Goal: Information Seeking & Learning: Learn about a topic

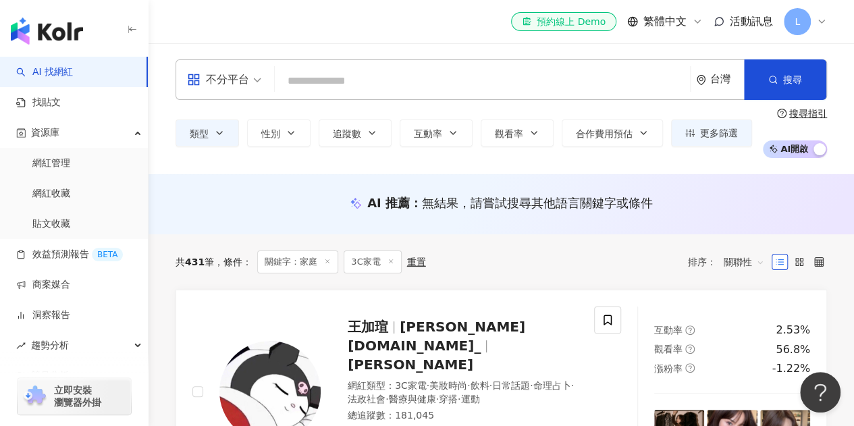
click at [331, 263] on icon at bounding box center [327, 261] width 7 height 7
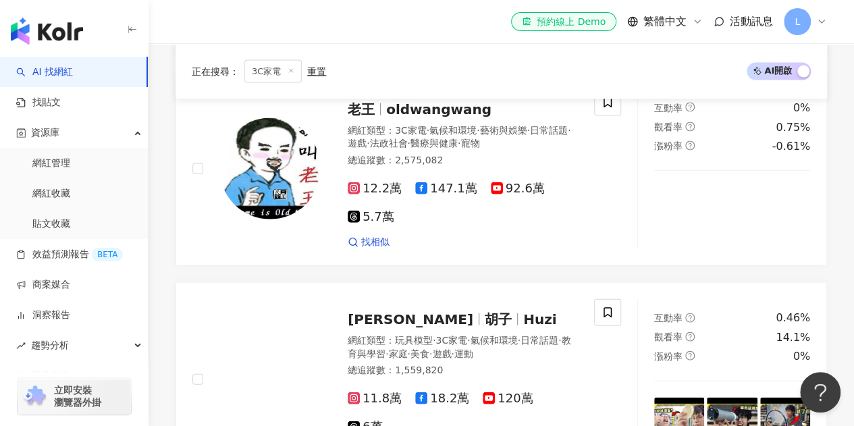
scroll to position [1486, 0]
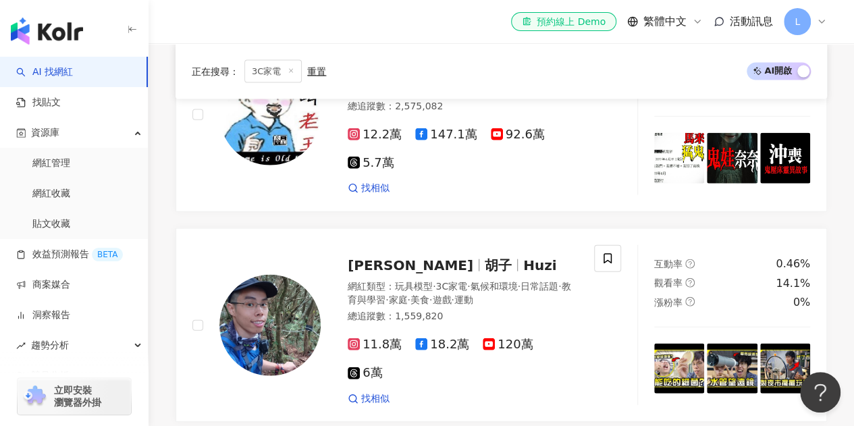
drag, startPoint x: 454, startPoint y: 71, endPoint x: 512, endPoint y: 1, distance: 91.1
click at [454, 72] on div "正在搜尋 ： 3C家電 重置 AI 開啟 AI 關閉" at bounding box center [501, 70] width 619 height 23
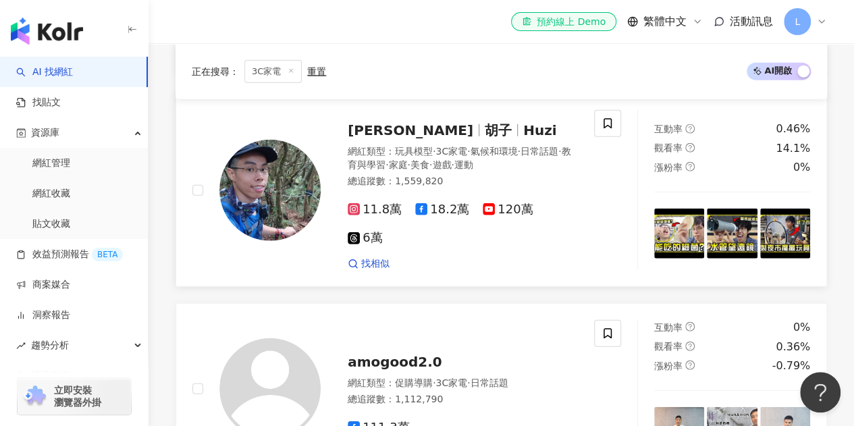
click at [248, 187] on img at bounding box center [269, 190] width 101 height 101
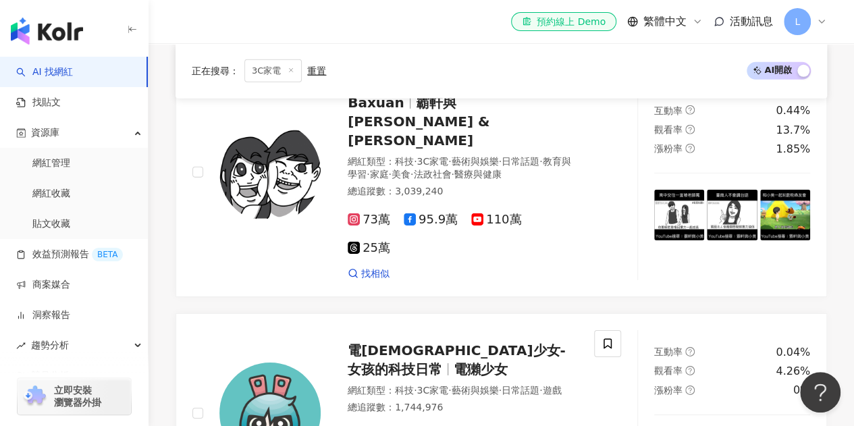
scroll to position [2026, 0]
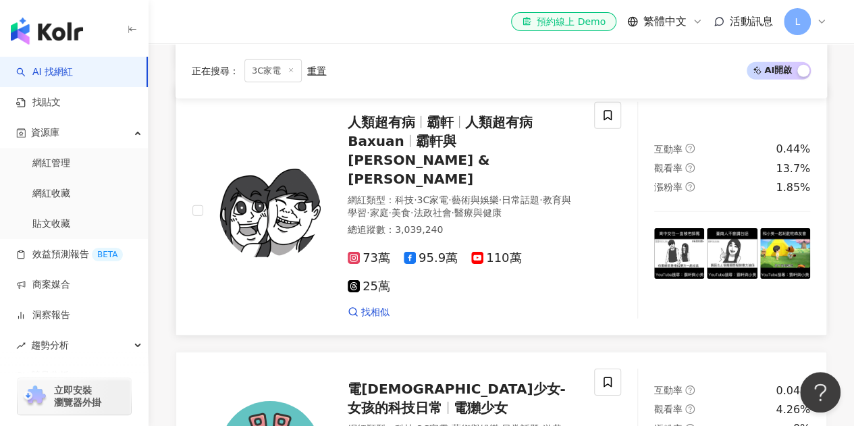
click at [442, 130] on span "霸軒" at bounding box center [440, 122] width 27 height 16
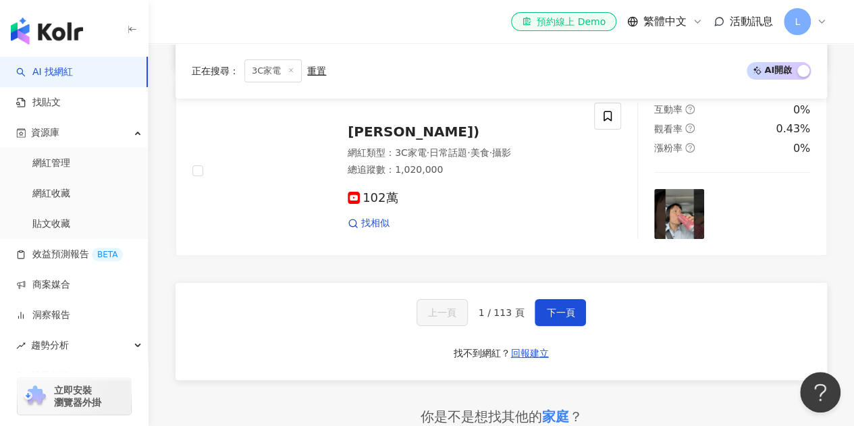
scroll to position [2566, 0]
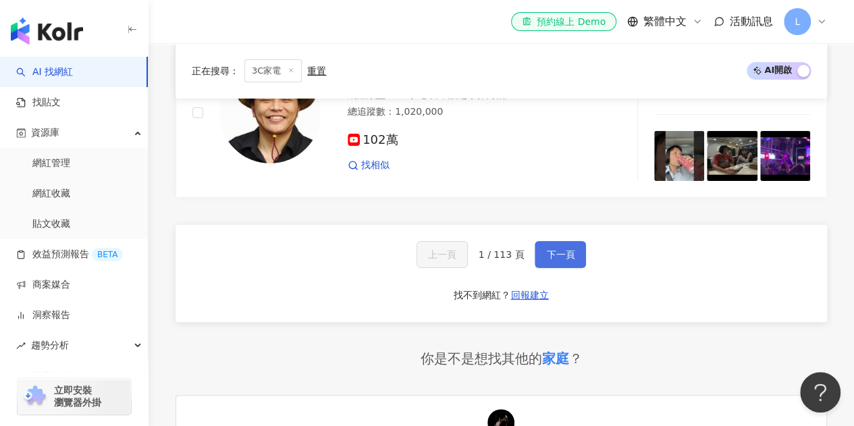
click at [545, 244] on button "下一頁" at bounding box center [560, 254] width 51 height 27
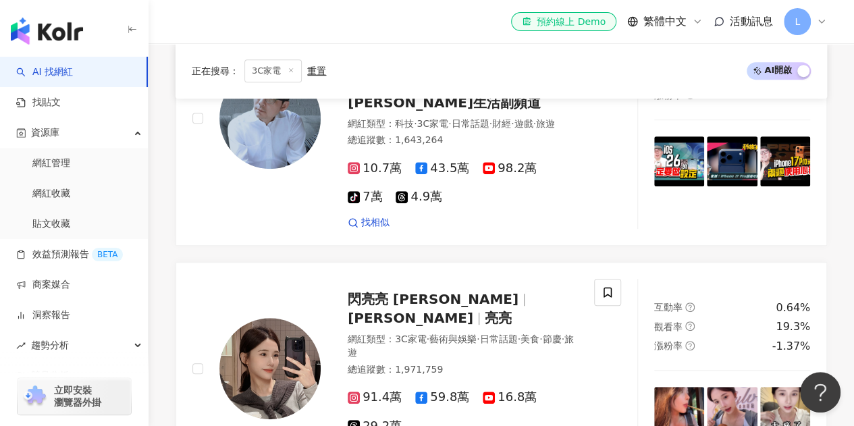
scroll to position [405, 0]
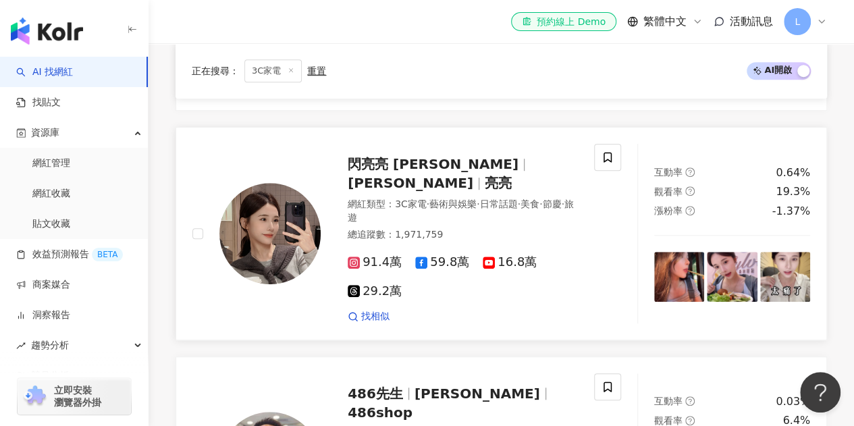
click at [418, 172] on span "閃亮亮 Iris" at bounding box center [439, 164] width 182 height 16
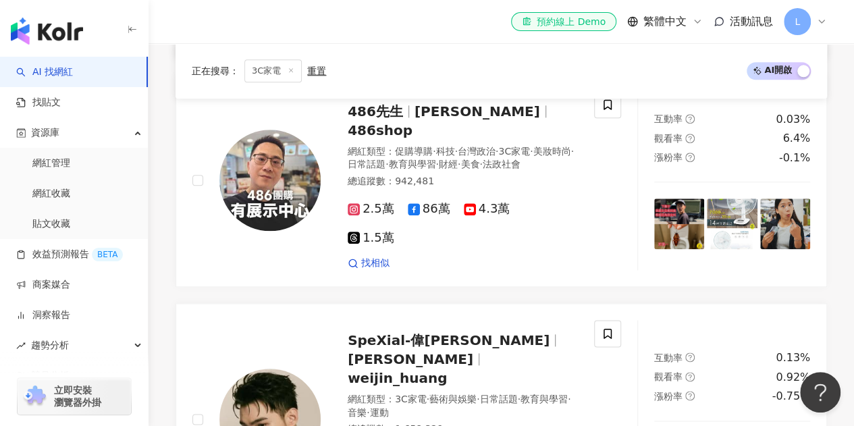
scroll to position [608, 0]
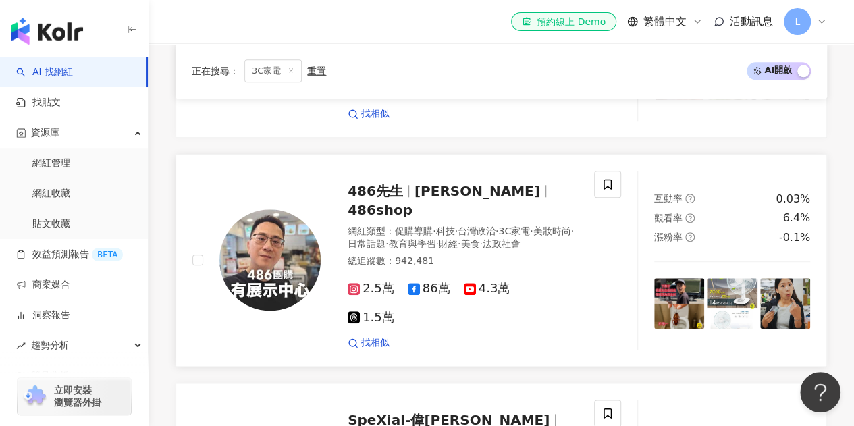
click at [413, 202] on span "486shop" at bounding box center [380, 210] width 65 height 16
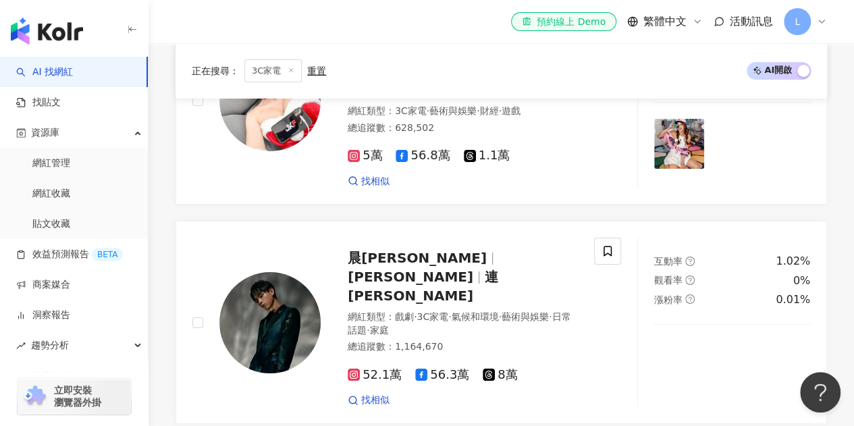
scroll to position [2566, 0]
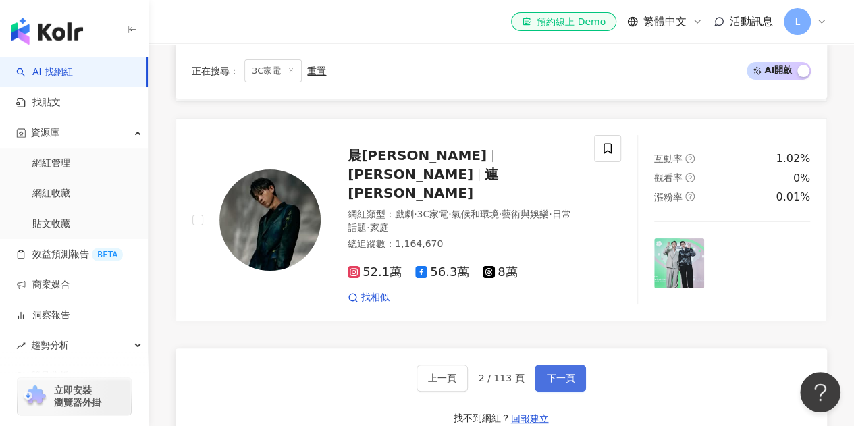
click at [564, 373] on span "下一頁" at bounding box center [560, 378] width 28 height 11
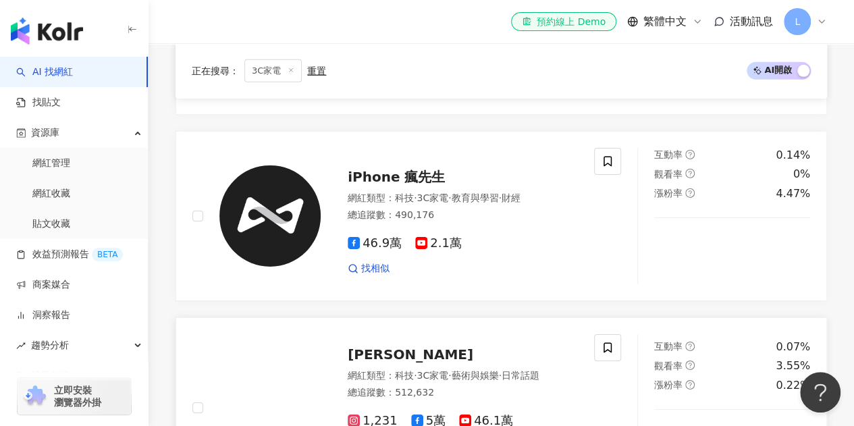
scroll to position [2288, 0]
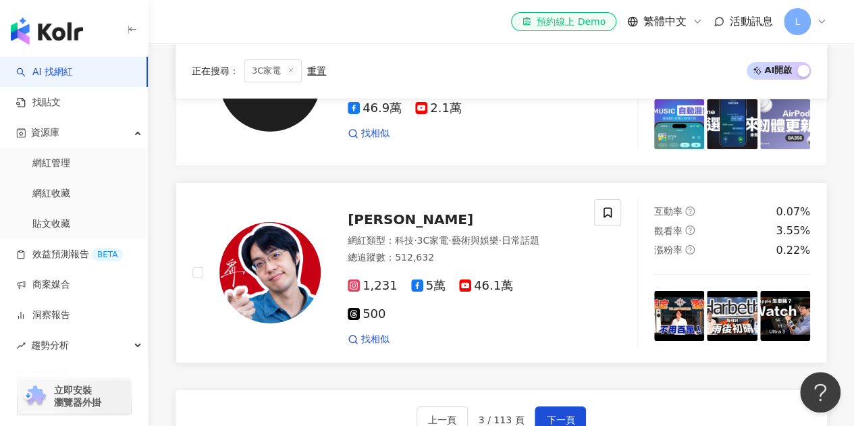
click at [438, 211] on span "陳寗 NingSelect" at bounding box center [411, 219] width 126 height 16
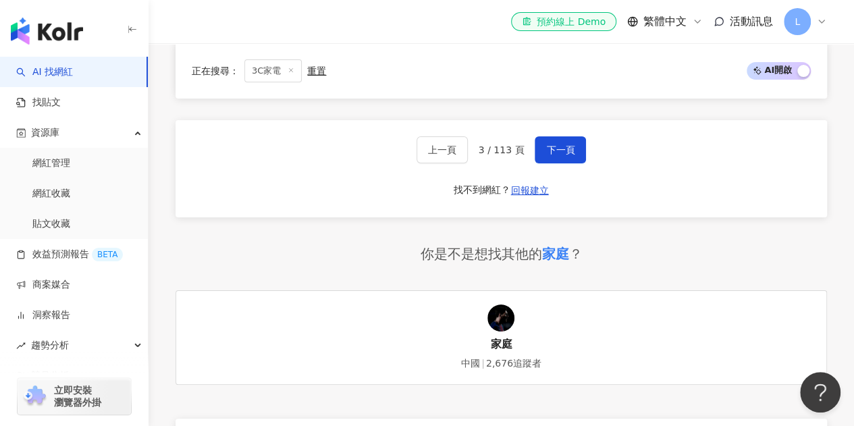
scroll to position [2423, 0]
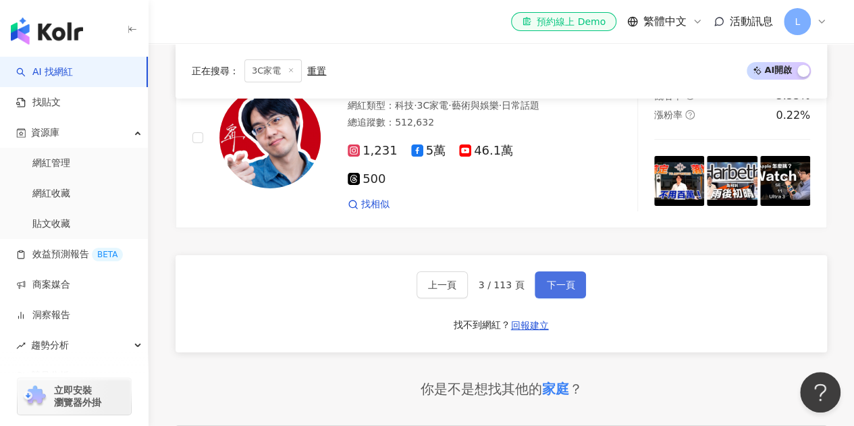
click at [560, 280] on span "下一頁" at bounding box center [560, 285] width 28 height 11
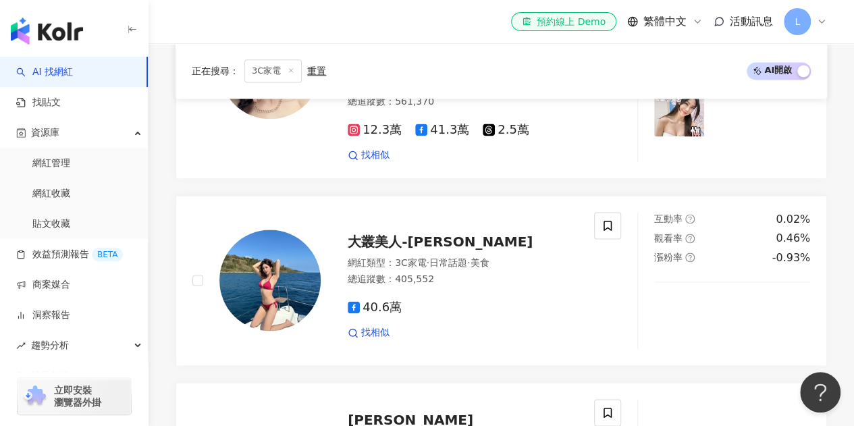
scroll to position [2436, 0]
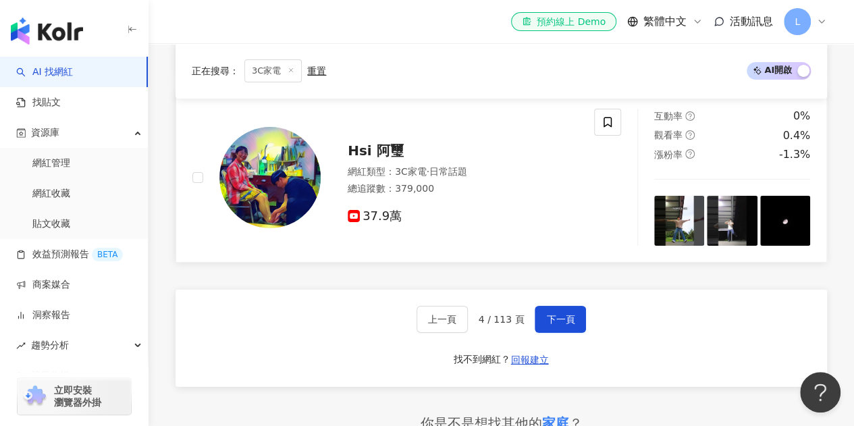
click at [447, 199] on div "37.9萬" at bounding box center [463, 212] width 230 height 26
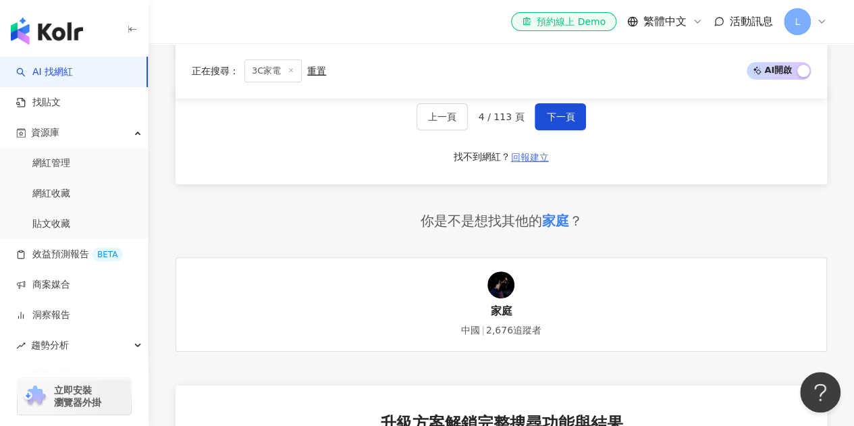
scroll to position [2504, 0]
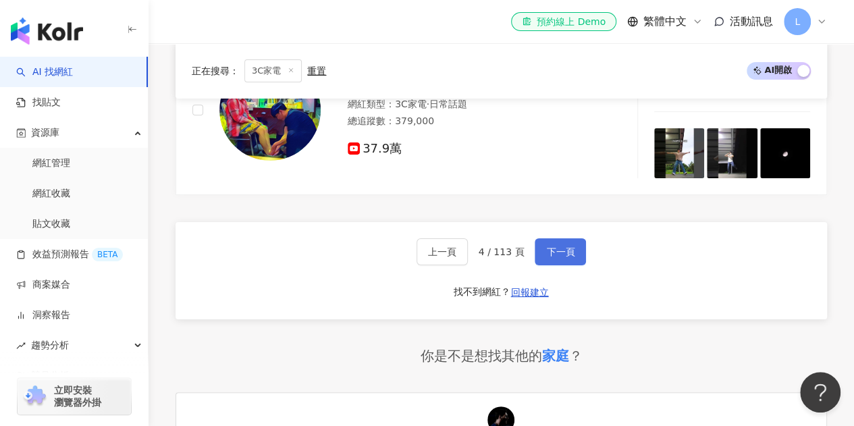
click at [553, 246] on span "下一頁" at bounding box center [560, 251] width 28 height 11
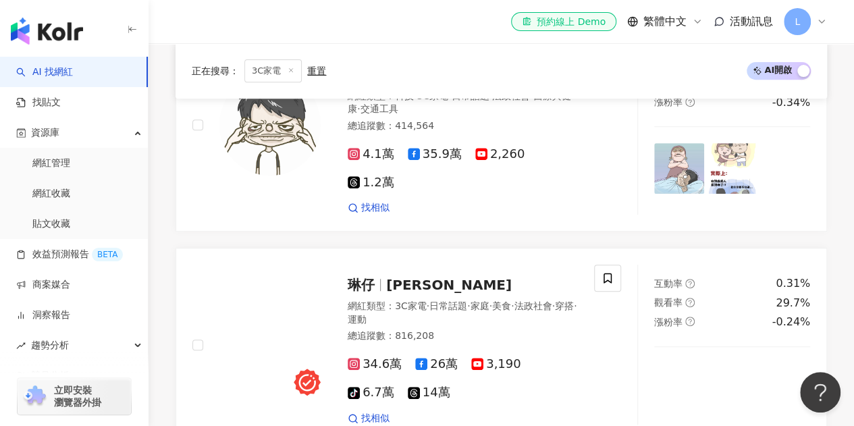
scroll to position [203, 0]
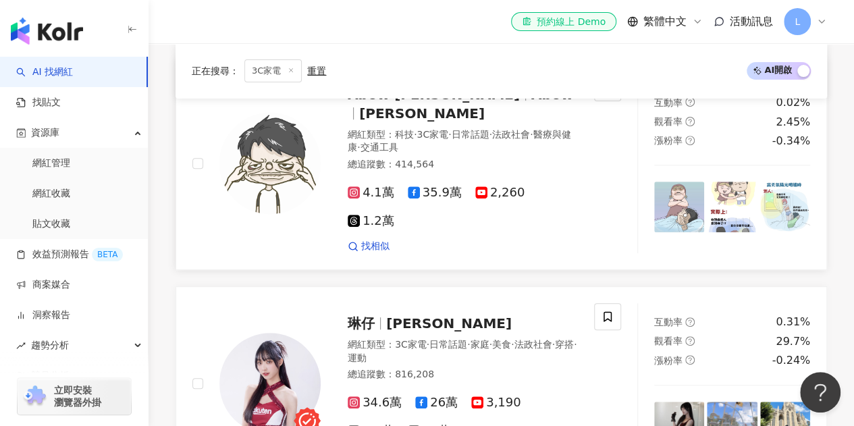
click at [531, 103] on span "Abow" at bounding box center [552, 94] width 42 height 16
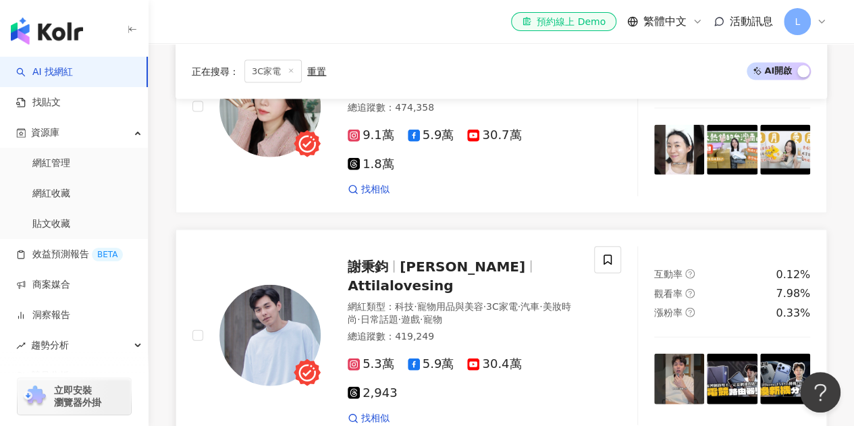
scroll to position [1486, 0]
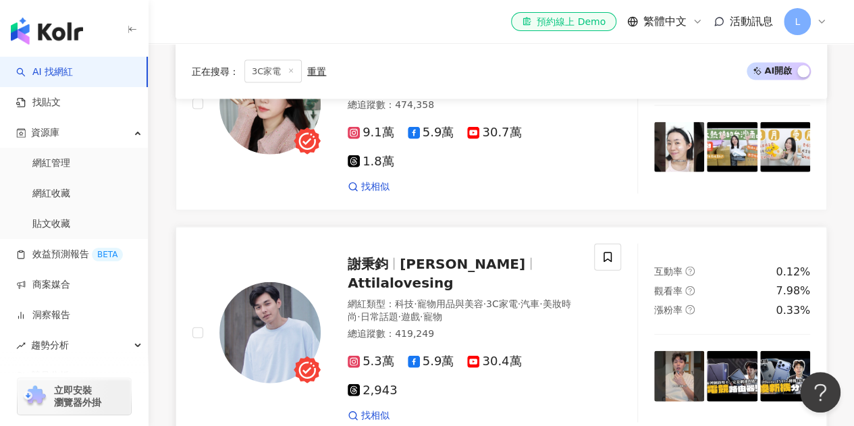
click at [427, 298] on span "寵物用品與美容" at bounding box center [450, 303] width 66 height 11
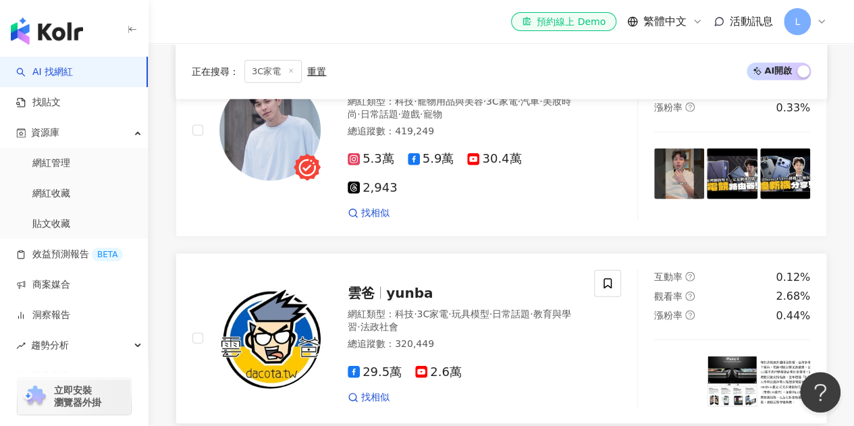
scroll to position [1823, 0]
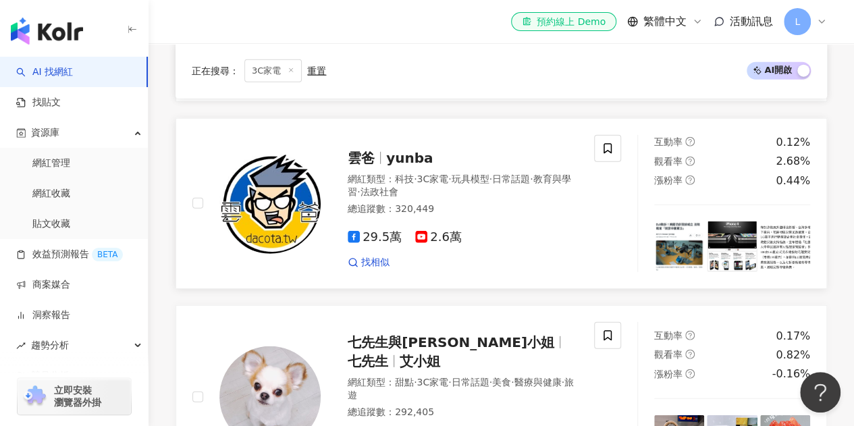
click at [405, 150] on span "yunba" at bounding box center [409, 158] width 47 height 16
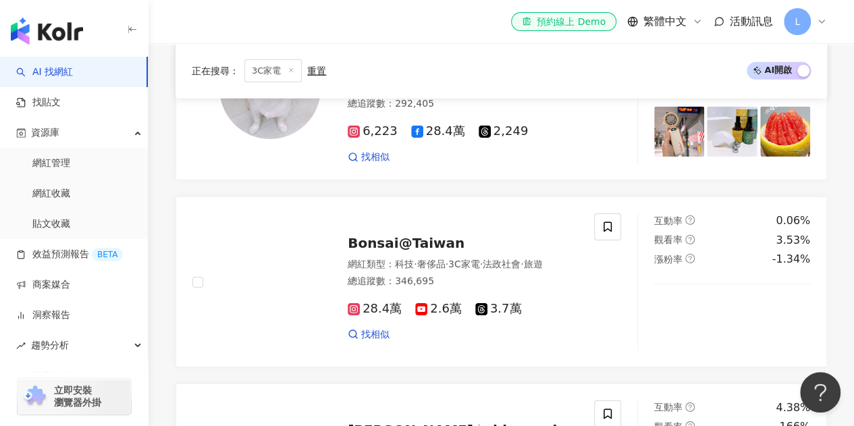
scroll to position [2161, 0]
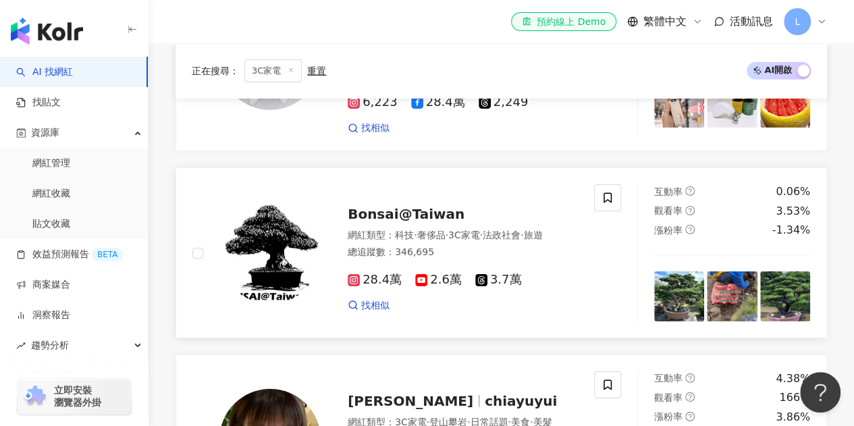
click at [412, 206] on span "Bonsai@Taiwan" at bounding box center [406, 214] width 117 height 16
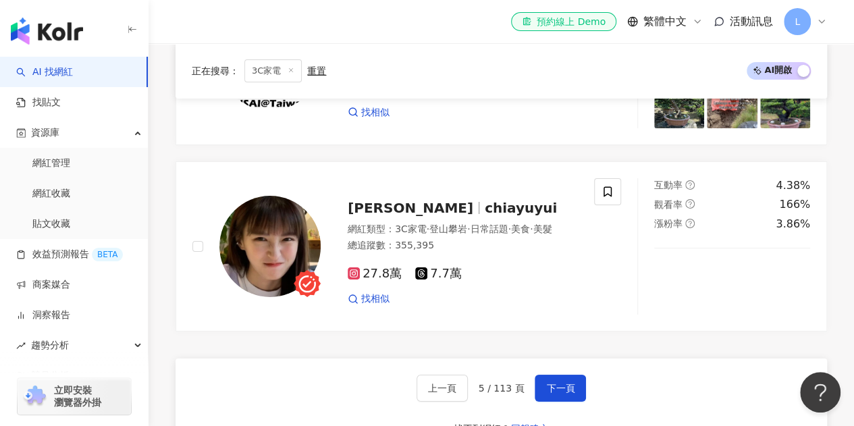
scroll to position [2431, 0]
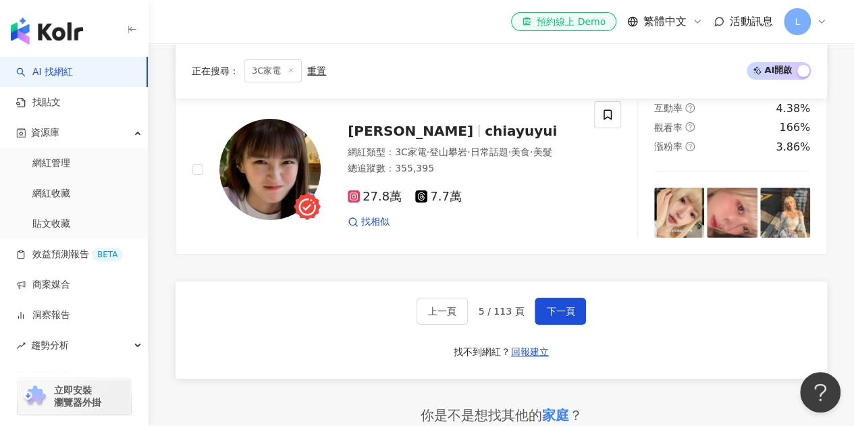
click at [541, 282] on div "上一頁 5 / 113 頁 下一頁 找不到網紅？ 回報建立" at bounding box center [502, 330] width 652 height 97
click at [543, 298] on button "下一頁" at bounding box center [560, 311] width 51 height 27
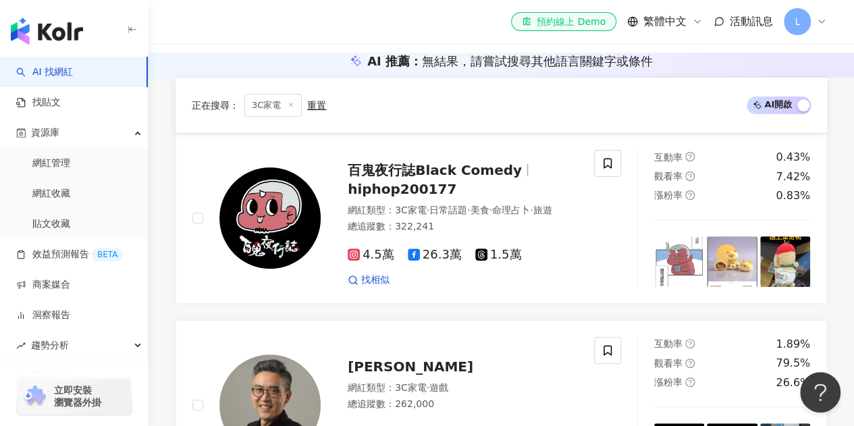
scroll to position [203, 0]
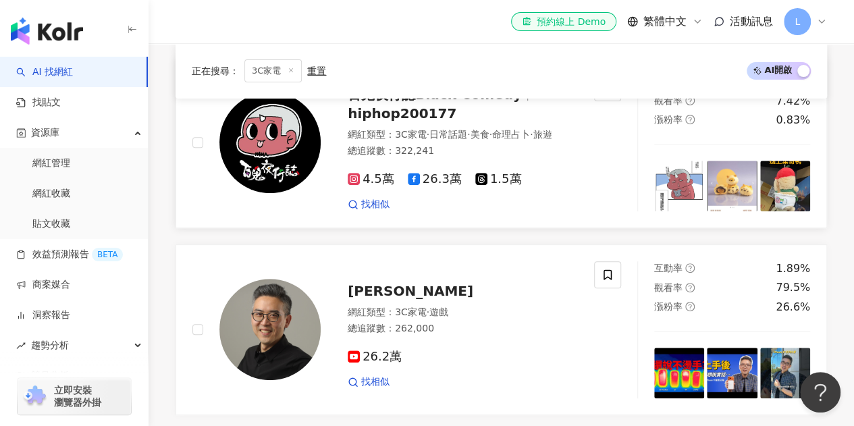
click at [404, 122] on span "hiphop200177" at bounding box center [402, 113] width 109 height 16
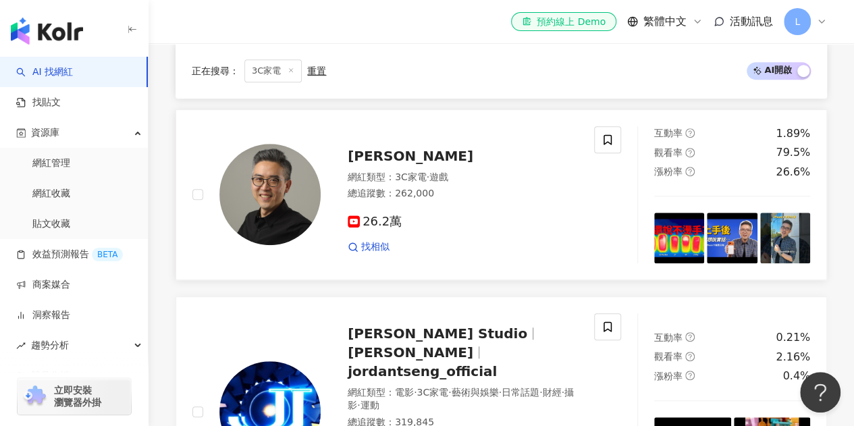
click at [373, 164] on span "彼得森" at bounding box center [411, 156] width 126 height 16
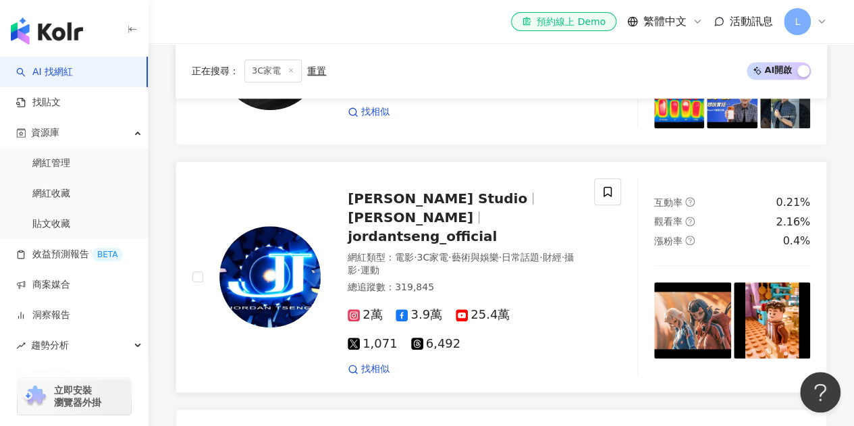
scroll to position [540, 0]
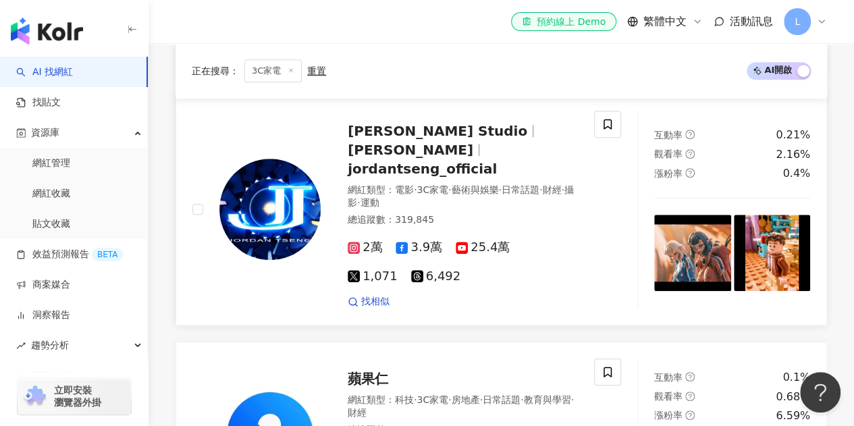
click at [462, 177] on span "jordantseng_official" at bounding box center [422, 169] width 149 height 16
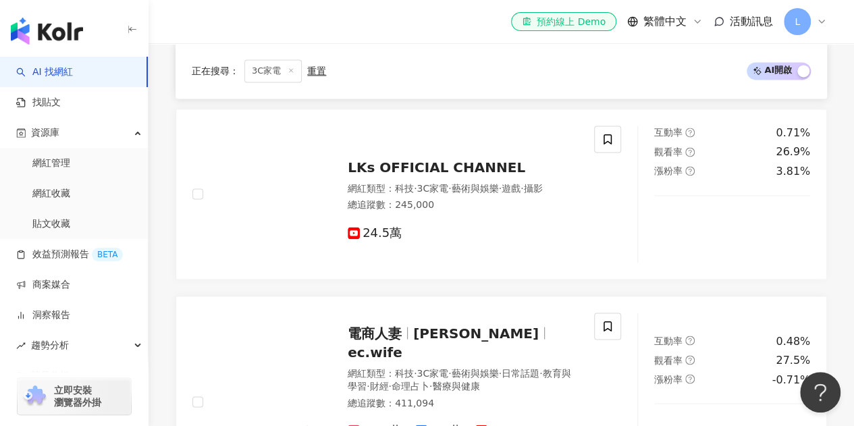
scroll to position [1013, 0]
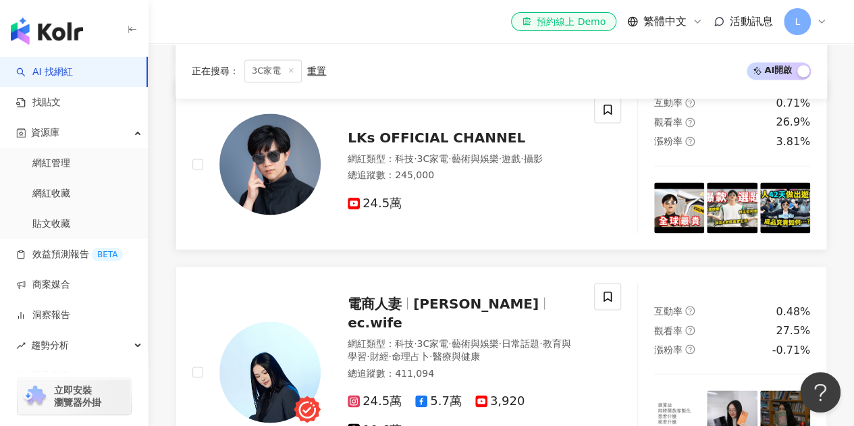
click at [486, 165] on div "LKs OFFICIAL CHANNEL 網紅類型 ： 科技 · 3C家電 · 藝術與娛樂 · 遊戲 · 攝影 總追蹤數 ： 245,000 24.5萬" at bounding box center [449, 164] width 257 height 95
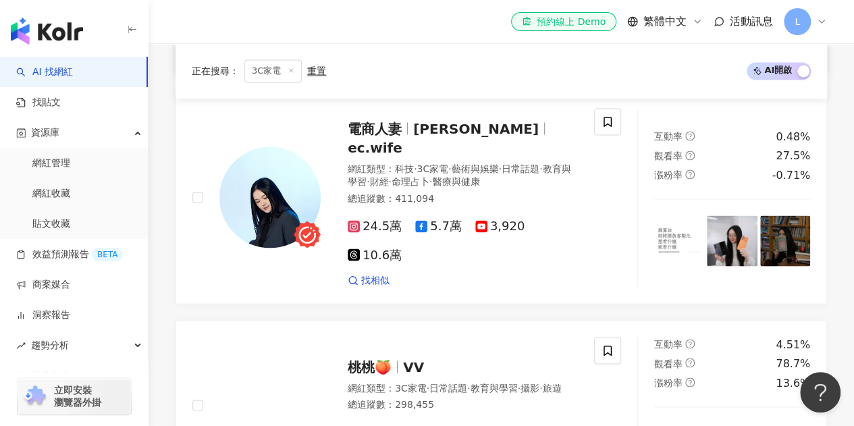
scroll to position [1215, 0]
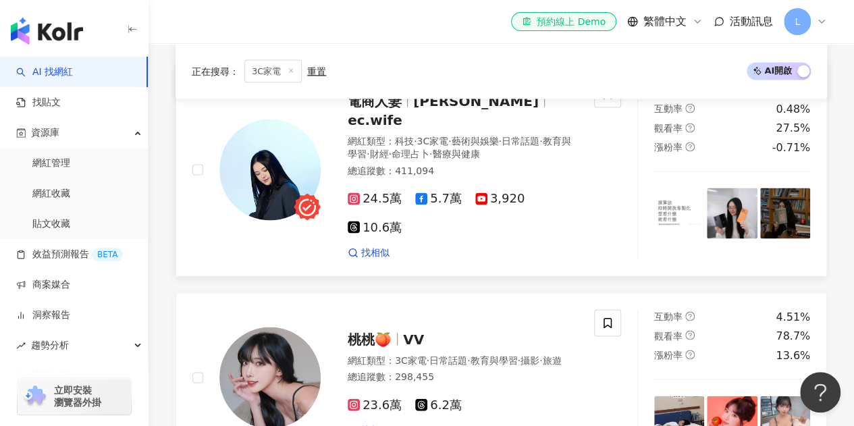
click at [451, 109] on span "Audrey" at bounding box center [476, 101] width 126 height 16
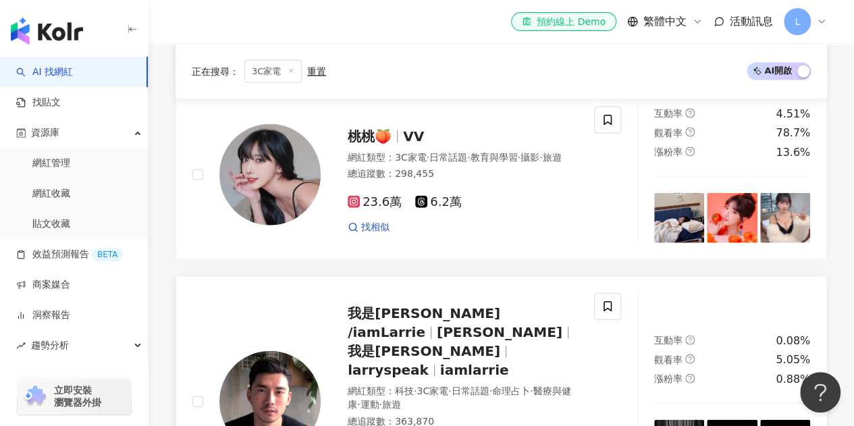
scroll to position [1553, 0]
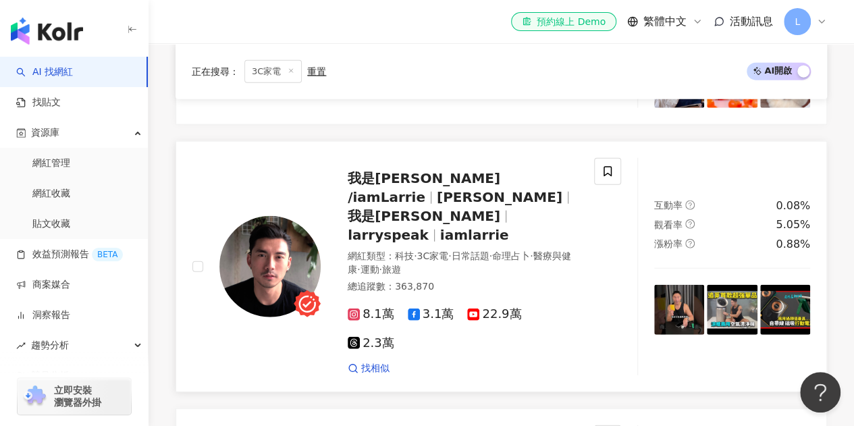
click at [508, 189] on span "賴瑞 Larry" at bounding box center [500, 197] width 126 height 16
click at [309, 72] on div "重置" at bounding box center [316, 70] width 19 height 11
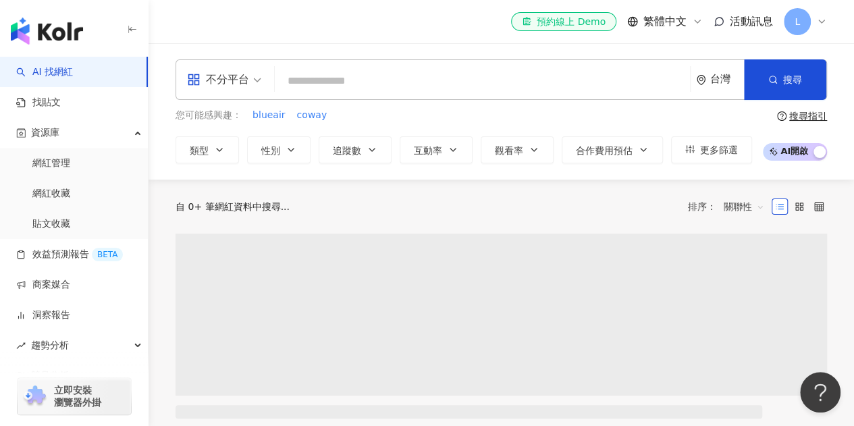
click at [314, 77] on input "search" at bounding box center [482, 81] width 404 height 26
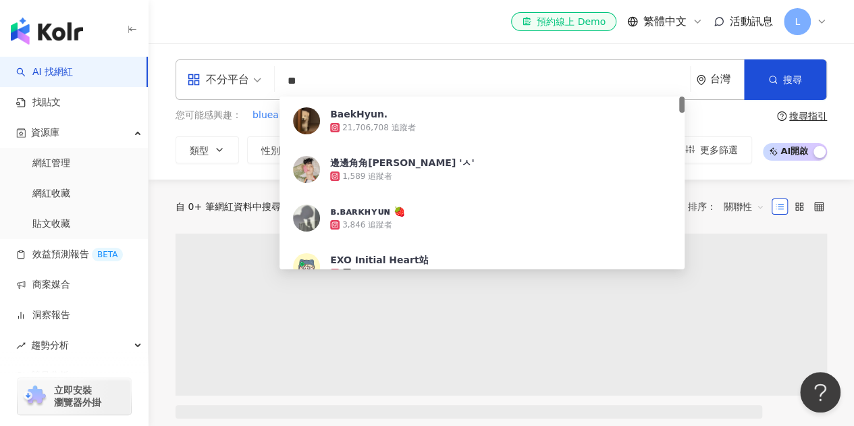
type input "*"
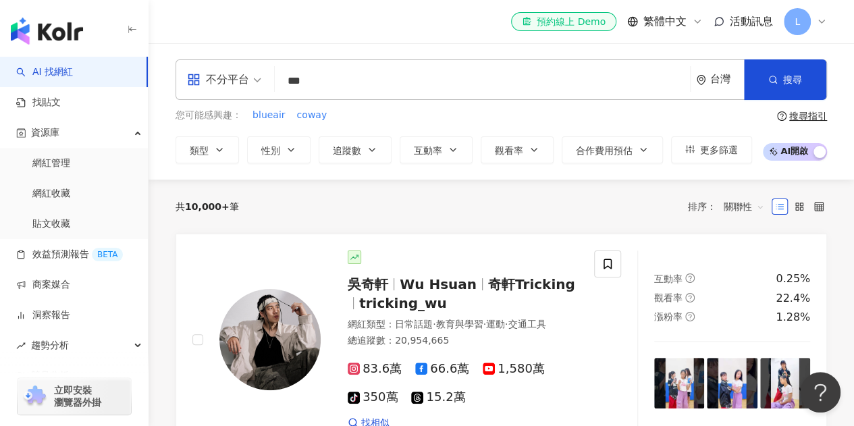
type input "*"
type input "**"
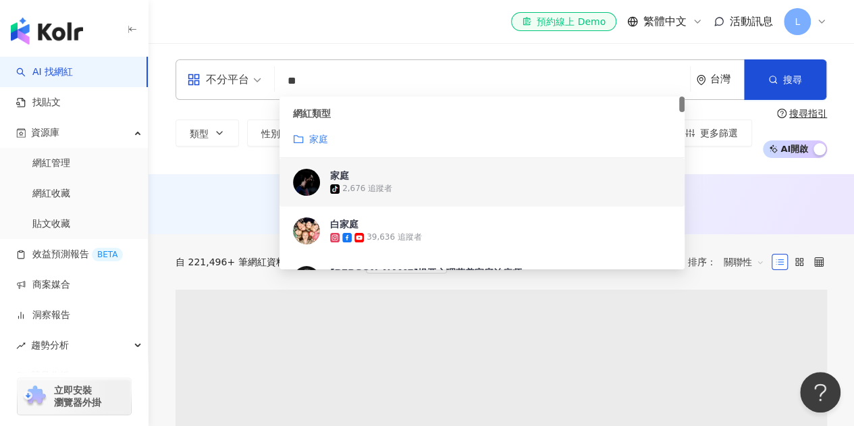
click at [704, 161] on div "不分平台 ** 台灣 搜尋 customizedTag 829d5f7d-63a8-41ca-90e3-a3fc51f56520 b5f8e28e-670c-…" at bounding box center [502, 108] width 706 height 131
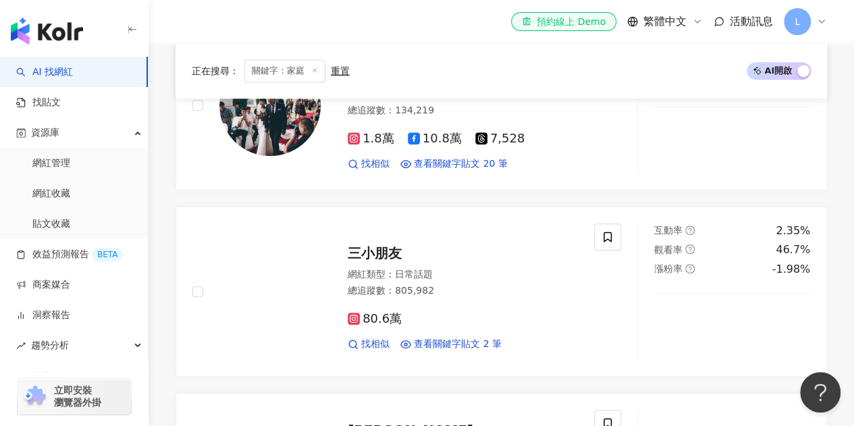
scroll to position [203, 0]
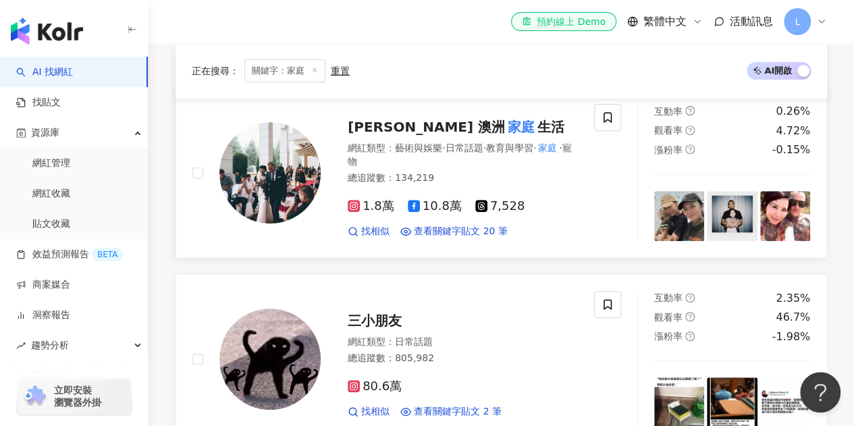
click at [456, 126] on span "高菲 Stockman 澳洲" at bounding box center [426, 127] width 157 height 16
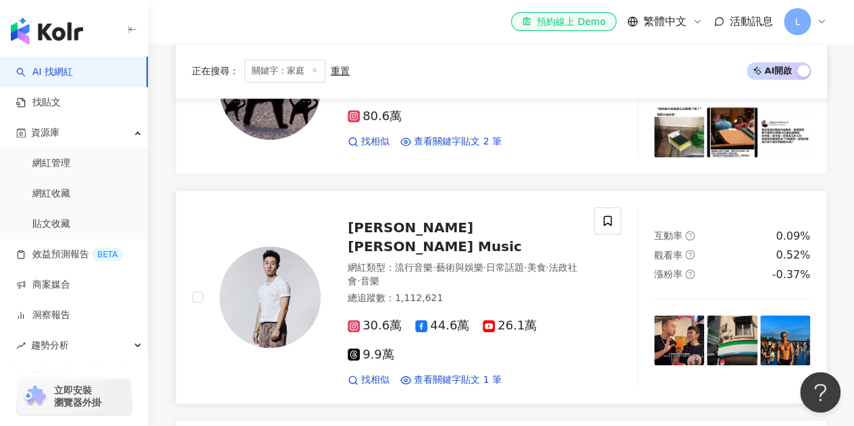
scroll to position [675, 0]
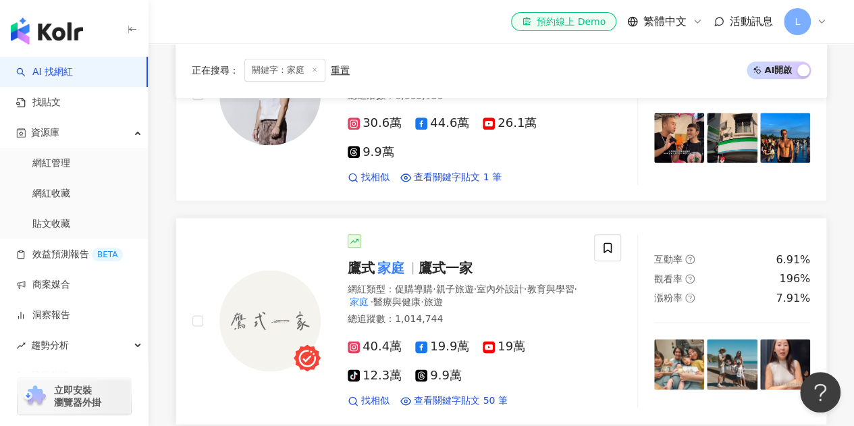
click at [442, 260] on span "鷹式一家" at bounding box center [446, 268] width 54 height 16
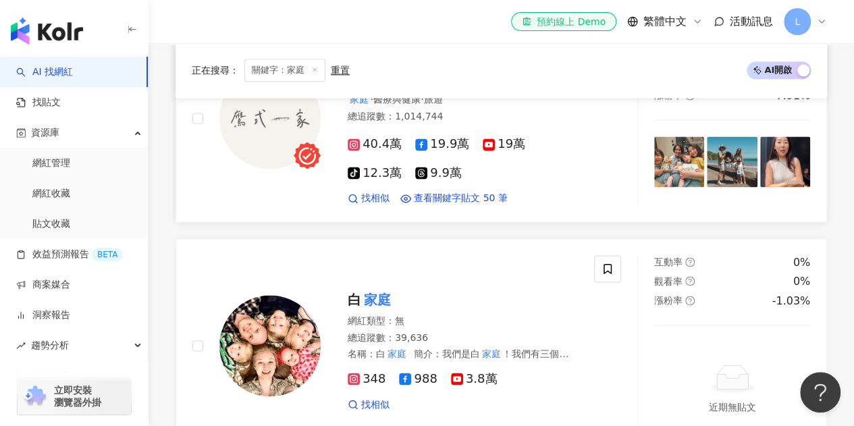
scroll to position [1013, 0]
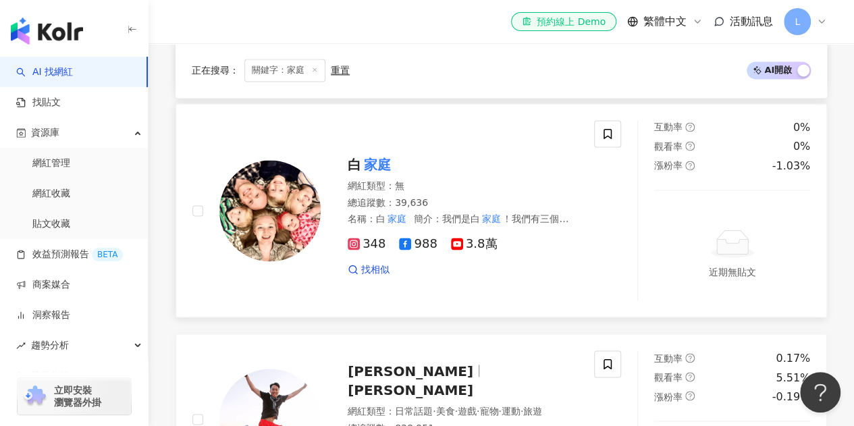
click at [458, 120] on div "白 家庭 網紅類型 ： 無 總追蹤數 ： 39,636 名稱 ： 白 家庭 簡介 ： 我們是白 家庭 ！我們有三個可愛又調皮的小王子和一位漂亮的小公主。白杰是…" at bounding box center [393, 210] width 402 height 180
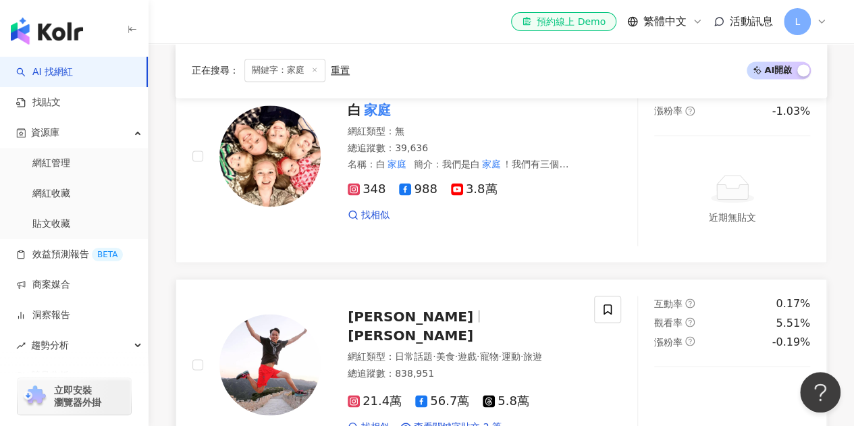
scroll to position [1148, 0]
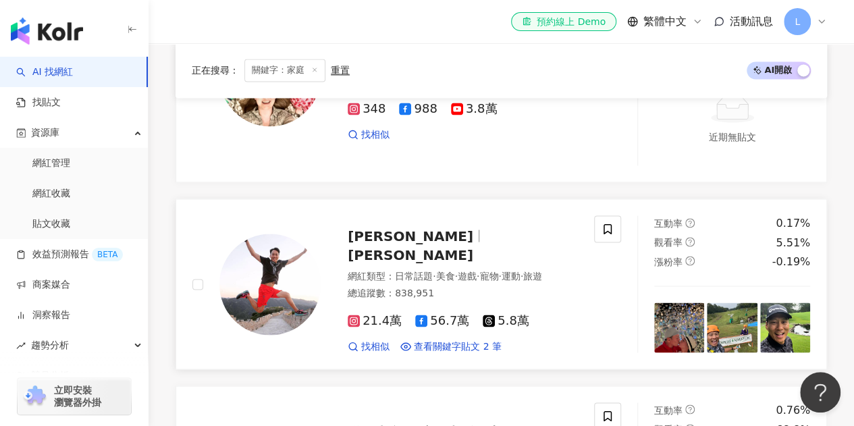
click at [415, 246] on span "Alex" at bounding box center [411, 254] width 126 height 16
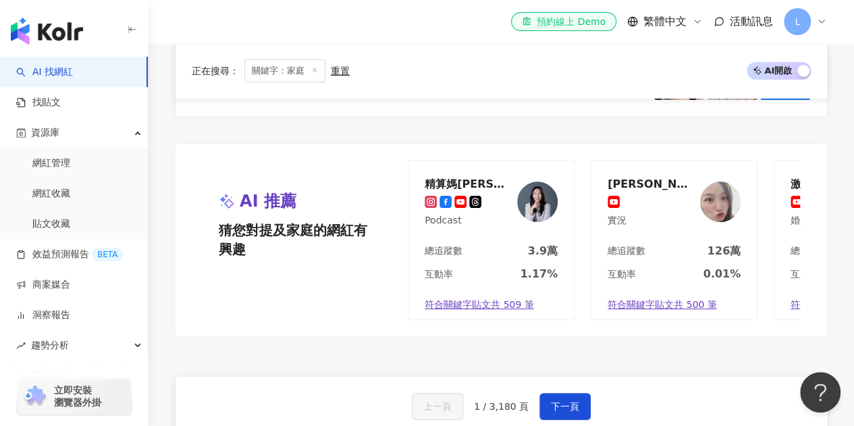
scroll to position [2769, 0]
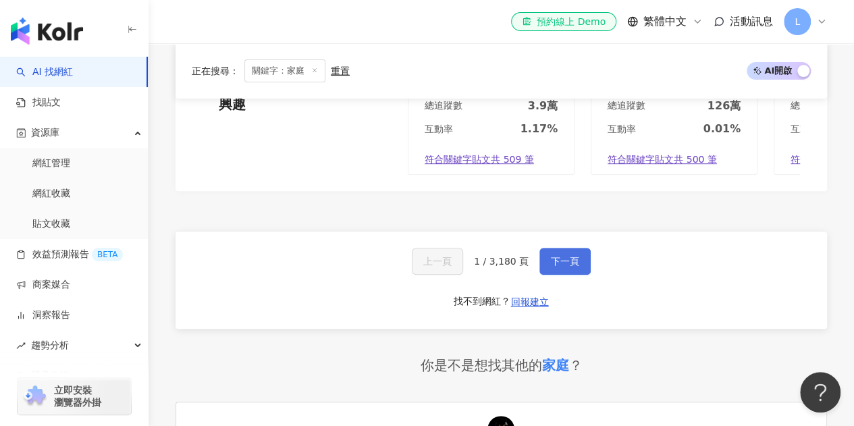
click at [555, 248] on button "下一頁" at bounding box center [565, 261] width 51 height 27
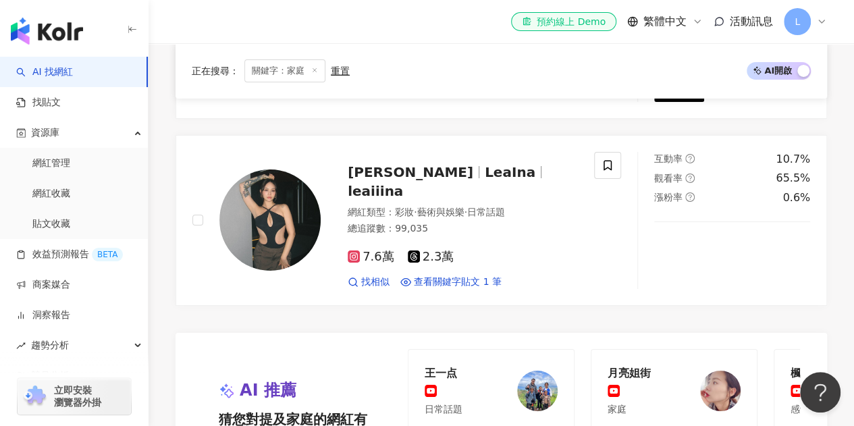
scroll to position [2469, 0]
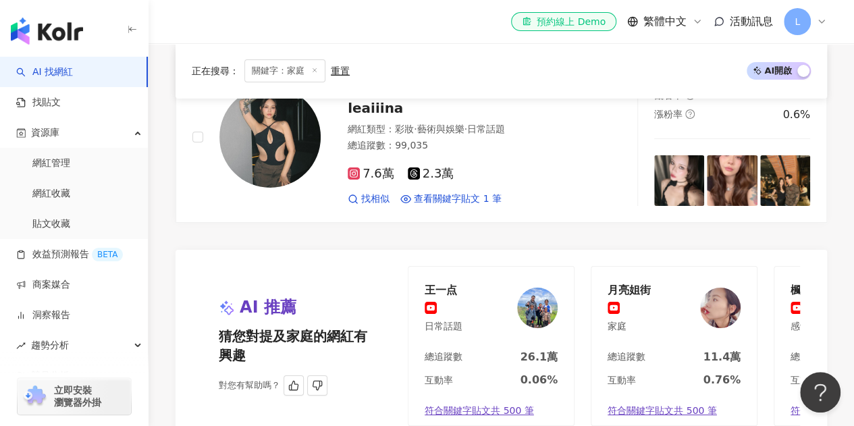
click at [536, 288] on img at bounding box center [537, 308] width 41 height 41
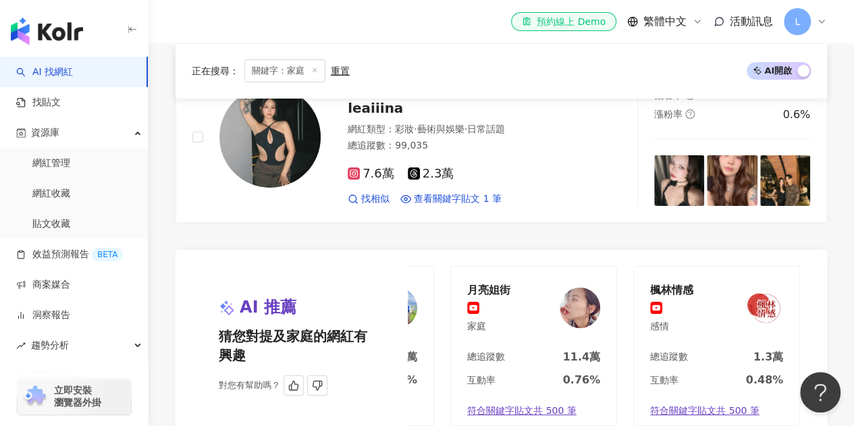
scroll to position [2672, 0]
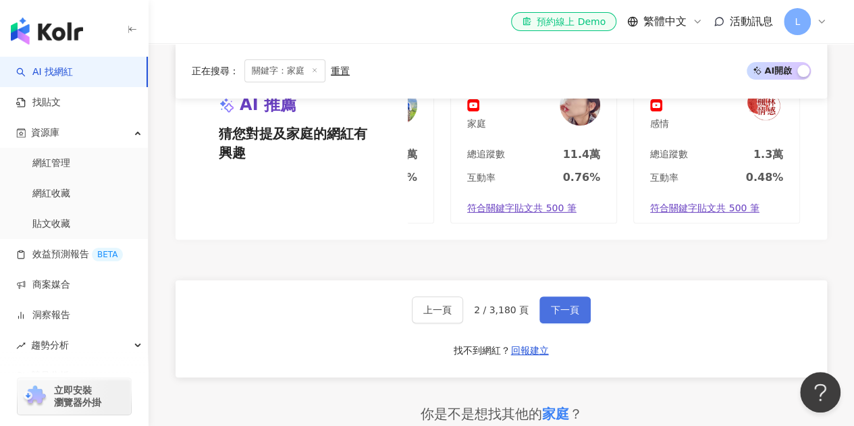
click at [562, 305] on span "下一頁" at bounding box center [565, 310] width 28 height 11
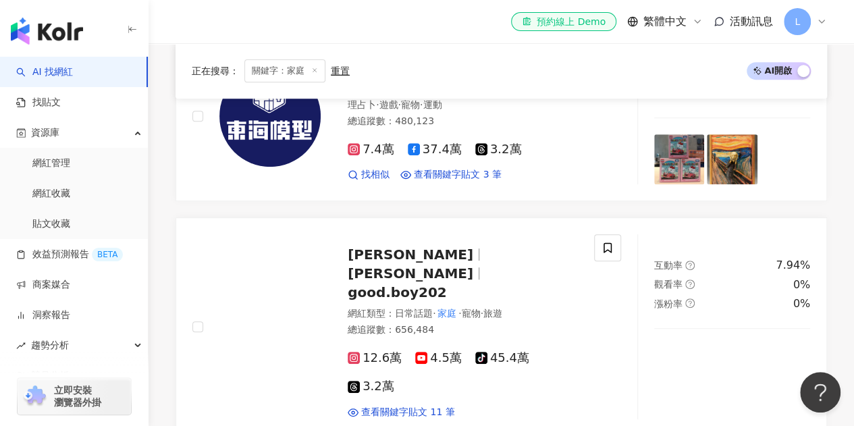
scroll to position [338, 0]
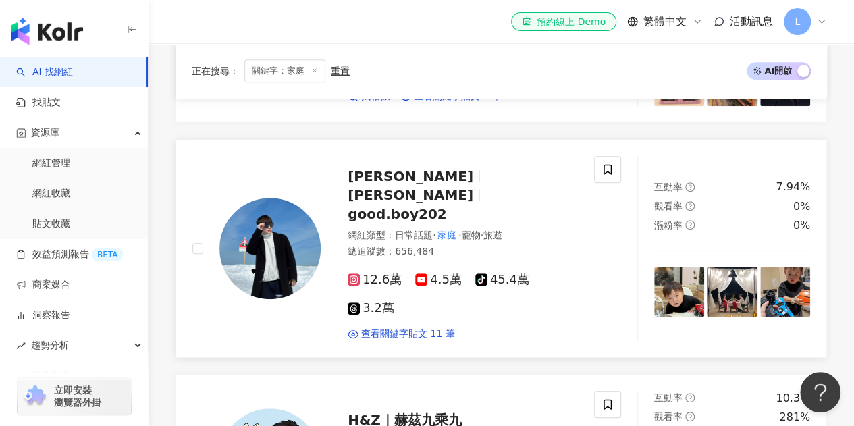
click at [447, 206] on span "good.boy202" at bounding box center [397, 214] width 99 height 16
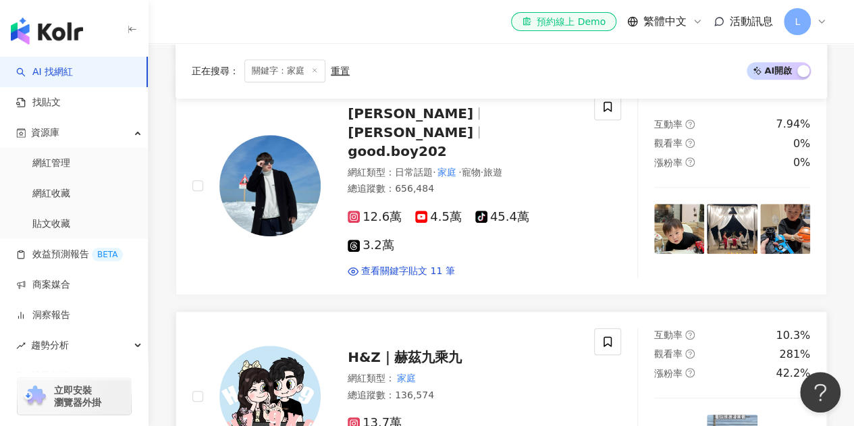
scroll to position [540, 0]
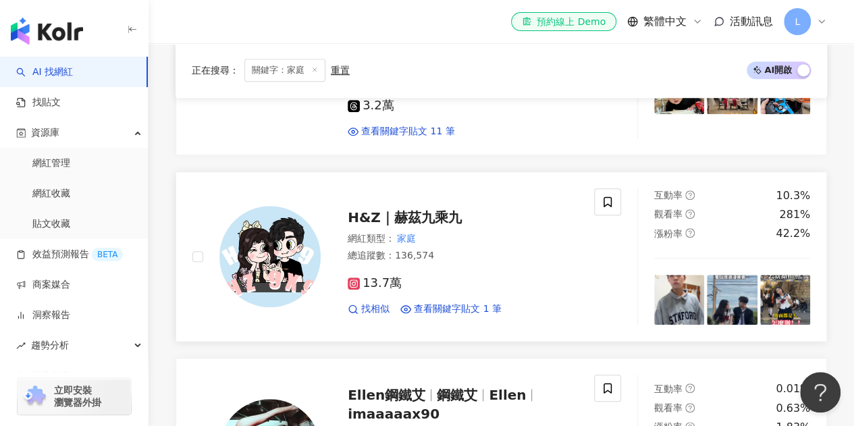
click at [423, 209] on span "H&Z｜赫茲九乘九" at bounding box center [405, 217] width 114 height 16
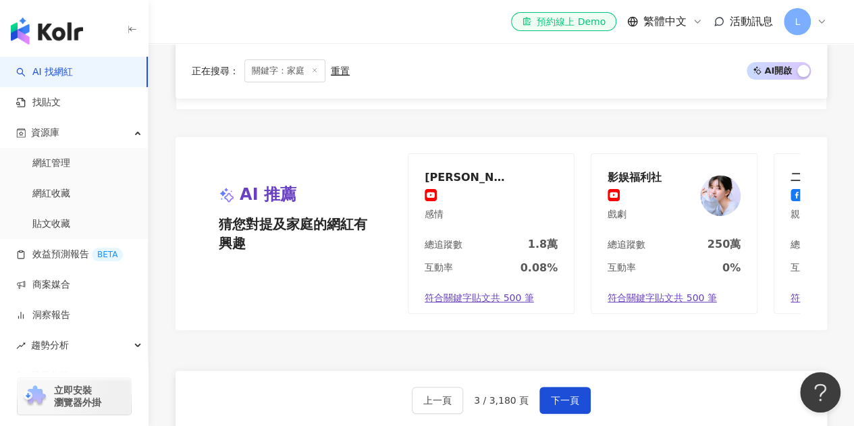
scroll to position [2633, 0]
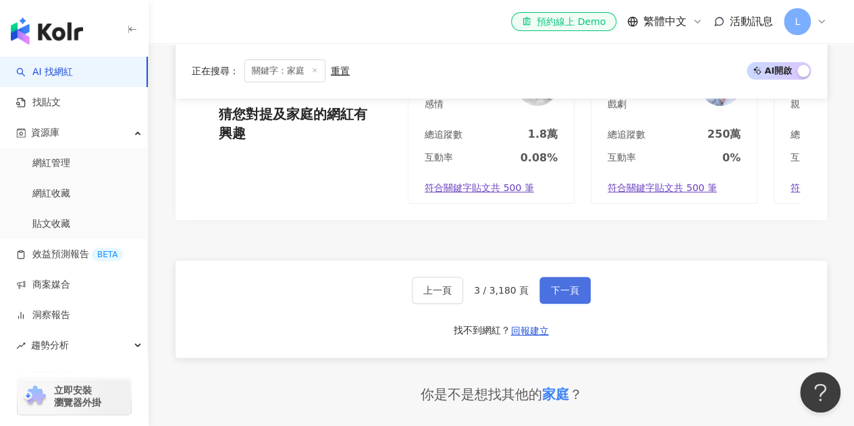
click at [562, 277] on button "下一頁" at bounding box center [565, 290] width 51 height 27
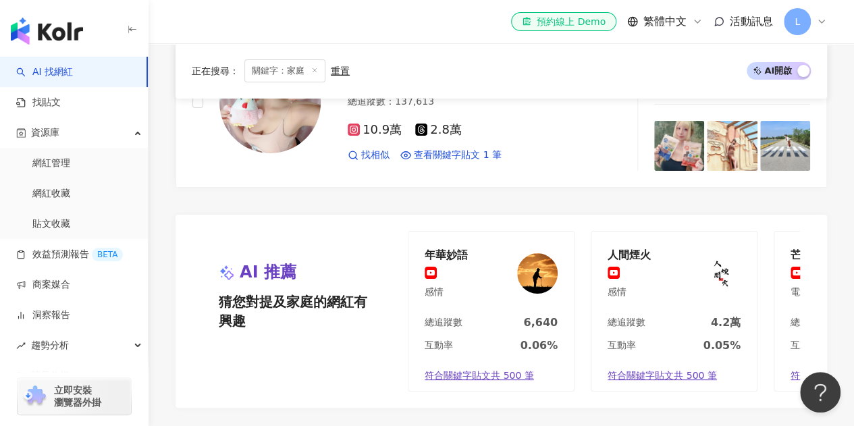
scroll to position [2715, 0]
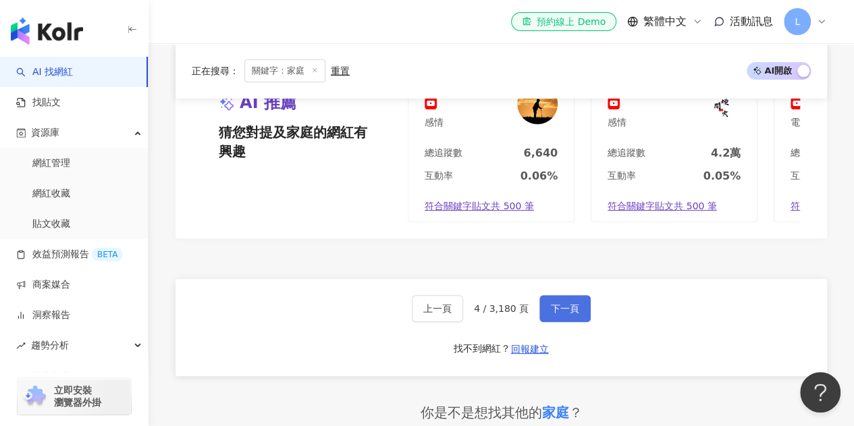
click at [566, 303] on span "下一頁" at bounding box center [565, 308] width 28 height 11
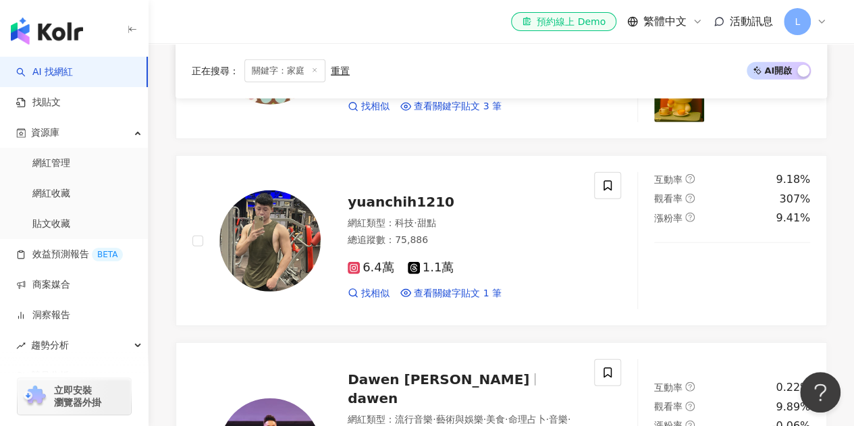
scroll to position [1823, 0]
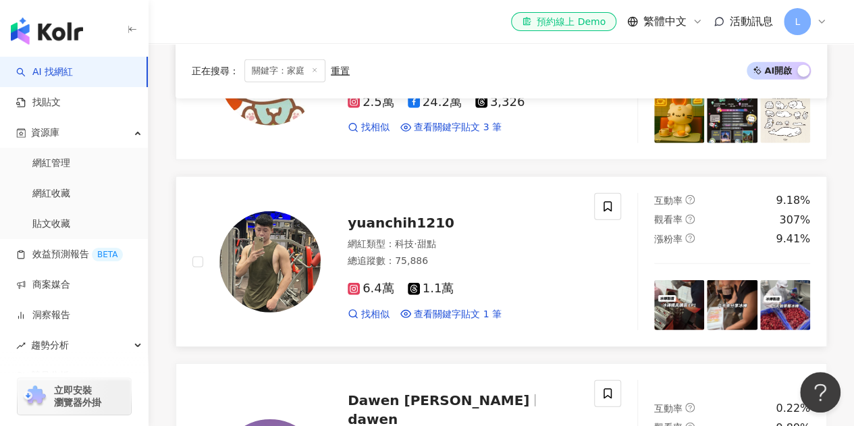
click at [388, 215] on span "yuanchih1210" at bounding box center [401, 223] width 107 height 16
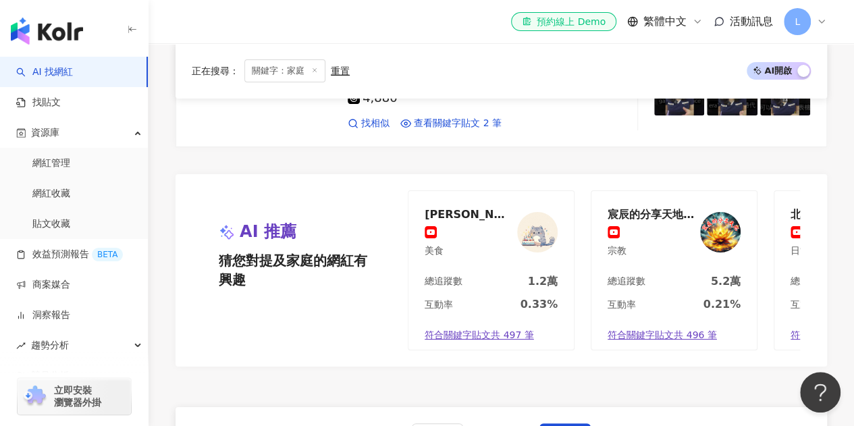
scroll to position [2633, 0]
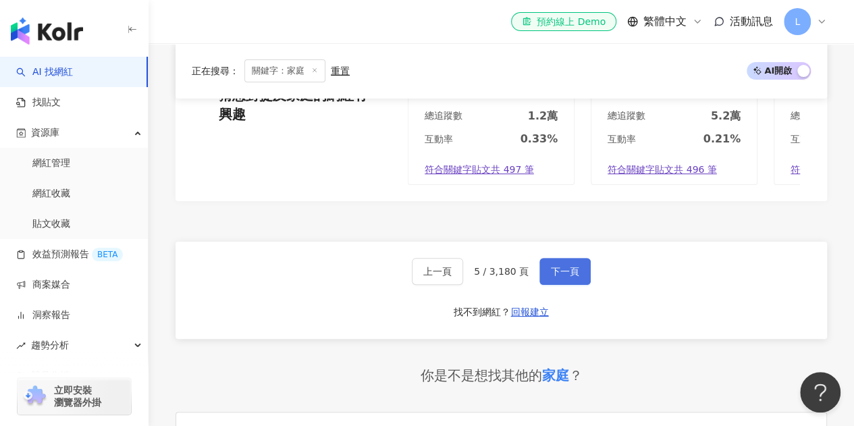
drag, startPoint x: 556, startPoint y: 233, endPoint x: 556, endPoint y: 226, distance: 6.8
click at [556, 242] on div "上一頁 5 / 3,180 頁 下一頁 找不到網紅？ 回報建立" at bounding box center [502, 290] width 652 height 97
click at [554, 266] on span "下一頁" at bounding box center [565, 271] width 28 height 11
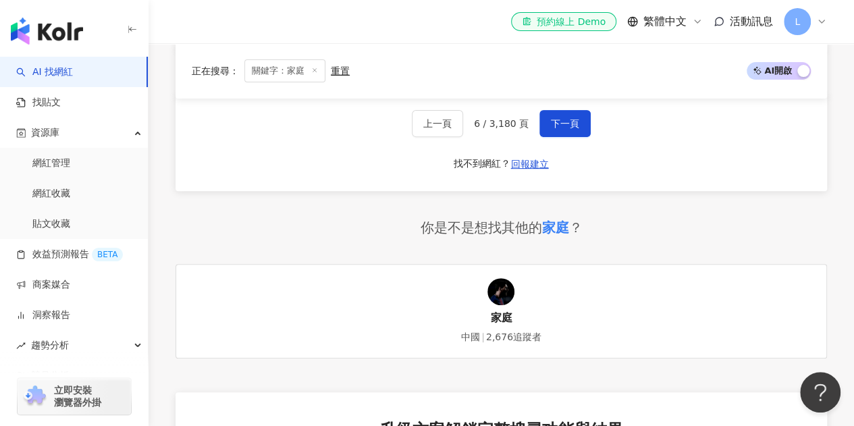
scroll to position [2688, 0]
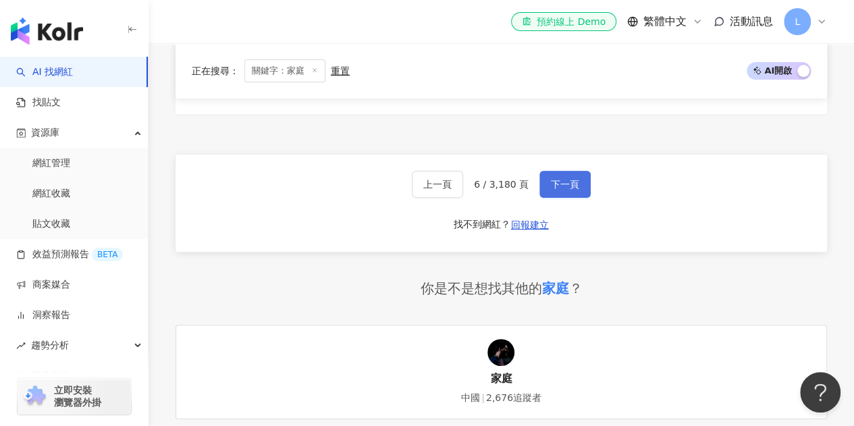
click at [570, 179] on span "下一頁" at bounding box center [565, 184] width 28 height 11
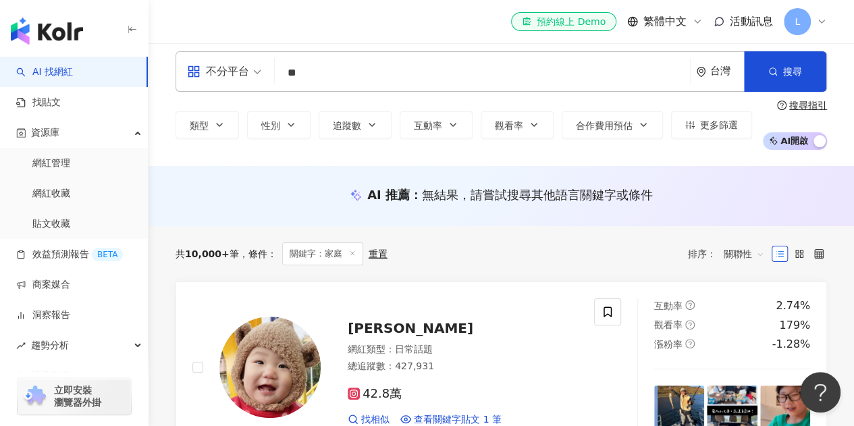
scroll to position [0, 0]
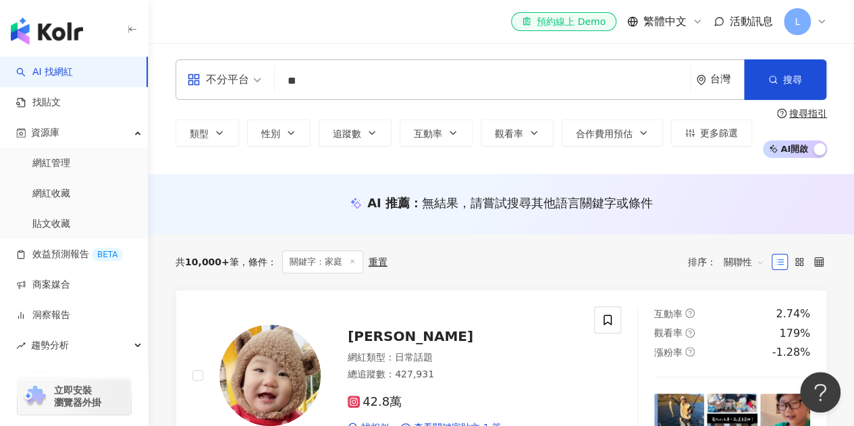
click at [355, 76] on input "**" at bounding box center [482, 81] width 404 height 26
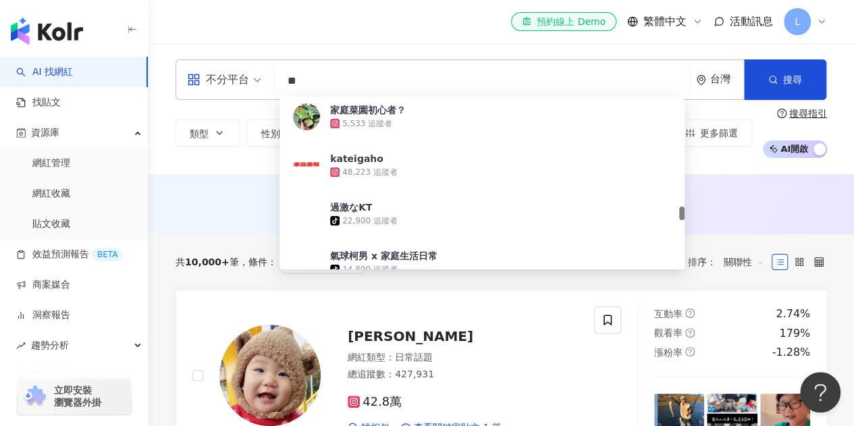
scroll to position [1756, 0]
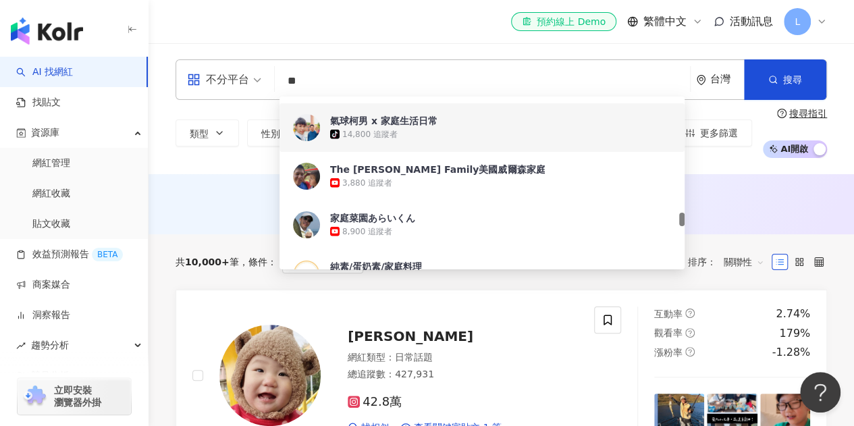
click at [402, 124] on div "氣球柯男 x 家庭生活日常" at bounding box center [383, 121] width 107 height 14
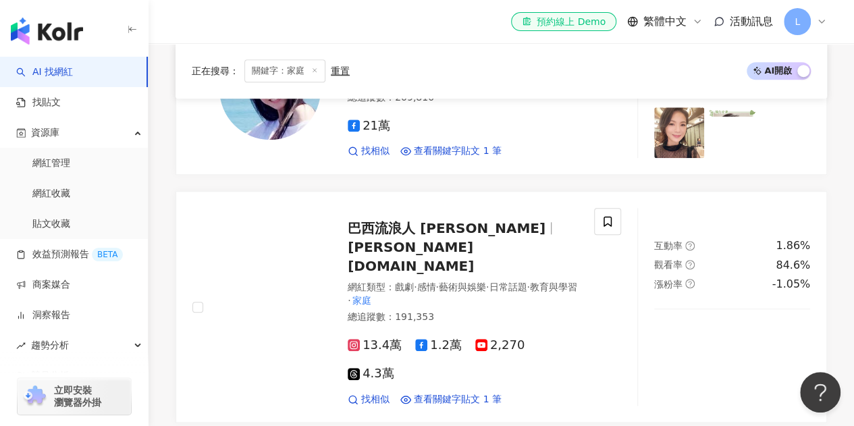
scroll to position [540, 0]
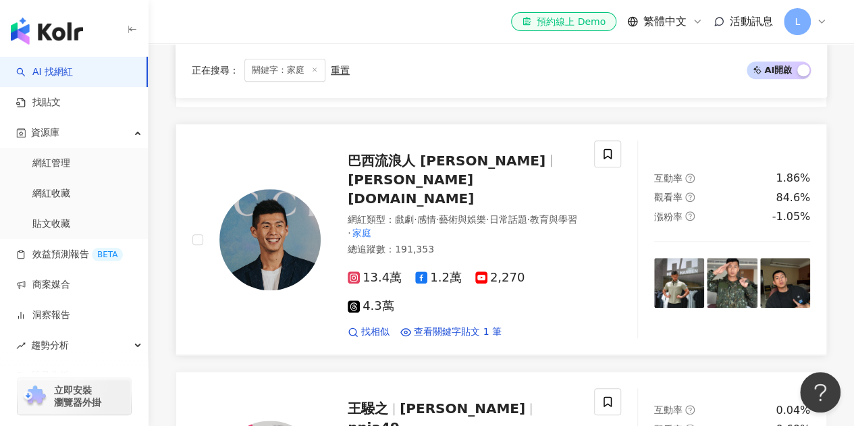
click at [488, 161] on span "巴西流浪人 張賢Johnny" at bounding box center [447, 161] width 198 height 16
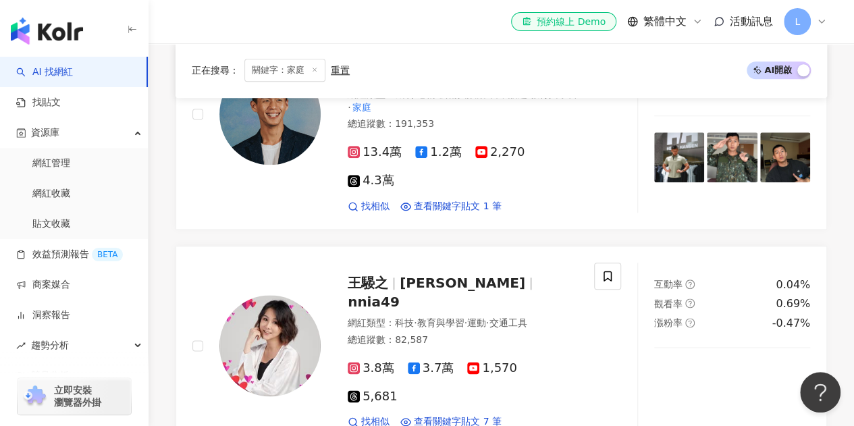
scroll to position [0, 0]
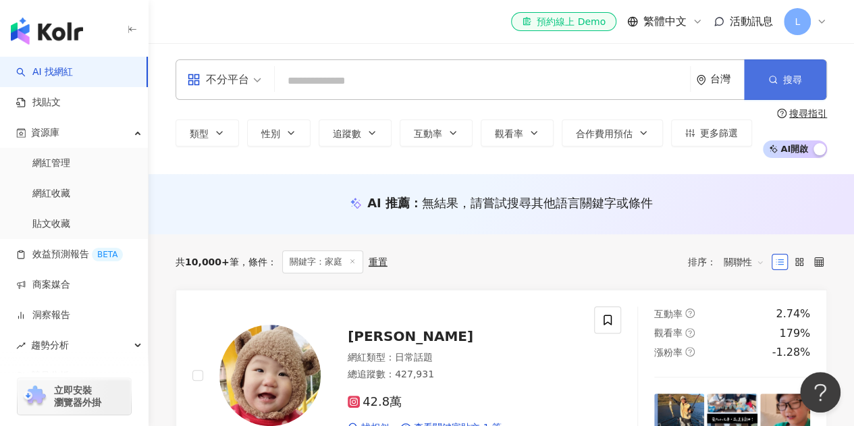
click at [809, 72] on button "搜尋" at bounding box center [785, 79] width 82 height 41
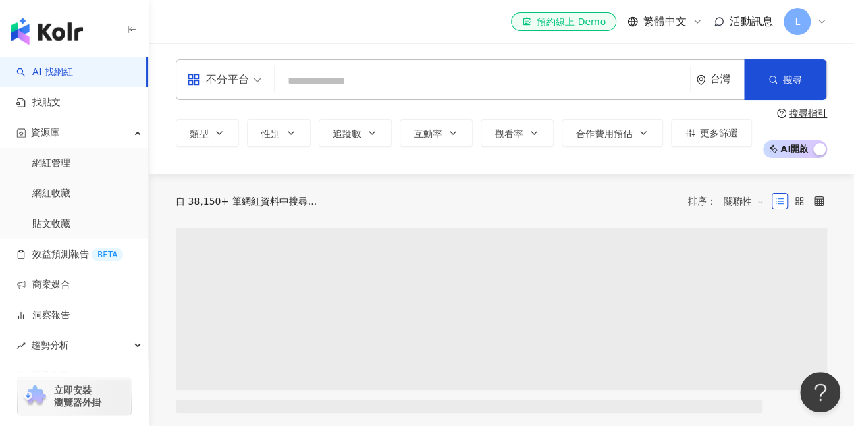
click at [394, 94] on input "search" at bounding box center [482, 81] width 404 height 26
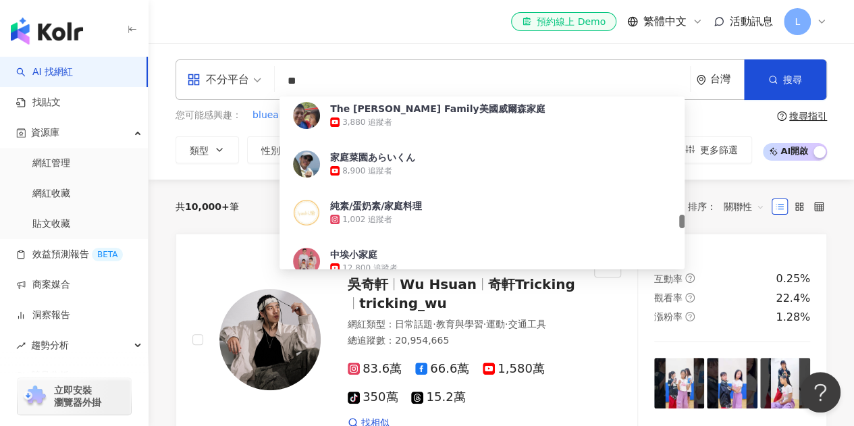
type input "*"
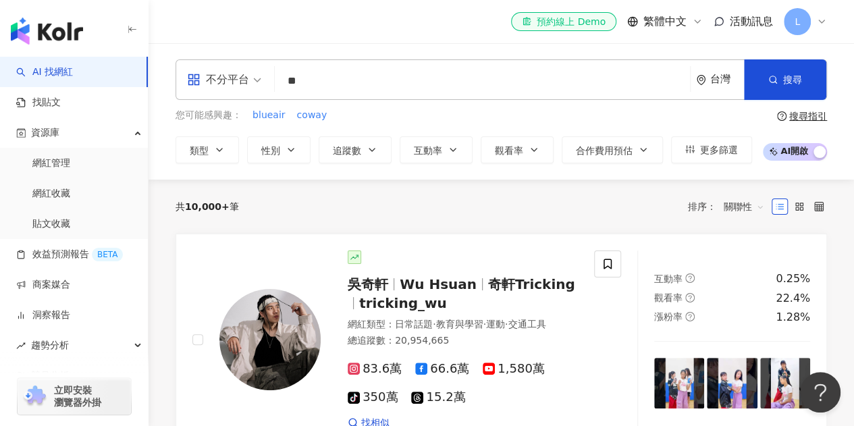
type input "*"
type input "**"
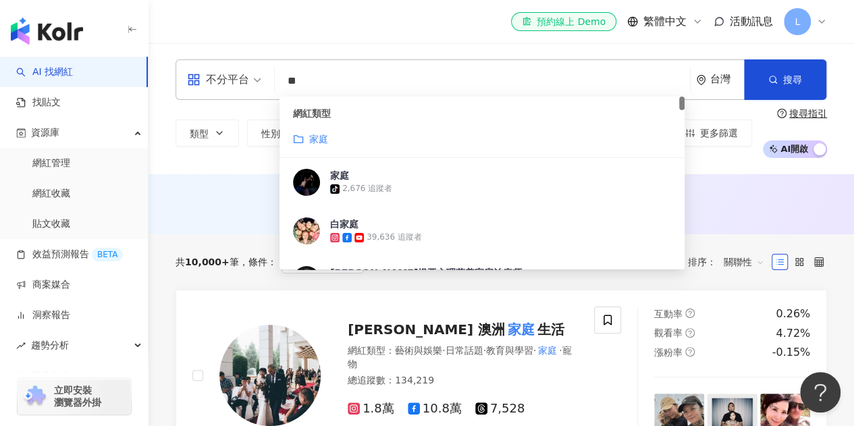
click at [330, 135] on div "家庭" at bounding box center [482, 139] width 378 height 15
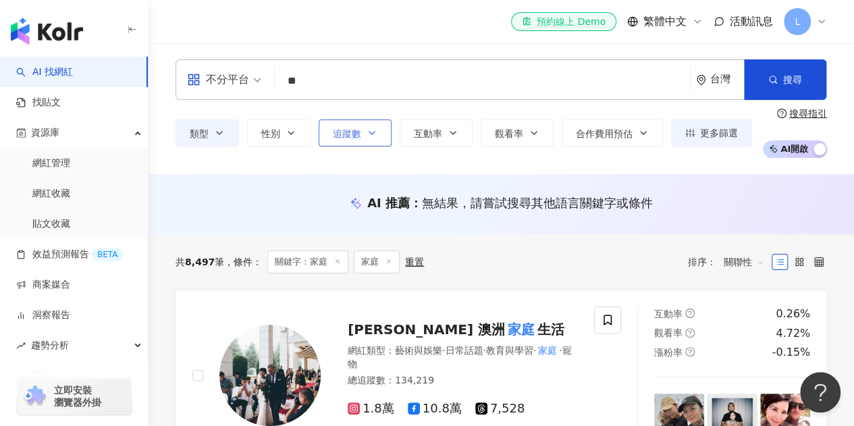
click at [356, 128] on span "追蹤數" at bounding box center [347, 133] width 28 height 11
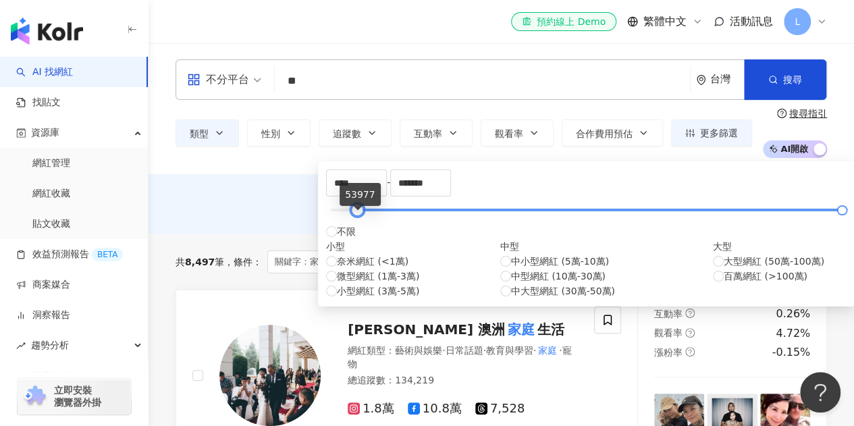
type input "*"
drag, startPoint x: 336, startPoint y: 217, endPoint x: 331, endPoint y: 211, distance: 8.6
click at [331, 211] on div at bounding box center [329, 210] width 7 height 7
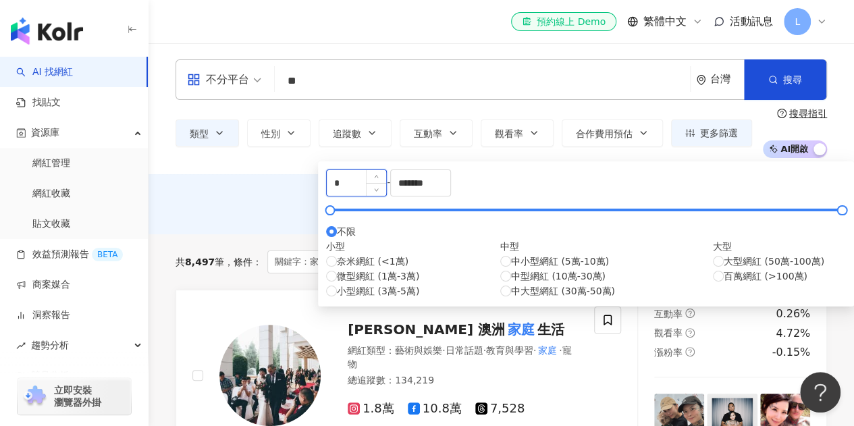
click at [386, 182] on input "*" at bounding box center [356, 183] width 59 height 26
type input "*****"
click at [759, 201] on div "AI 推薦 ： 無結果，請嘗試搜尋其他語言關鍵字或條件" at bounding box center [502, 202] width 652 height 17
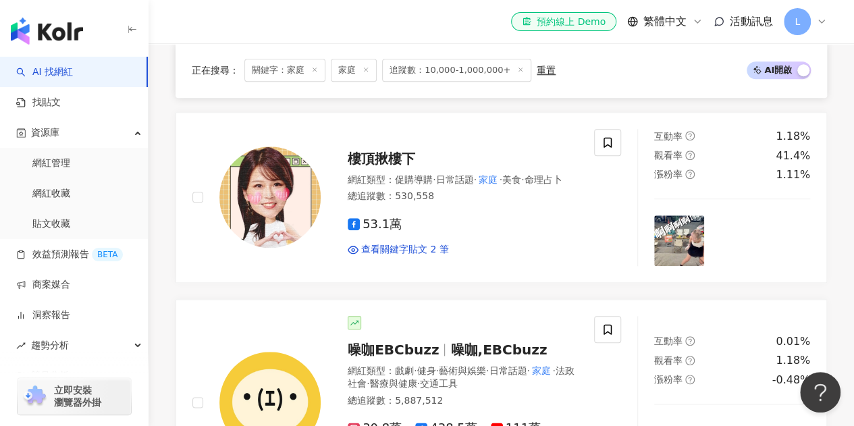
scroll to position [608, 0]
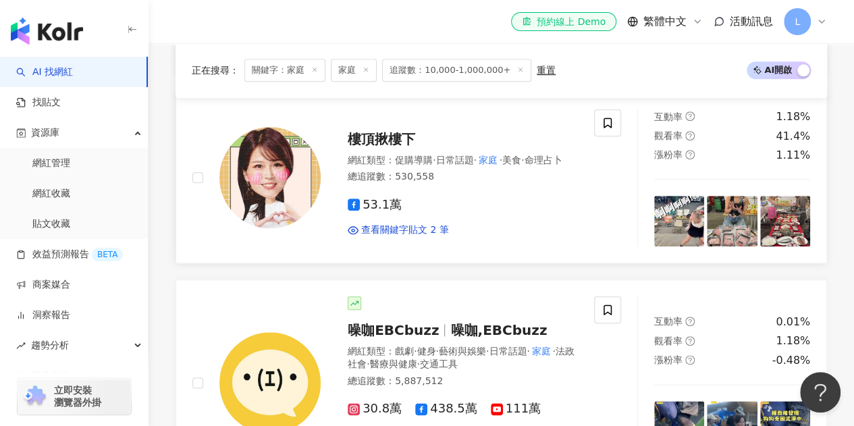
click at [351, 131] on span "樓頂揪樓下" at bounding box center [382, 139] width 68 height 16
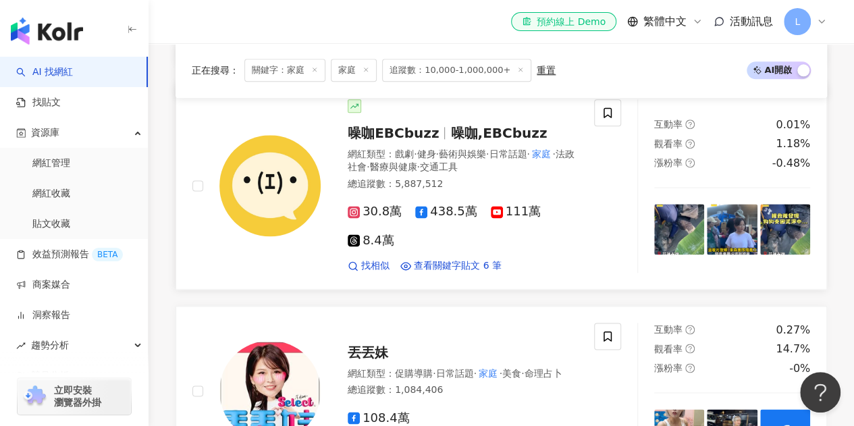
scroll to position [743, 0]
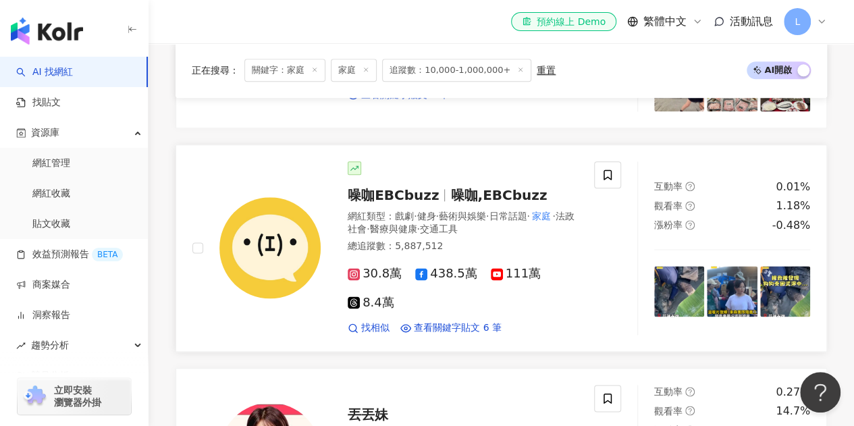
click at [473, 188] on span "噪咖,EBCbuzz" at bounding box center [498, 195] width 97 height 16
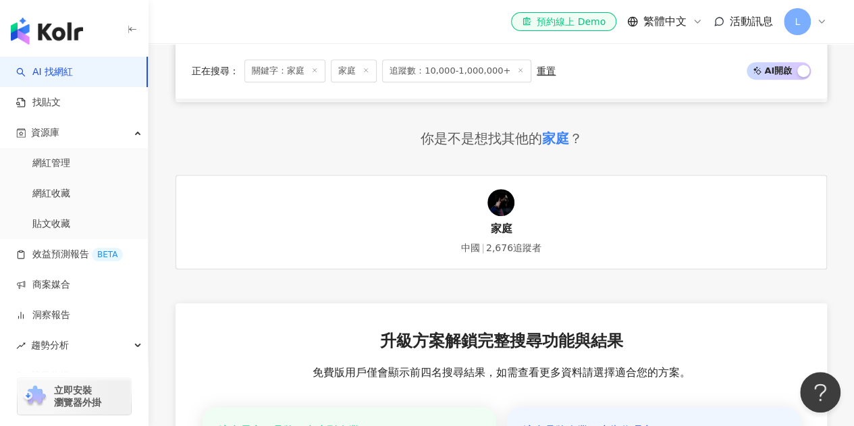
scroll to position [2769, 0]
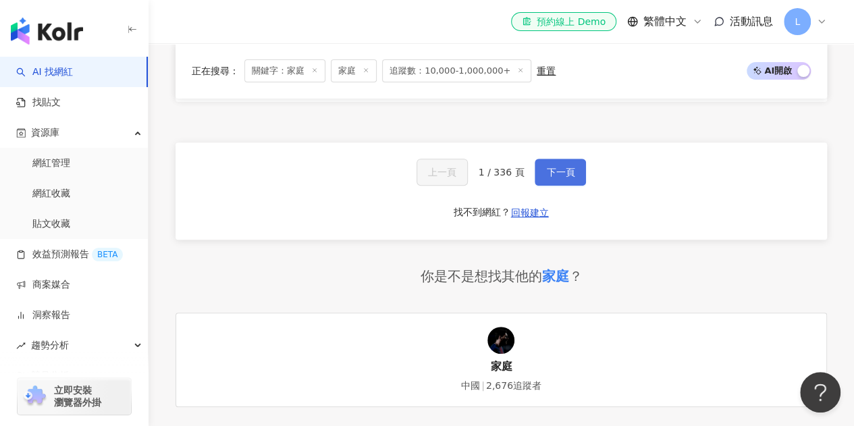
click at [567, 167] on span "下一頁" at bounding box center [560, 172] width 28 height 11
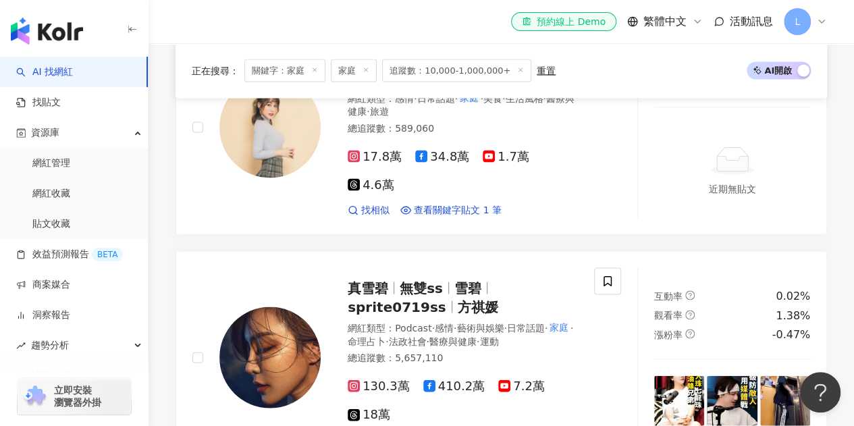
scroll to position [2878, 0]
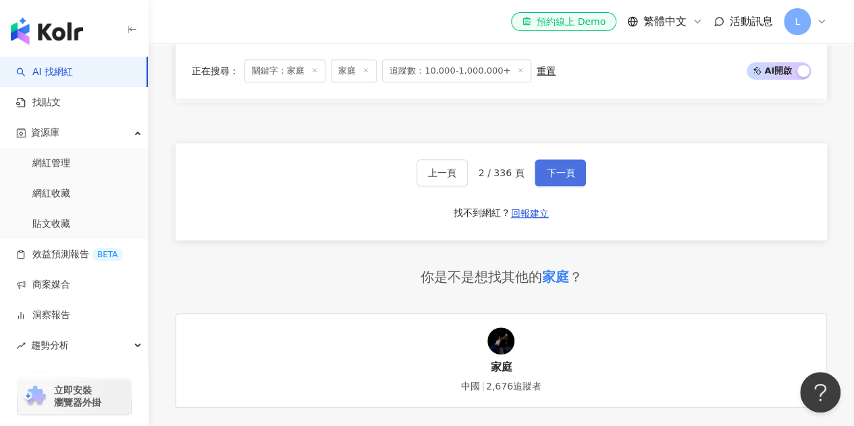
click at [567, 167] on span "下一頁" at bounding box center [560, 172] width 28 height 11
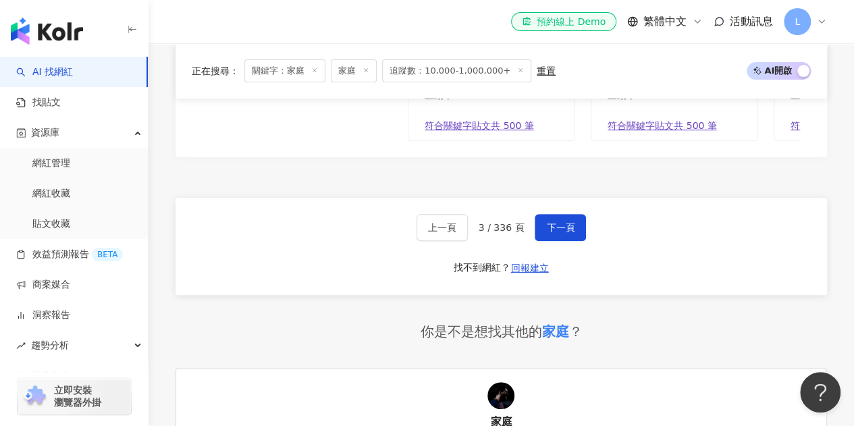
scroll to position [2642, 0]
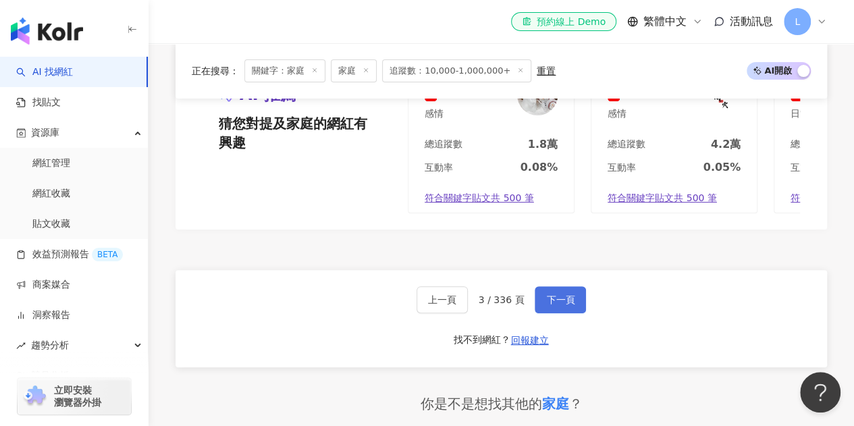
click at [554, 294] on span "下一頁" at bounding box center [560, 299] width 28 height 11
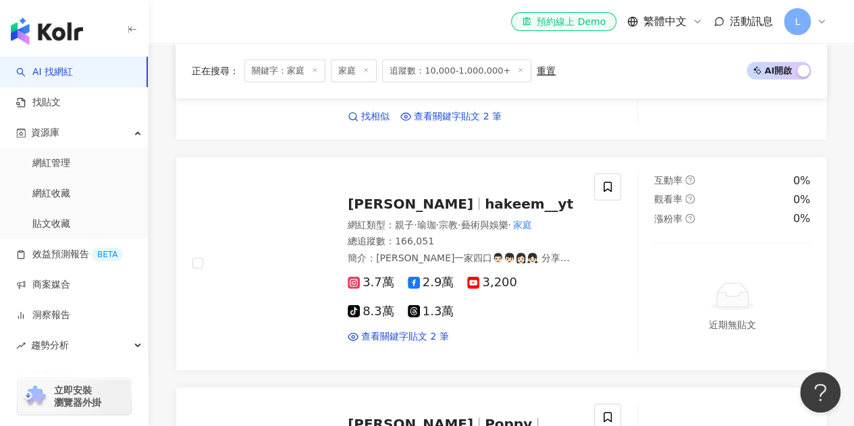
scroll to position [1904, 0]
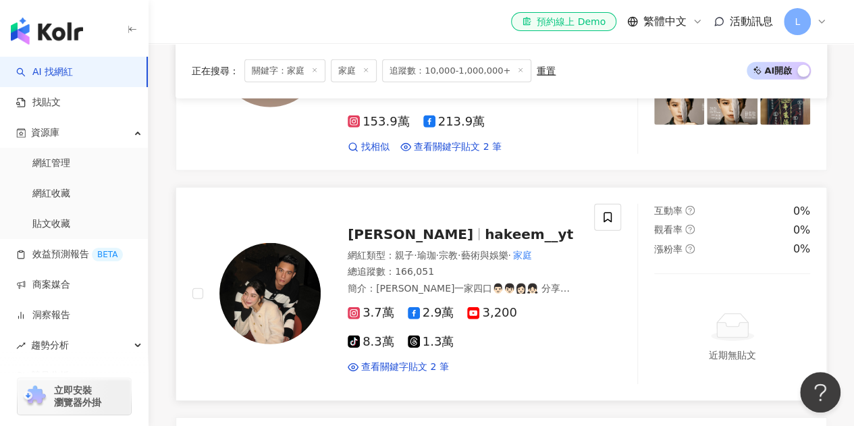
click at [485, 226] on span "hakeem__yt" at bounding box center [529, 234] width 88 height 16
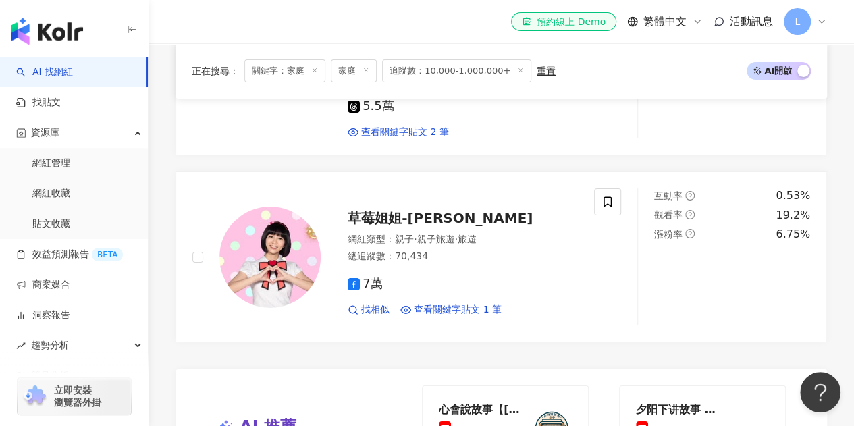
scroll to position [2714, 0]
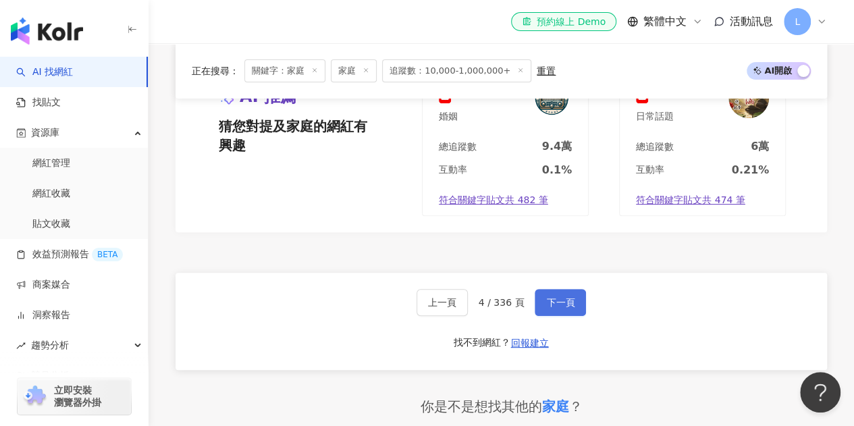
click at [562, 289] on button "下一頁" at bounding box center [560, 302] width 51 height 27
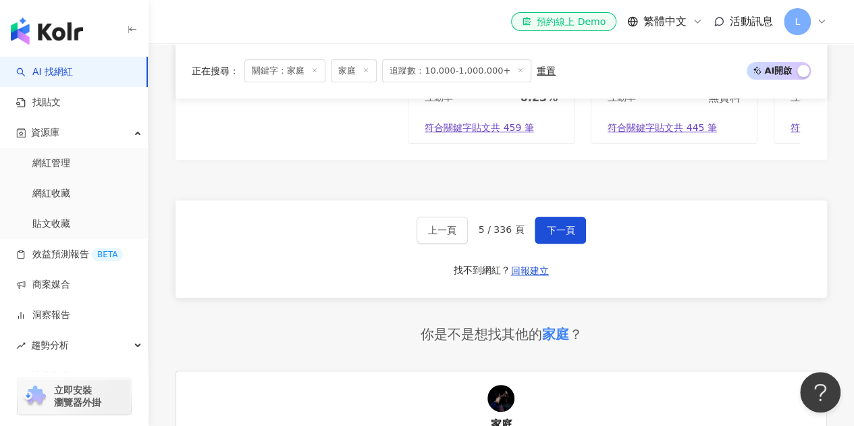
scroll to position [2701, 0]
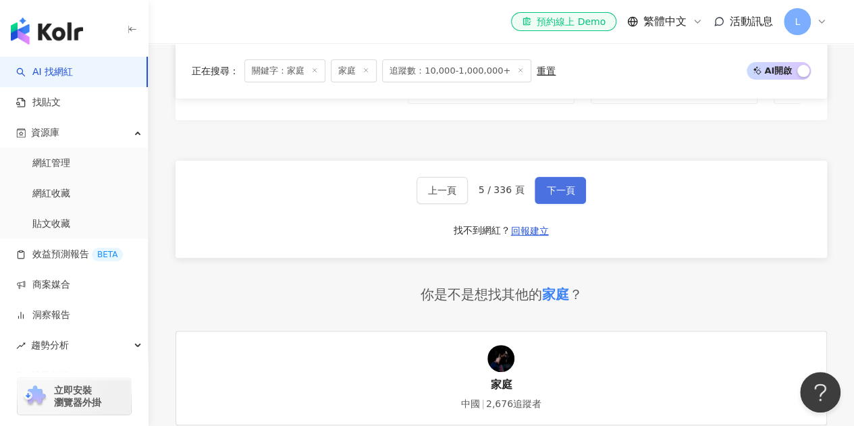
click at [560, 185] on span "下一頁" at bounding box center [560, 190] width 28 height 11
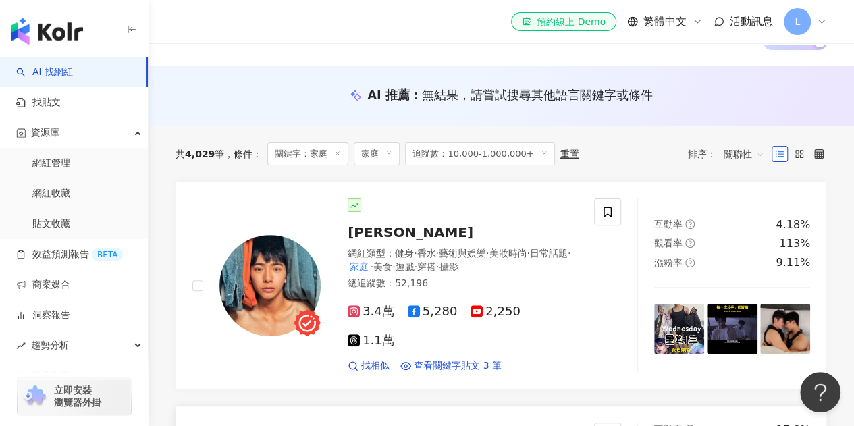
scroll to position [203, 0]
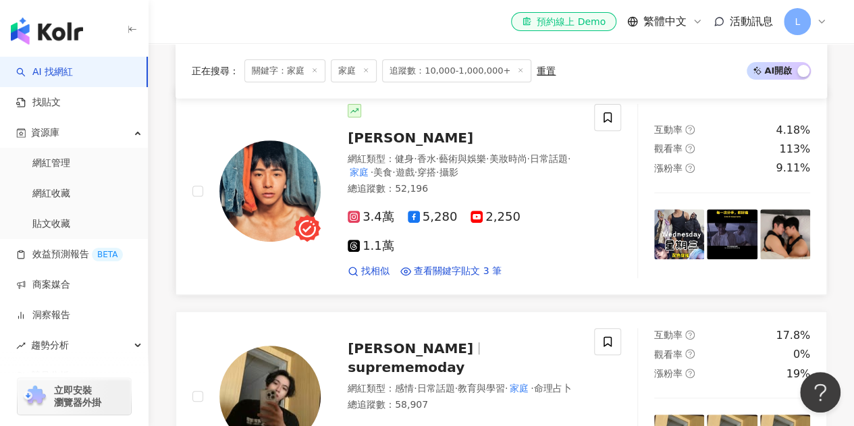
click at [391, 137] on span "邱千 Elio" at bounding box center [411, 138] width 126 height 16
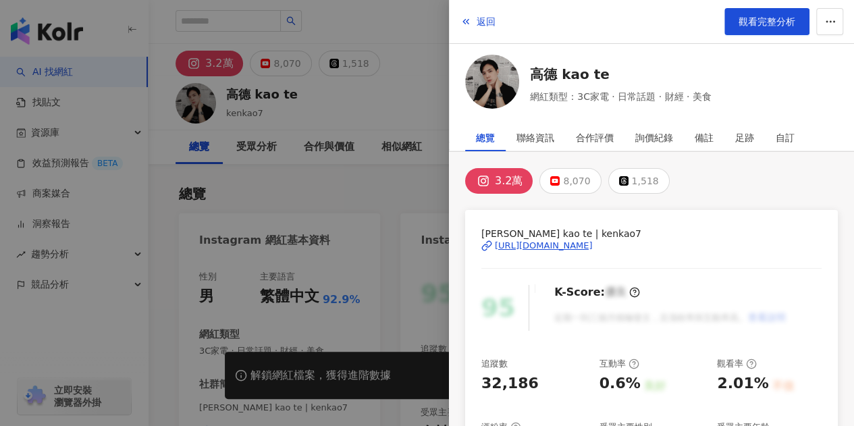
click at [385, 199] on div at bounding box center [427, 213] width 854 height 426
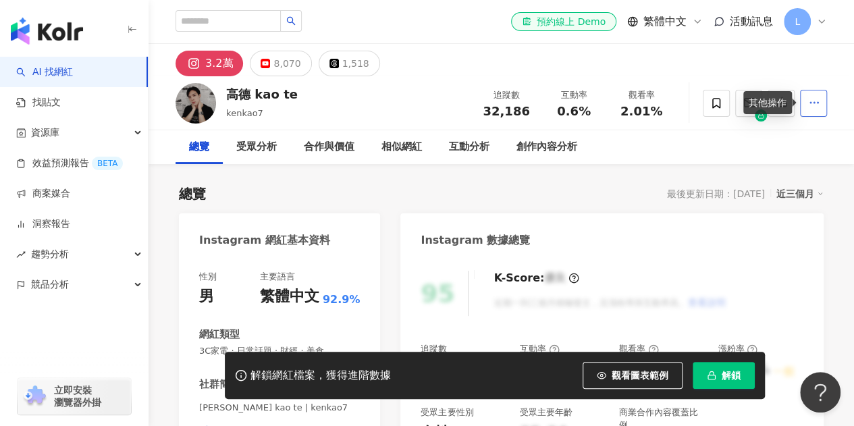
click at [807, 108] on button "button" at bounding box center [813, 103] width 27 height 27
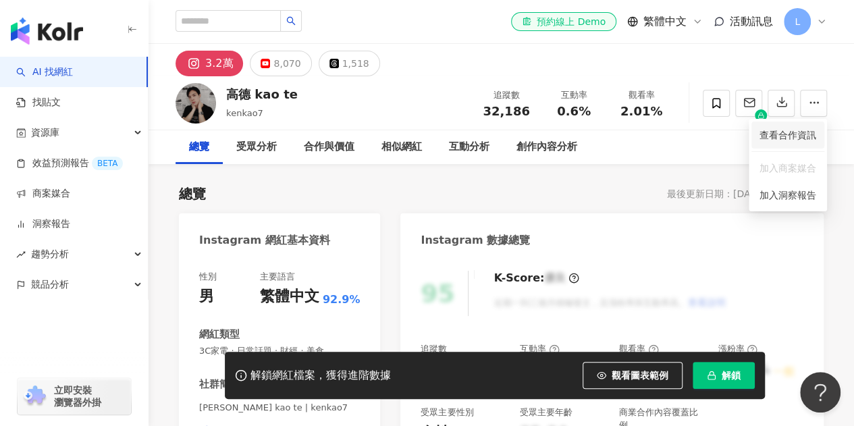
click at [799, 130] on span "查看合作資訊" at bounding box center [788, 135] width 57 height 15
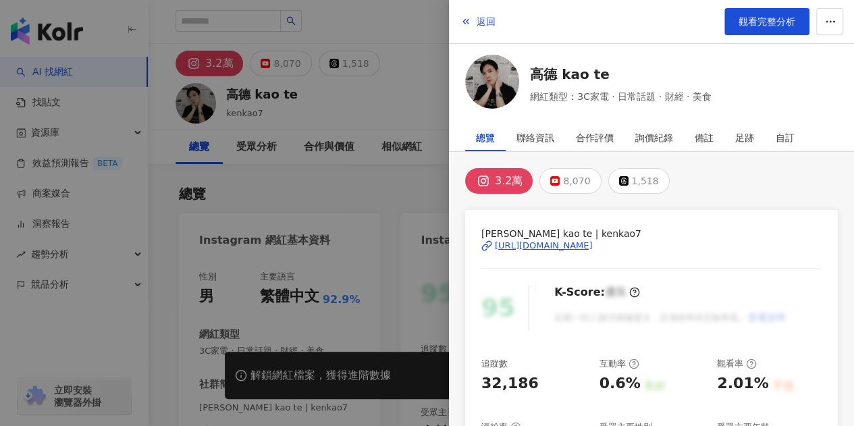
click at [593, 242] on div "https://www.instagram.com/kenkao7/" at bounding box center [544, 246] width 98 height 12
click at [587, 144] on div "合作評價" at bounding box center [595, 137] width 38 height 27
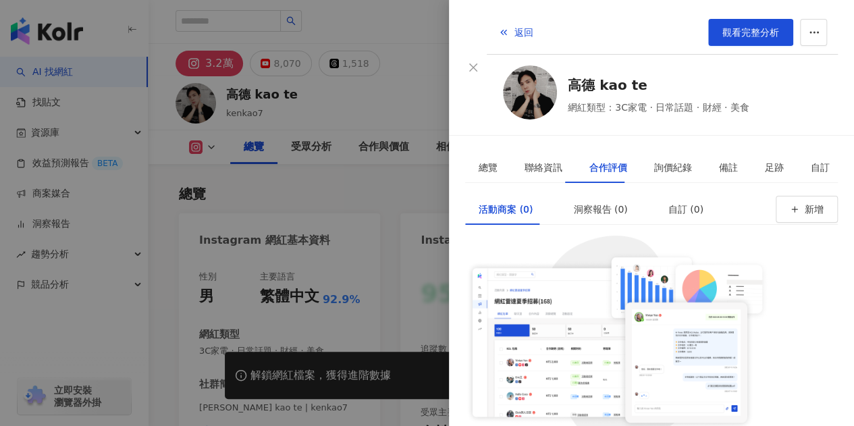
scroll to position [270, 0]
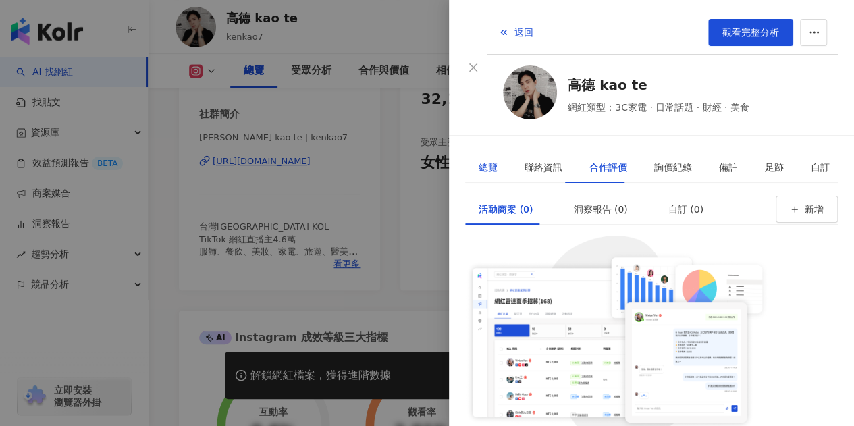
click at [493, 160] on div "總覽" at bounding box center [488, 167] width 19 height 15
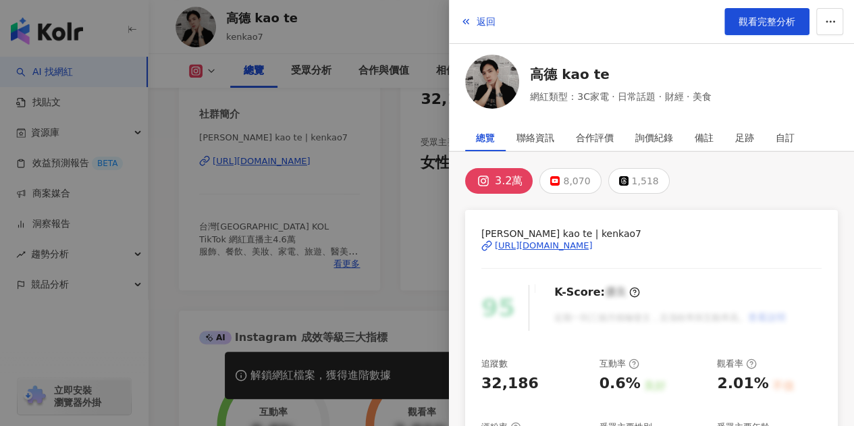
click at [414, 203] on div at bounding box center [427, 213] width 854 height 426
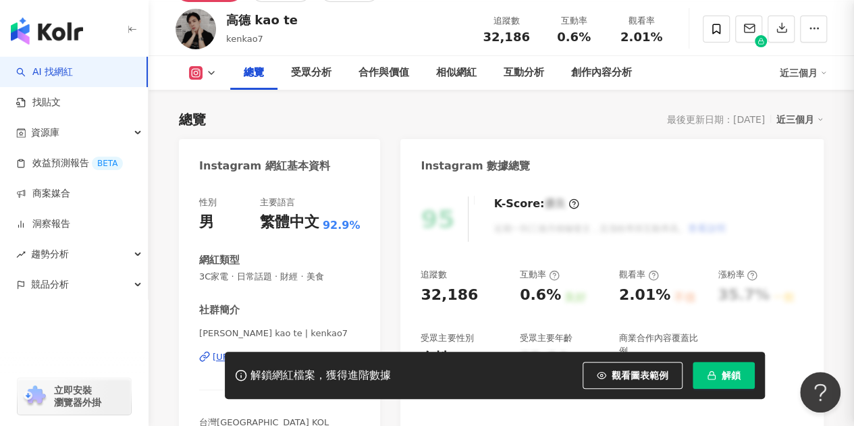
scroll to position [0, 0]
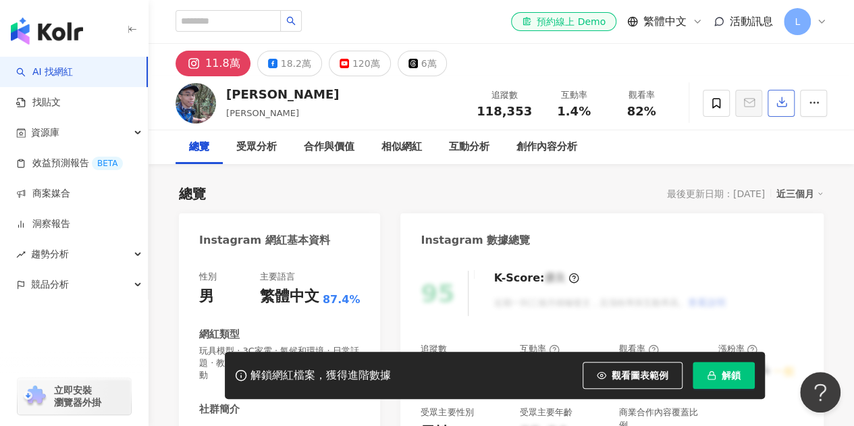
click at [789, 106] on button "button" at bounding box center [781, 103] width 27 height 27
click at [804, 99] on div "請先解鎖網紅檔案，才可以下載使用 此功能須先解鎖網紅檔案，您才能下載使用。 取消 直接解鎖並下載" at bounding box center [427, 213] width 854 height 426
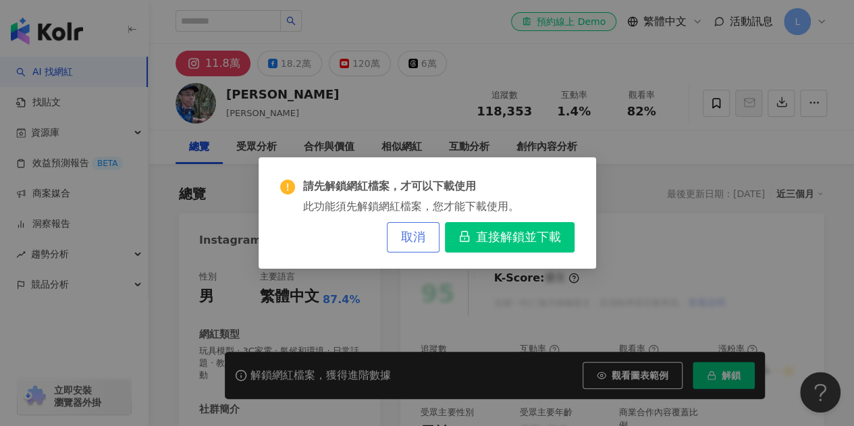
drag, startPoint x: 500, startPoint y: 301, endPoint x: 398, endPoint y: 249, distance: 114.5
click at [496, 302] on div "請先解鎖網紅檔案，才可以下載使用 此功能須先解鎖網紅檔案，您才能下載使用。 取消 直接解鎖並下載" at bounding box center [427, 213] width 854 height 426
click at [396, 240] on button "取消" at bounding box center [413, 237] width 53 height 30
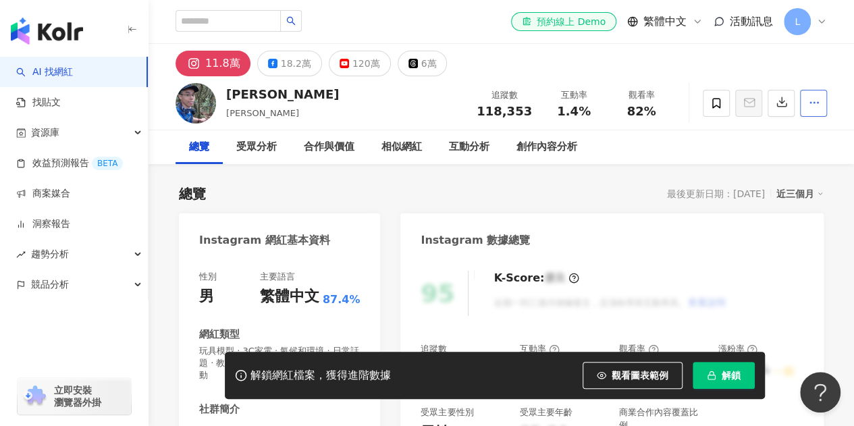
click at [818, 113] on button "button" at bounding box center [813, 103] width 27 height 27
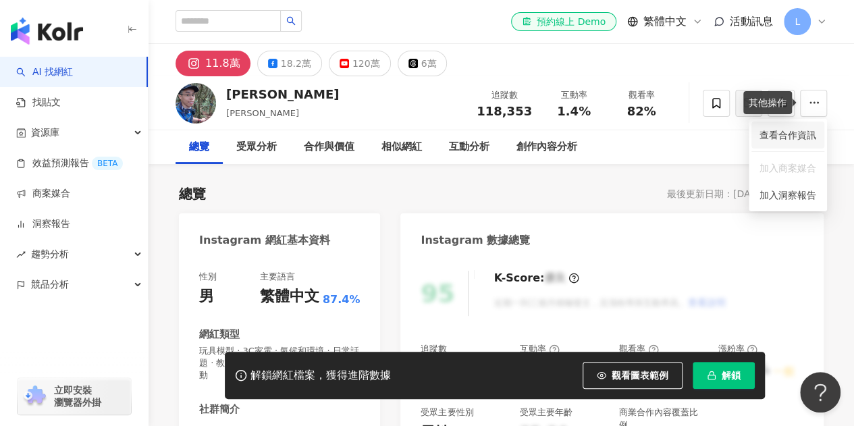
click at [799, 134] on span "查看合作資訊" at bounding box center [788, 135] width 57 height 15
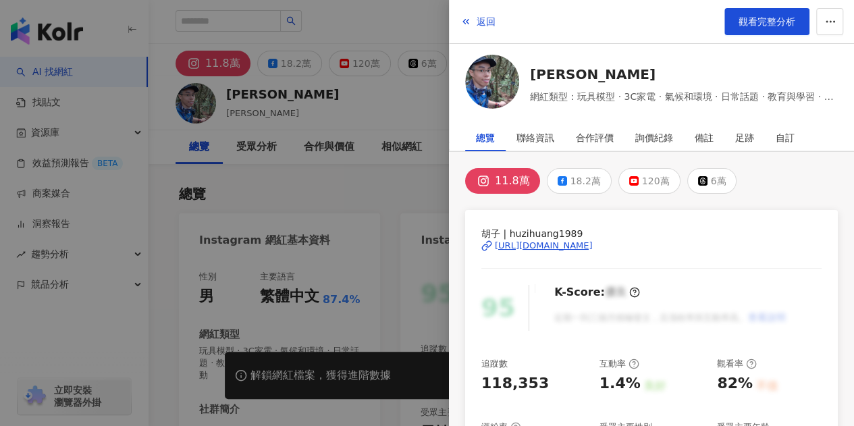
click at [593, 246] on div "https://www.instagram.com/huzihuang1989/" at bounding box center [544, 246] width 98 height 12
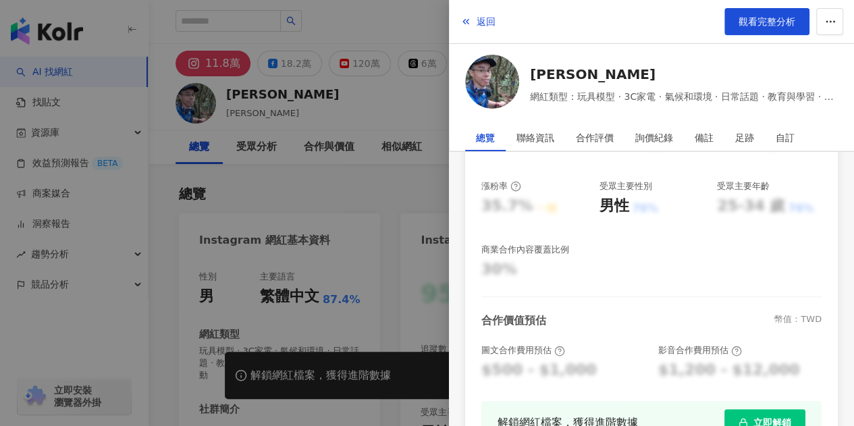
click at [396, 156] on div at bounding box center [427, 213] width 854 height 426
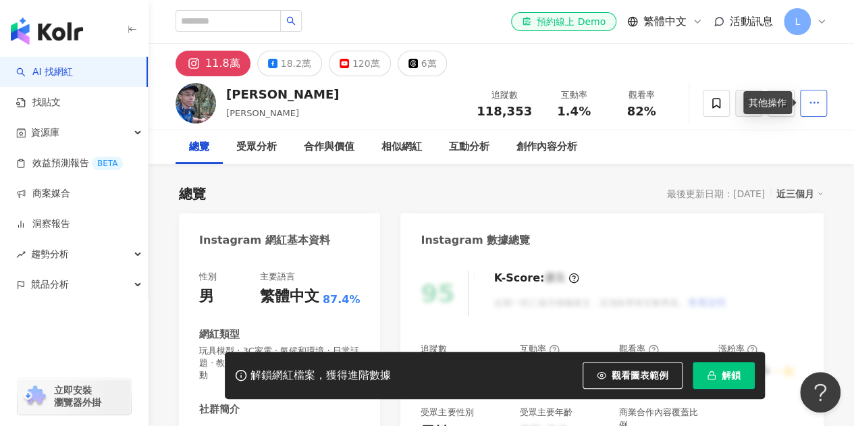
click at [810, 95] on span "button" at bounding box center [814, 102] width 12 height 14
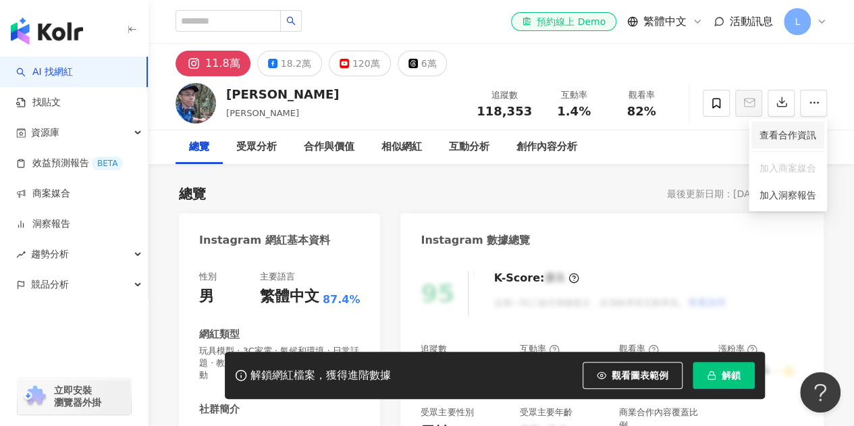
click at [797, 134] on span "查看合作資訊" at bounding box center [788, 135] width 57 height 15
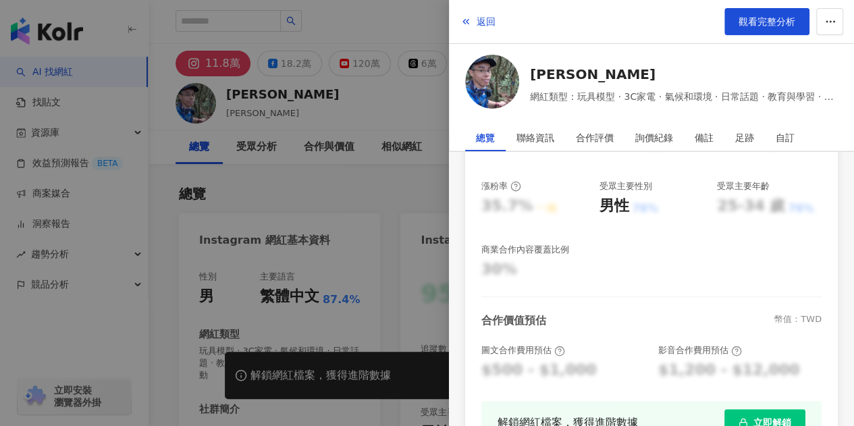
click at [421, 179] on div at bounding box center [427, 213] width 854 height 426
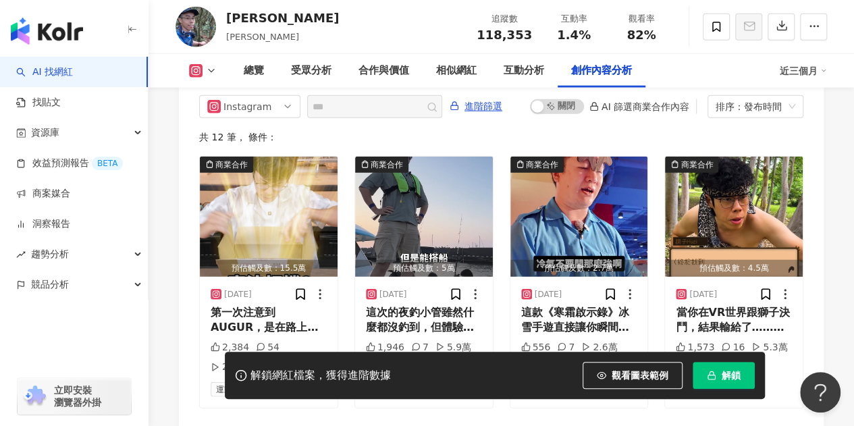
scroll to position [4238, 0]
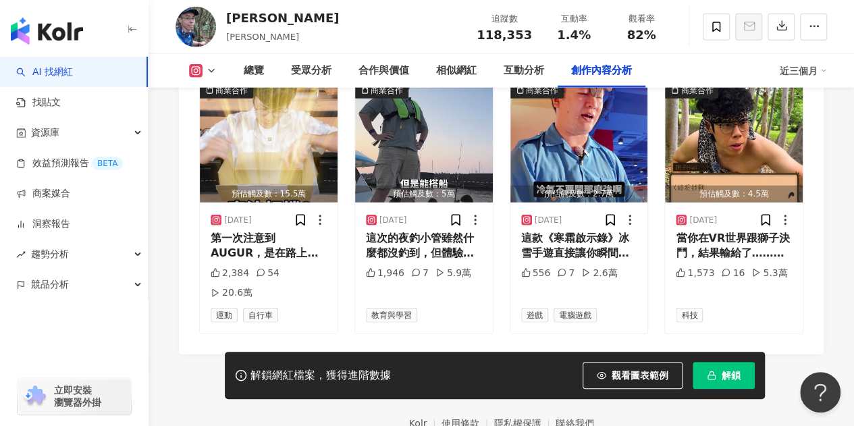
drag, startPoint x: 393, startPoint y: 38, endPoint x: 415, endPoint y: 51, distance: 25.1
click at [393, 38] on div "胡子Huzi 胡子, Huzi 追蹤數 118,353 互動率 1.4% 觀看率 82%" at bounding box center [502, 26] width 706 height 53
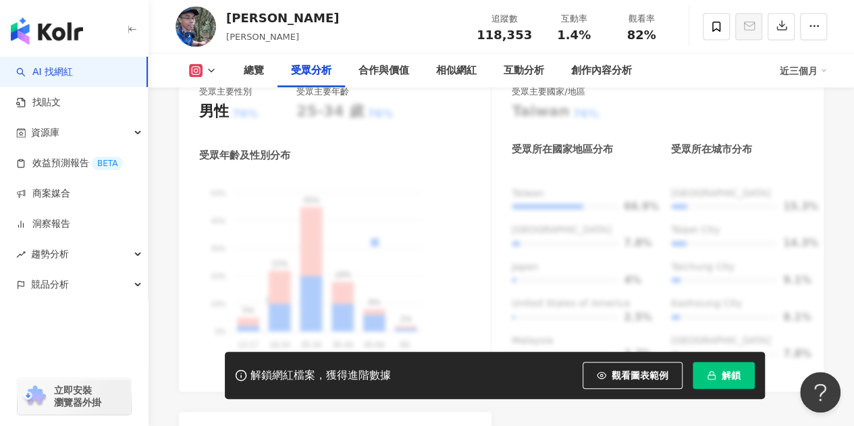
scroll to position [1199, 0]
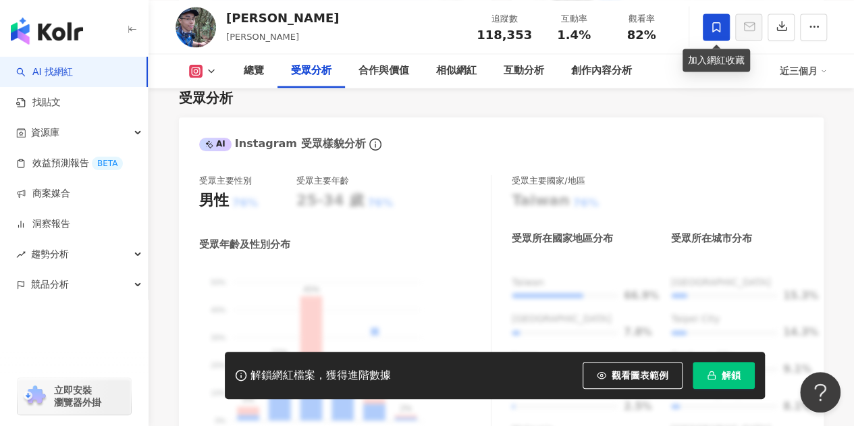
click at [710, 25] on icon at bounding box center [716, 27] width 12 height 12
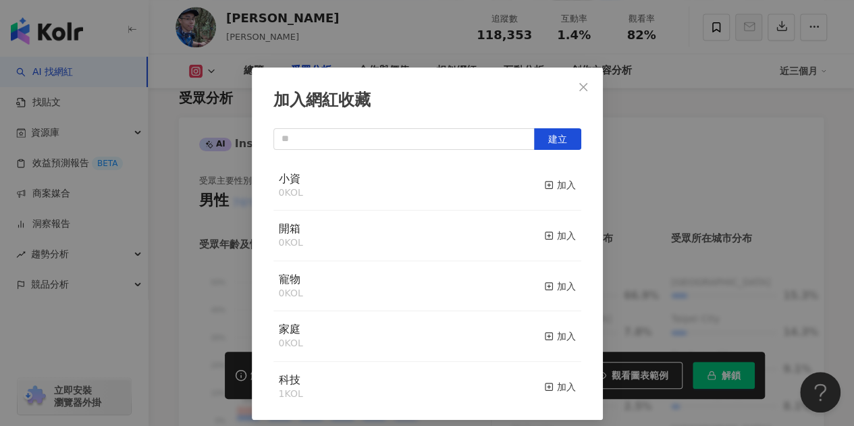
scroll to position [28, 0]
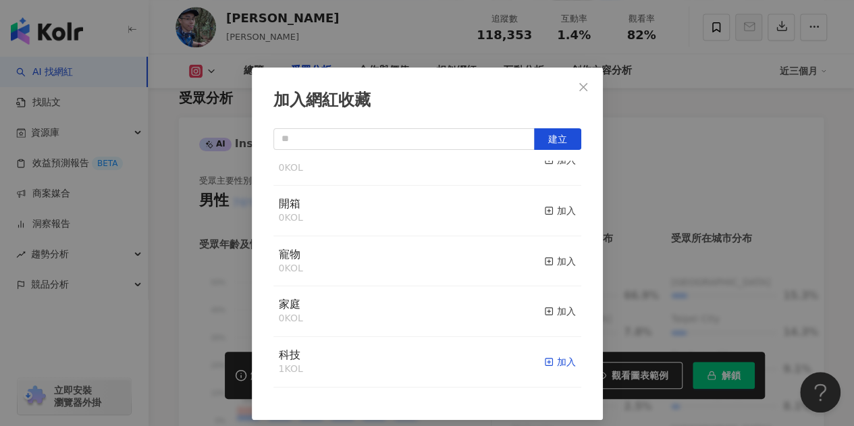
click at [545, 364] on rect "button" at bounding box center [548, 362] width 7 height 7
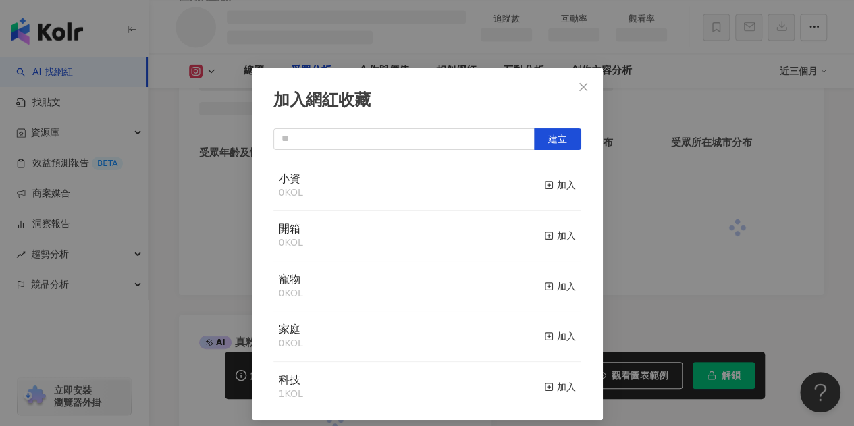
scroll to position [1125, 0]
click at [587, 85] on span "Close" at bounding box center [583, 87] width 27 height 11
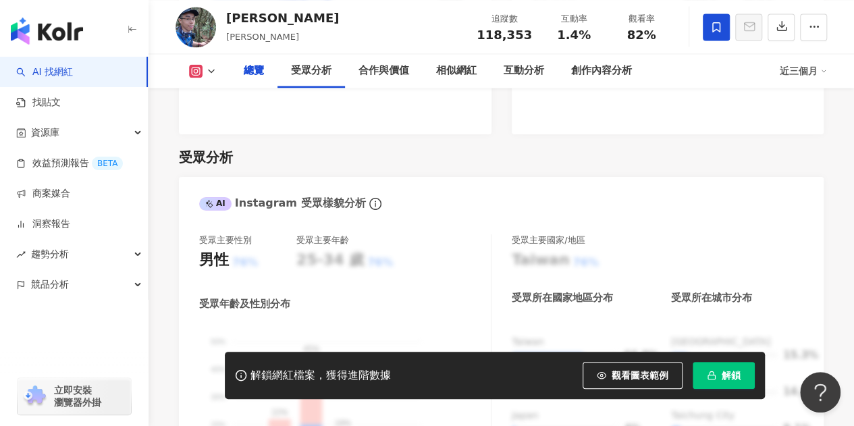
click at [577, 92] on div "加入網紅收藏 建立 科技 2 KOL 已加入 小資 0 KOL 加入 開箱 0 KOL 加入 寵物 0 KOL 加入 家庭 0 KOL 加入" at bounding box center [427, 213] width 854 height 426
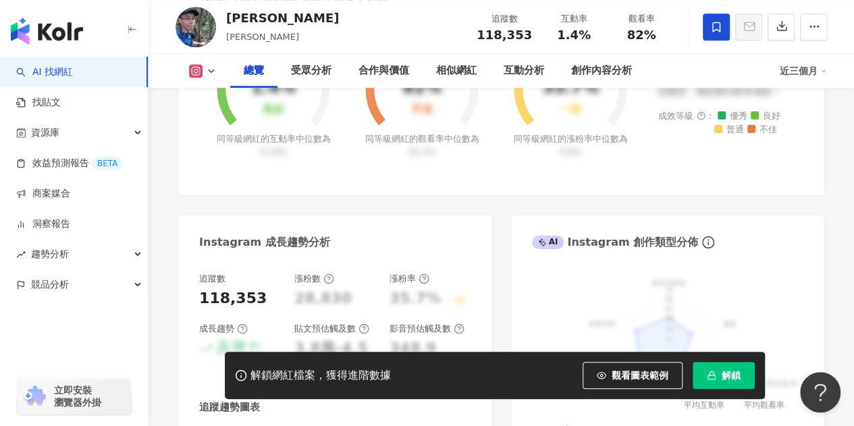
scroll to position [0, 0]
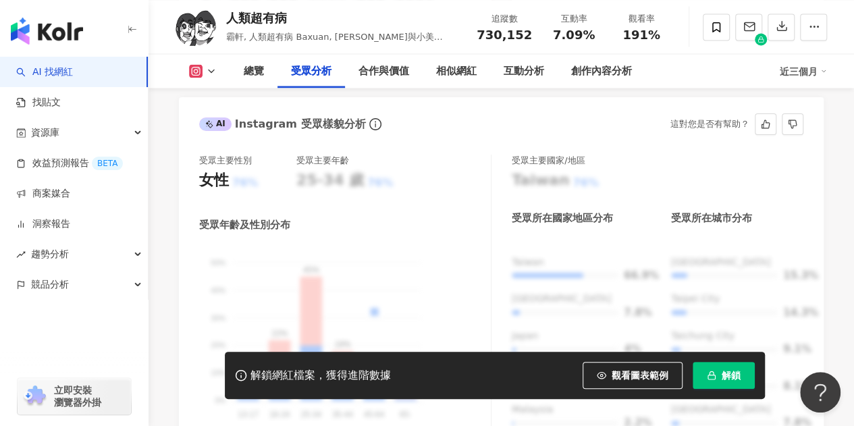
scroll to position [1137, 0]
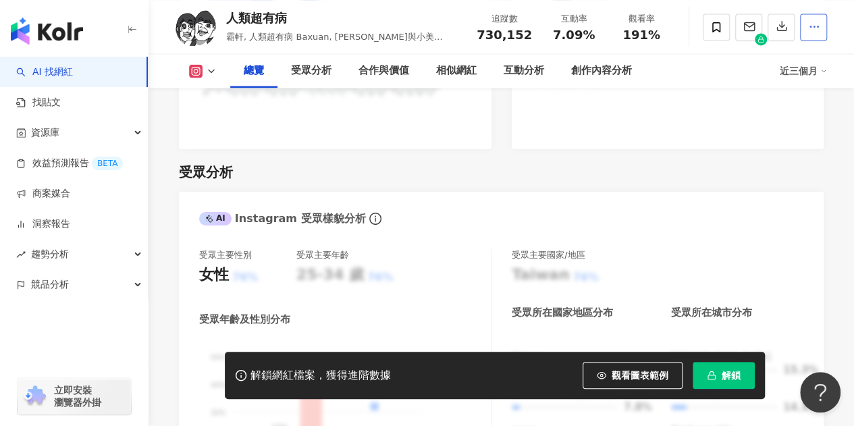
click at [812, 20] on span "button" at bounding box center [814, 26] width 12 height 14
click at [779, 58] on span "查看合作資訊" at bounding box center [788, 59] width 57 height 15
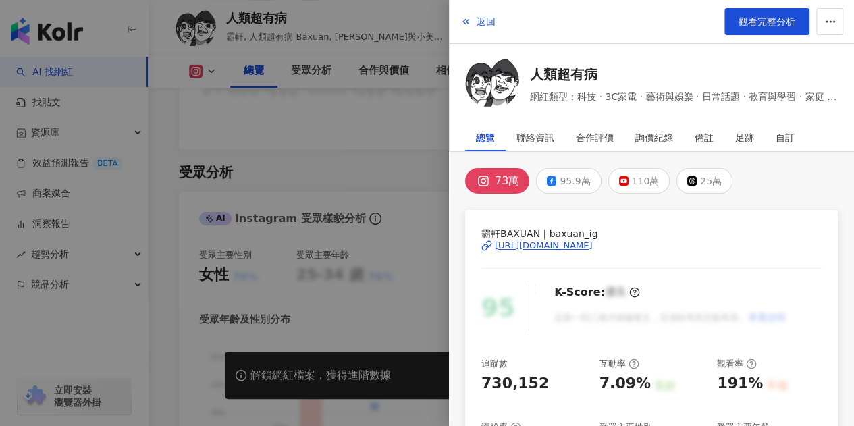
click at [574, 240] on div "https://www.instagram.com/baxuan_ig/" at bounding box center [544, 246] width 98 height 12
click at [365, 122] on div at bounding box center [427, 213] width 854 height 426
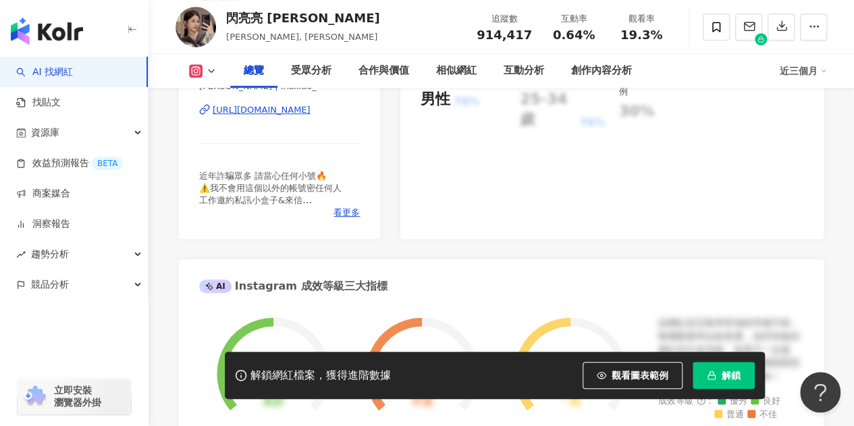
scroll to position [405, 0]
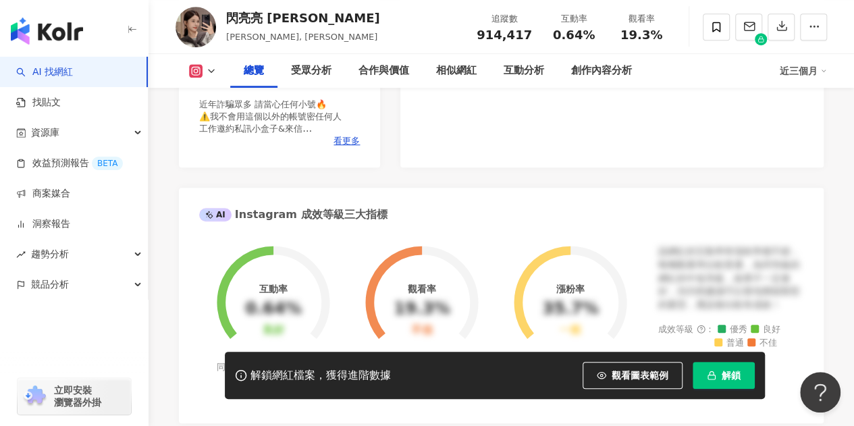
click at [483, 169] on div "Instagram 網紅基本資料 性別 女 主要語言 繁體中文 93.7% 網紅類型 3C家電 · 藝術與娛樂 · 日常話題 · 美食 · 節慶 · 旅遊 社…" at bounding box center [501, 338] width 645 height 1061
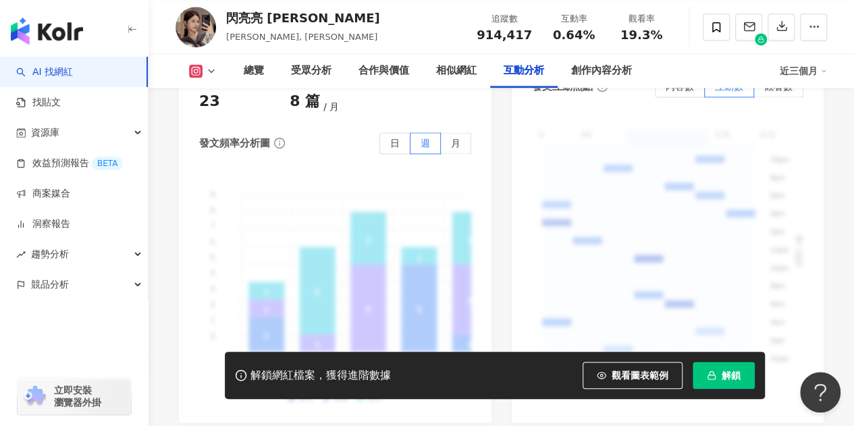
scroll to position [3309, 0]
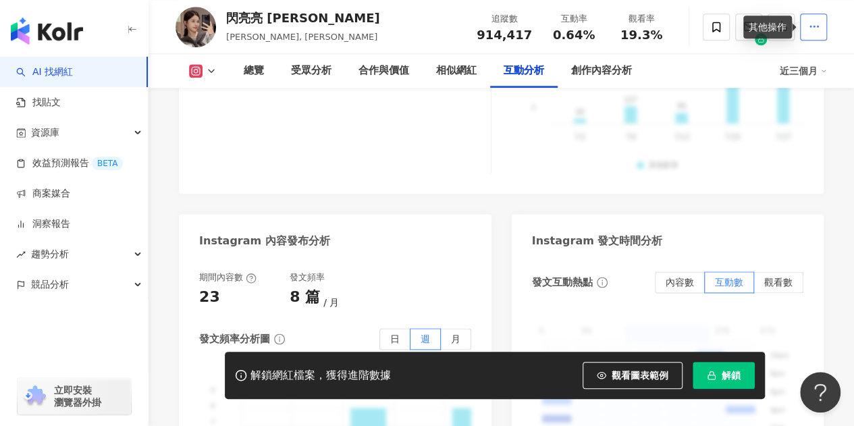
click at [815, 22] on icon "button" at bounding box center [814, 26] width 12 height 12
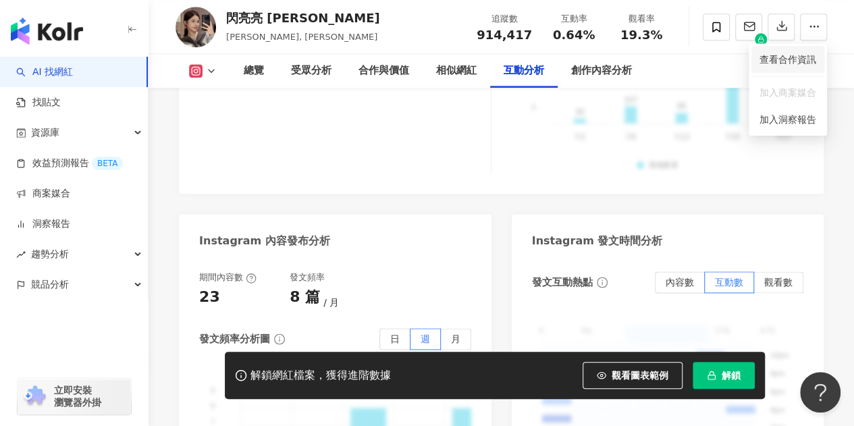
click at [789, 59] on span "查看合作資訊" at bounding box center [788, 59] width 57 height 15
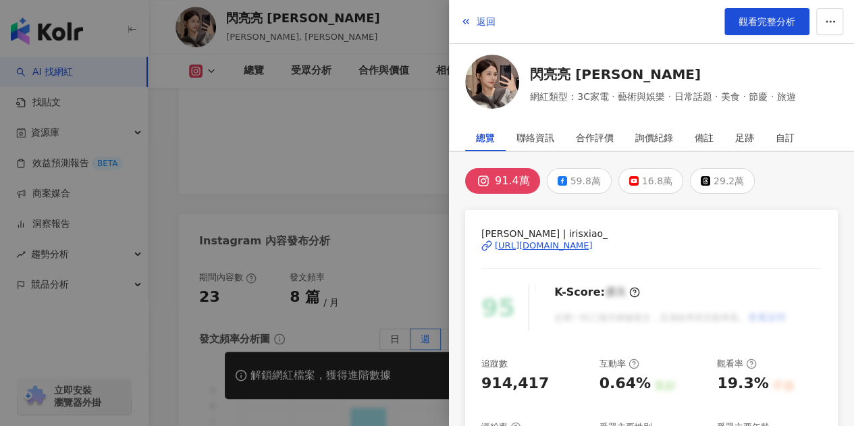
click at [577, 252] on div "[PERSON_NAME] | irisxiao_ [URL][DOMAIN_NAME]" at bounding box center [651, 255] width 340 height 59
click at [570, 246] on div "[URL][DOMAIN_NAME]" at bounding box center [544, 246] width 98 height 12
click at [342, 156] on div at bounding box center [427, 213] width 854 height 426
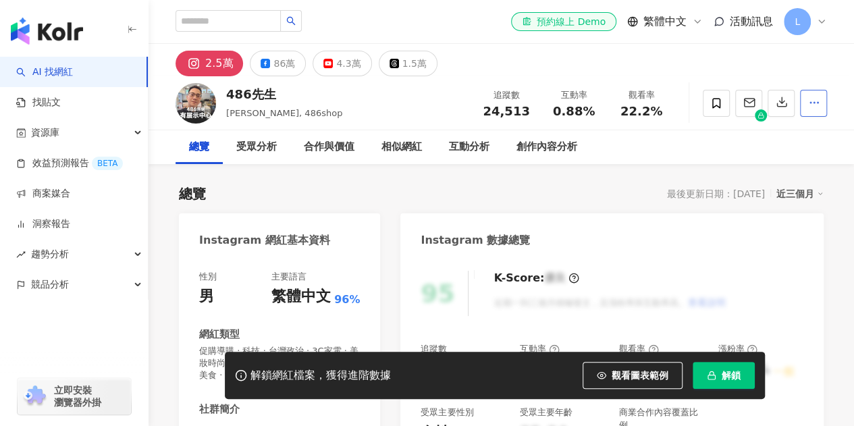
click at [815, 99] on icon "button" at bounding box center [814, 103] width 12 height 12
click at [816, 105] on icon "button" at bounding box center [814, 103] width 12 height 12
click at [809, 97] on icon "button" at bounding box center [814, 103] width 12 height 12
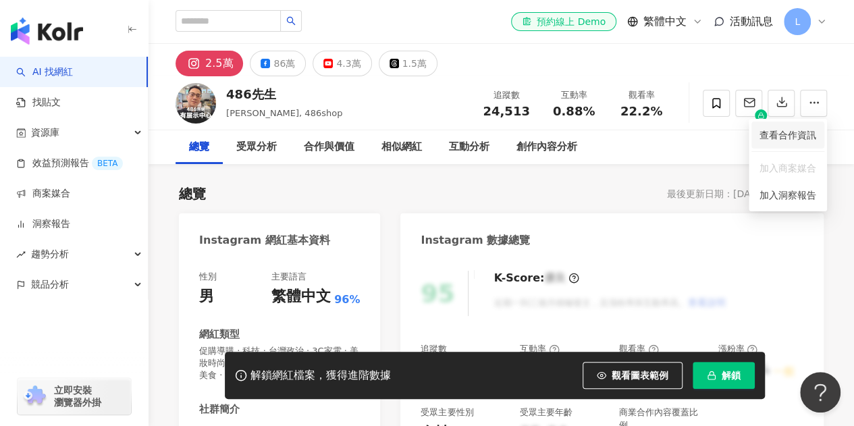
click at [794, 134] on span "查看合作資訊" at bounding box center [788, 135] width 57 height 15
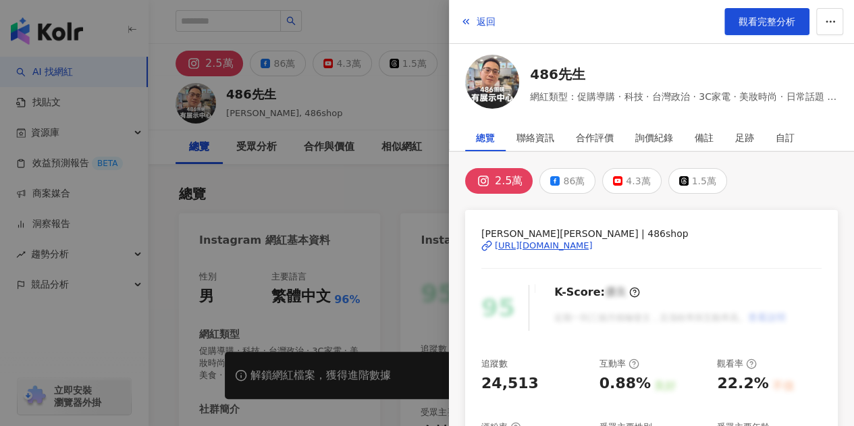
click at [562, 244] on div "[URL][DOMAIN_NAME]" at bounding box center [544, 246] width 98 height 12
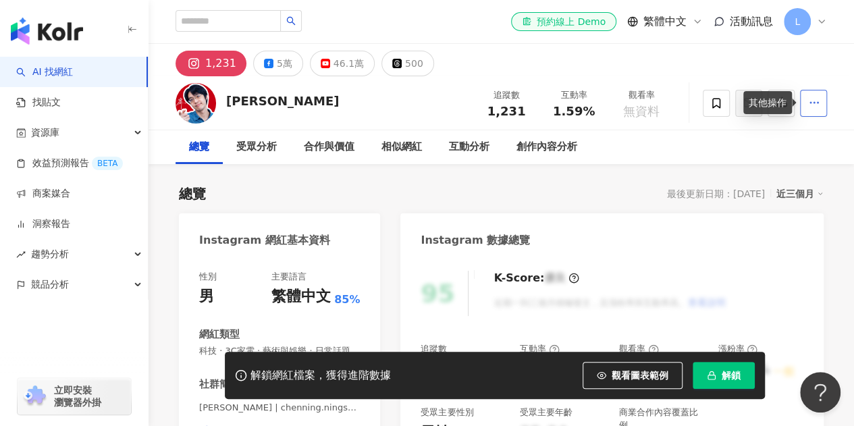
click at [810, 109] on span "button" at bounding box center [814, 102] width 12 height 14
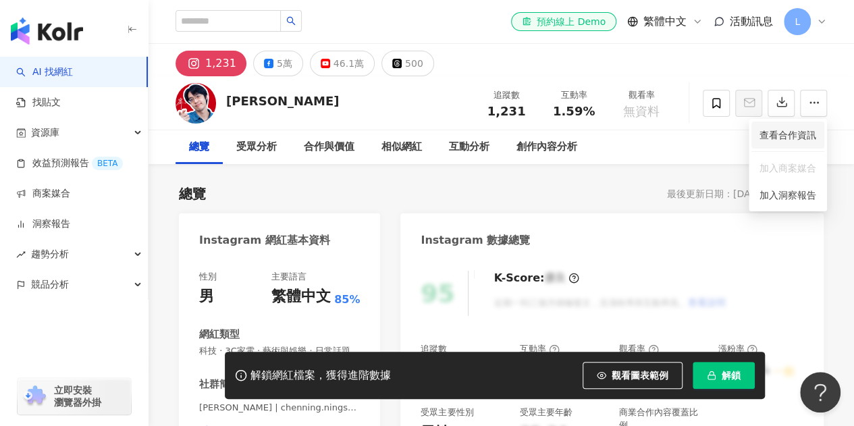
click at [799, 142] on span "查看合作資訊" at bounding box center [788, 135] width 57 height 15
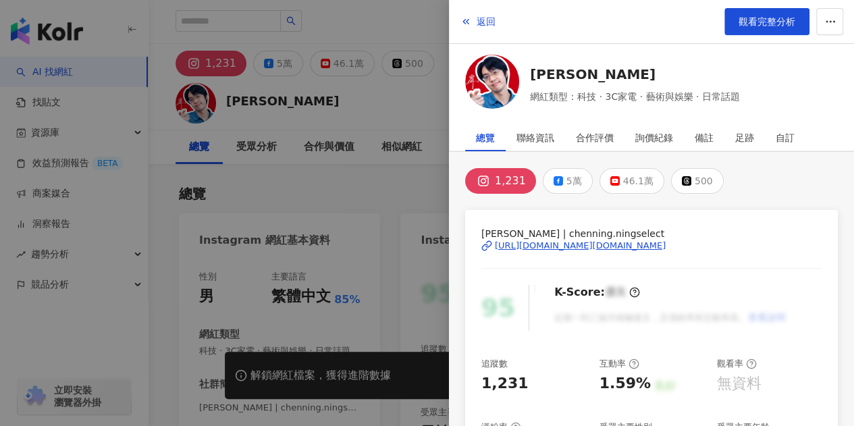
click at [601, 251] on div "[PERSON_NAME] | chenning.ningselect [URL][DOMAIN_NAME][DOMAIN_NAME]" at bounding box center [651, 255] width 340 height 59
click at [597, 248] on div "[URL][DOMAIN_NAME][DOMAIN_NAME]" at bounding box center [580, 246] width 171 height 12
click at [317, 99] on div at bounding box center [427, 213] width 854 height 426
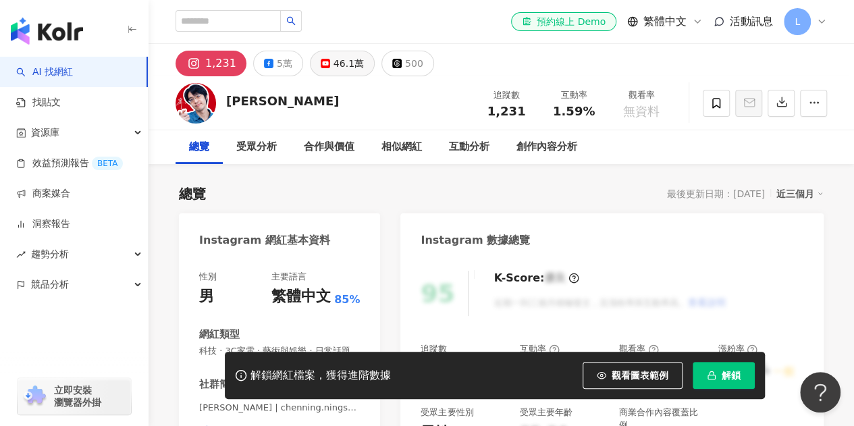
click at [339, 61] on div "46.1萬" at bounding box center [349, 63] width 30 height 19
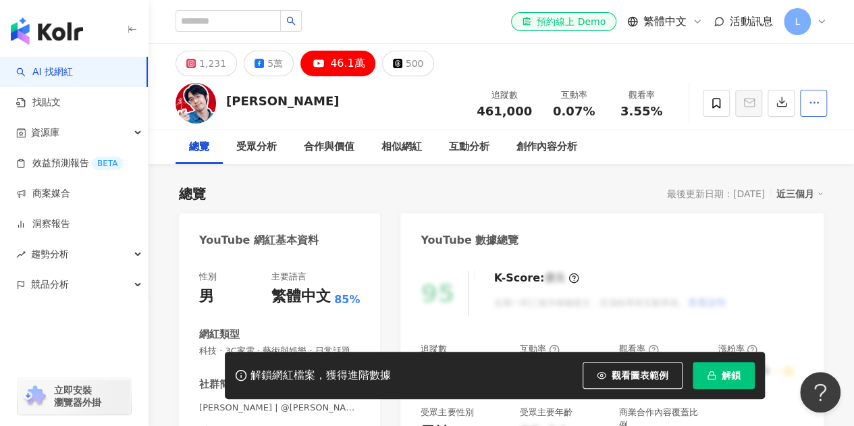
click at [815, 97] on icon "button" at bounding box center [814, 103] width 12 height 12
click at [799, 136] on span "查看合作資訊" at bounding box center [788, 135] width 57 height 15
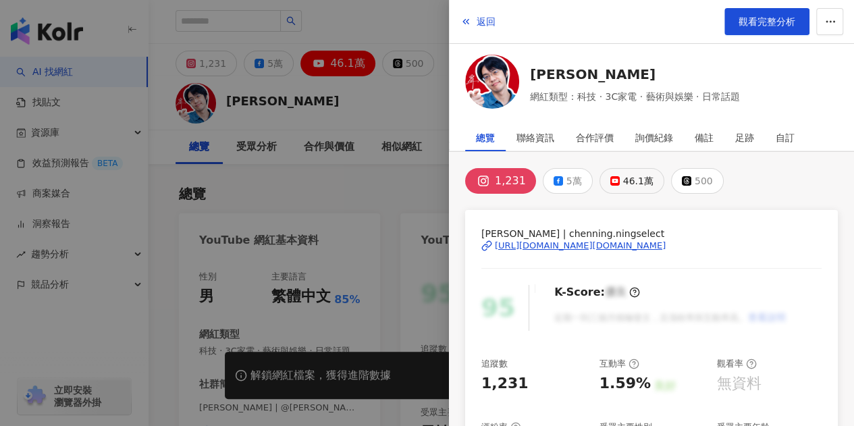
click at [623, 182] on div "46.1萬" at bounding box center [638, 181] width 30 height 19
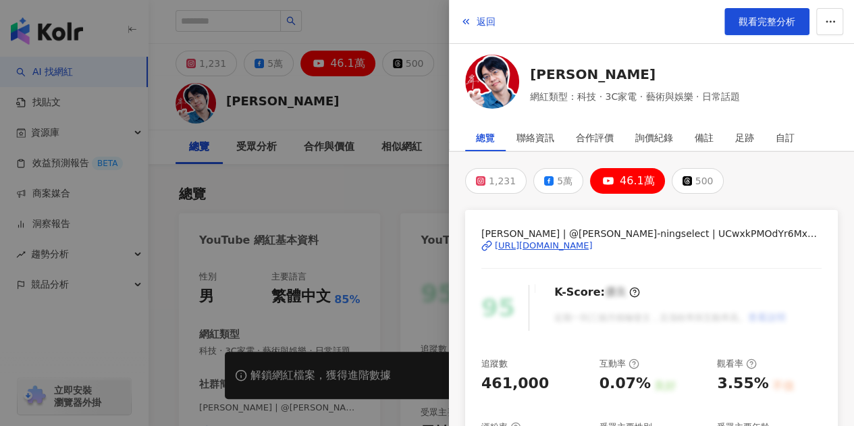
click at [593, 242] on div "[URL][DOMAIN_NAME]" at bounding box center [544, 246] width 98 height 12
click at [432, 194] on div at bounding box center [427, 213] width 854 height 426
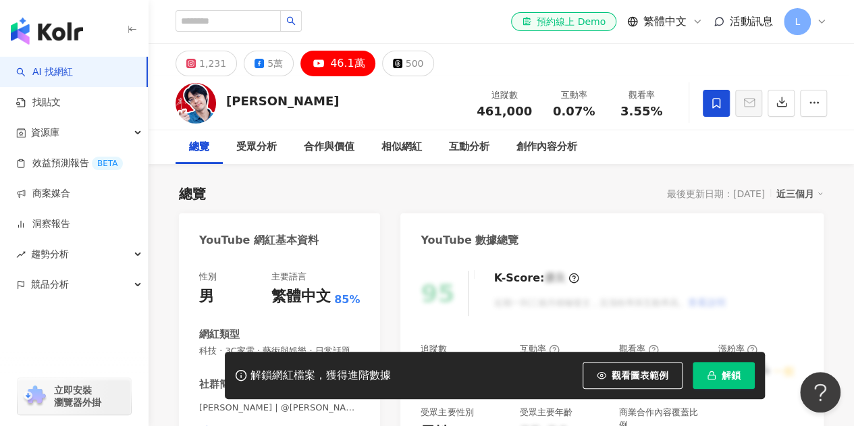
click at [714, 100] on icon at bounding box center [716, 103] width 12 height 12
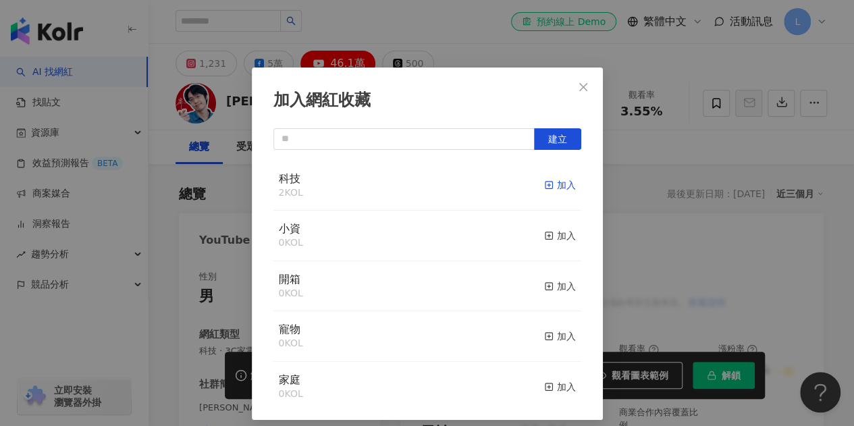
click at [544, 180] on div "加入" at bounding box center [560, 185] width 32 height 15
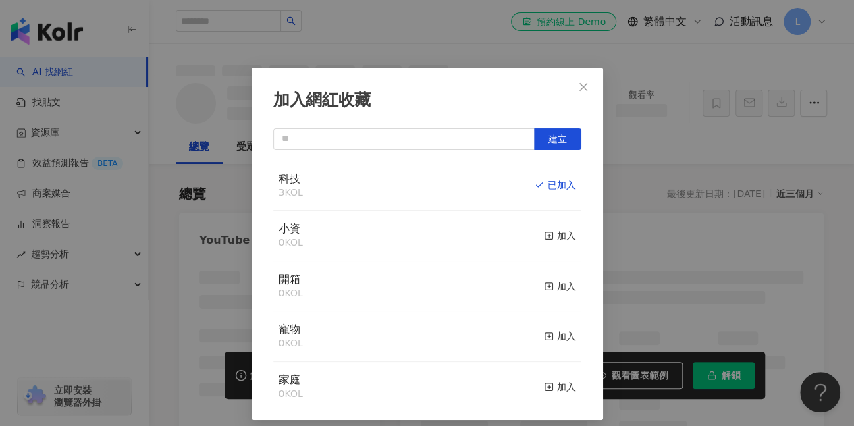
click at [579, 88] on icon "close" at bounding box center [583, 86] width 8 height 8
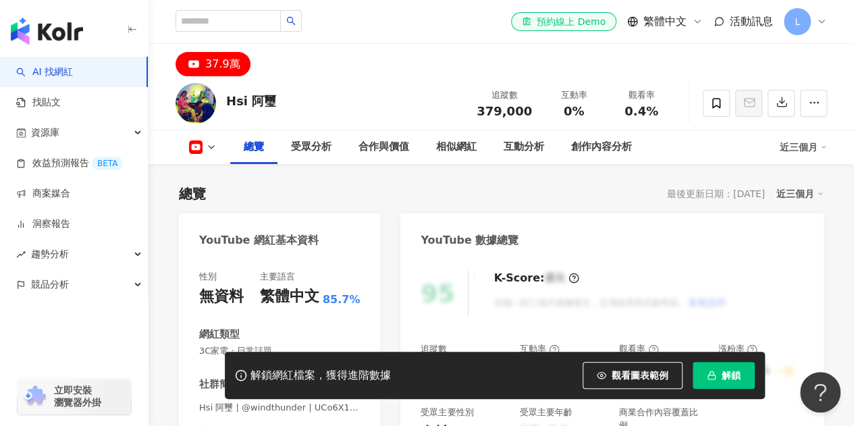
scroll to position [270, 0]
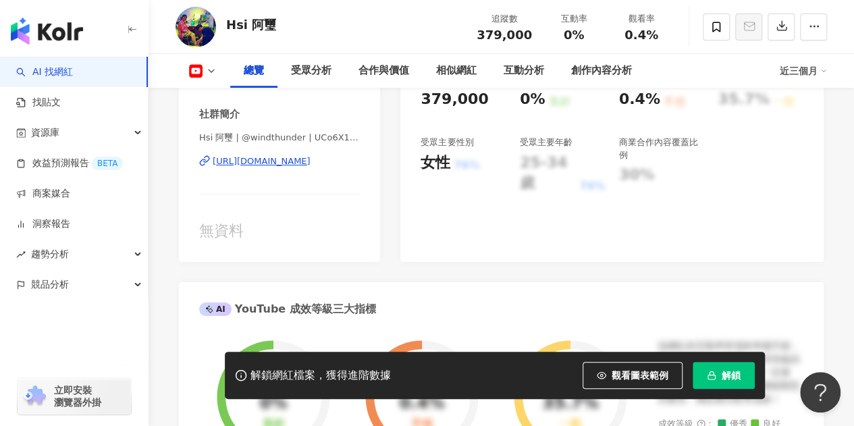
click at [300, 163] on div "https://www.youtube.com/channel/UCo6X10Eozoyg5240T0nj7Pw" at bounding box center [262, 161] width 98 height 12
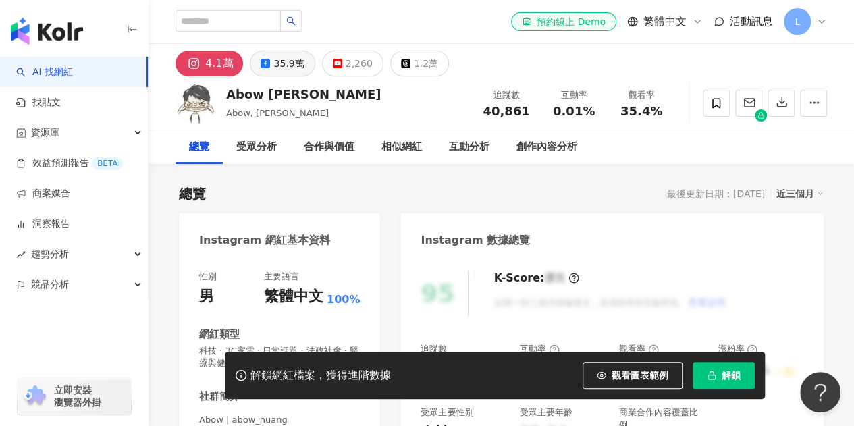
click at [282, 67] on div "35.9萬" at bounding box center [288, 63] width 30 height 19
click at [287, 68] on div "35.9萬" at bounding box center [288, 63] width 30 height 19
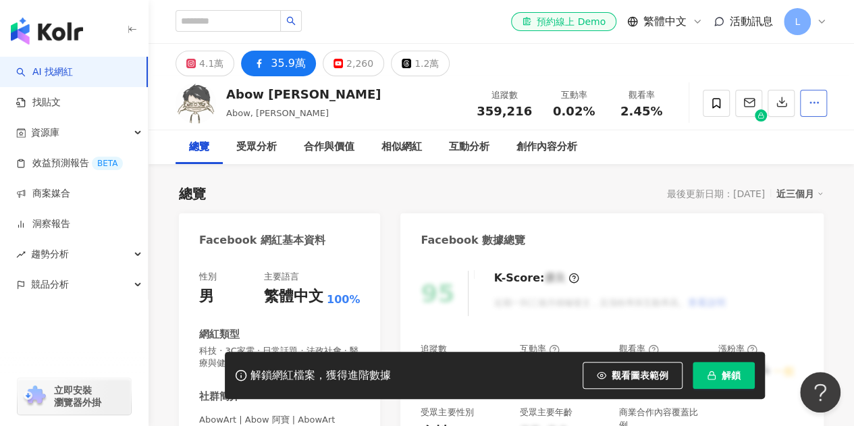
click at [816, 103] on icon "button" at bounding box center [814, 103] width 12 height 12
click at [796, 132] on span "查看合作資訊" at bounding box center [788, 135] width 57 height 15
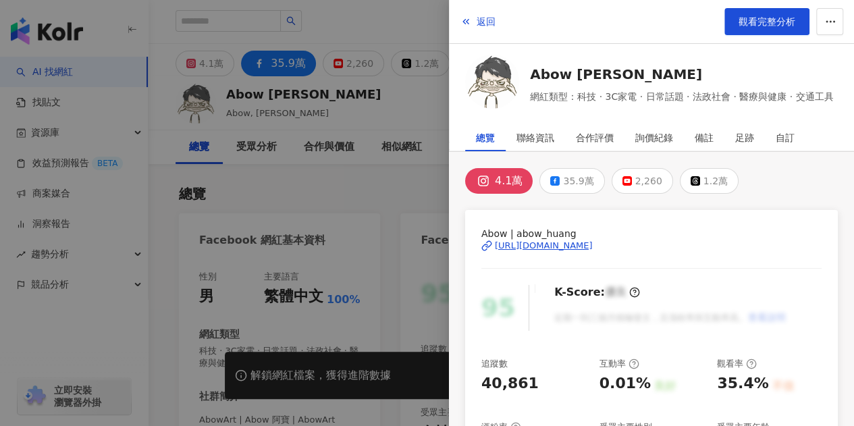
click at [558, 251] on div "Abow | abow_huang https://www.instagram.com/abow_huang/" at bounding box center [651, 255] width 340 height 59
click at [560, 190] on button "35.9萬" at bounding box center [572, 181] width 65 height 26
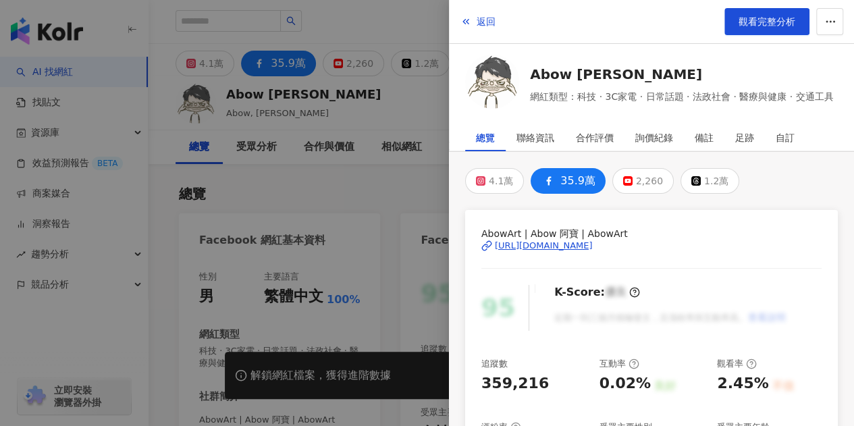
click at [583, 245] on div "https://www.facebook.com/744437742287753" at bounding box center [544, 246] width 98 height 12
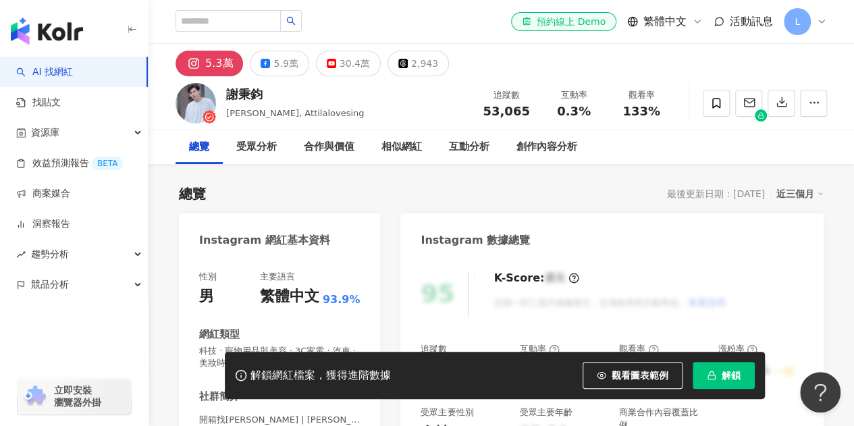
scroll to position [203, 0]
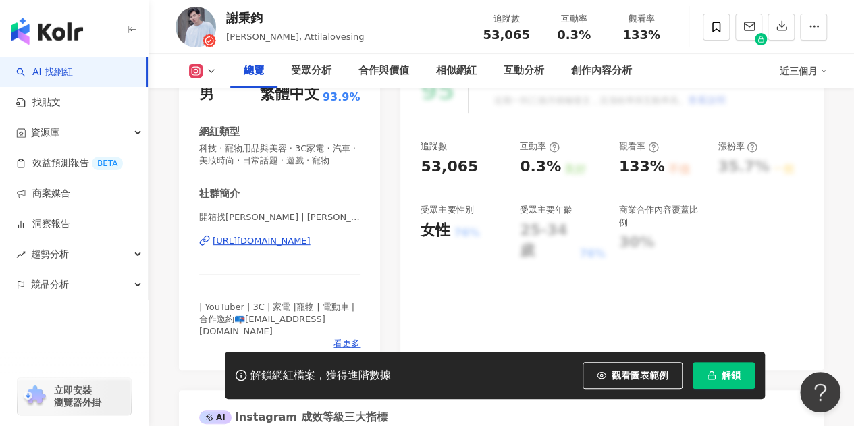
click at [285, 247] on div "[URL][DOMAIN_NAME]" at bounding box center [262, 241] width 98 height 12
click at [715, 36] on span at bounding box center [716, 27] width 27 height 27
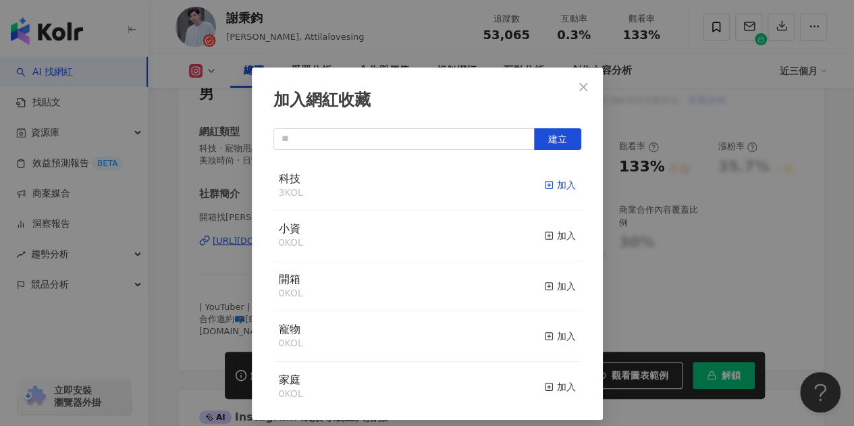
click at [547, 183] on div "加入" at bounding box center [560, 185] width 32 height 15
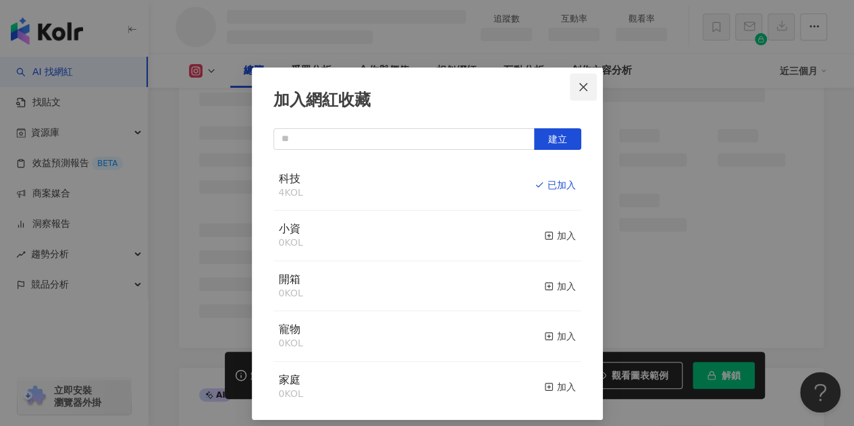
click at [581, 90] on icon "close" at bounding box center [583, 86] width 8 height 8
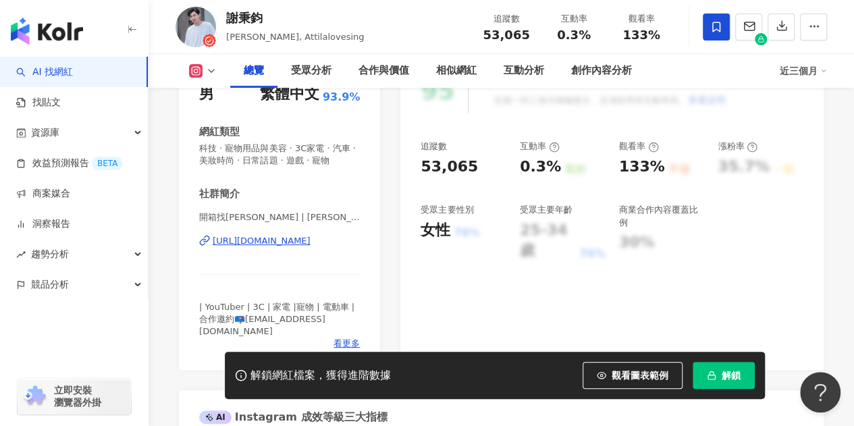
scroll to position [0, 0]
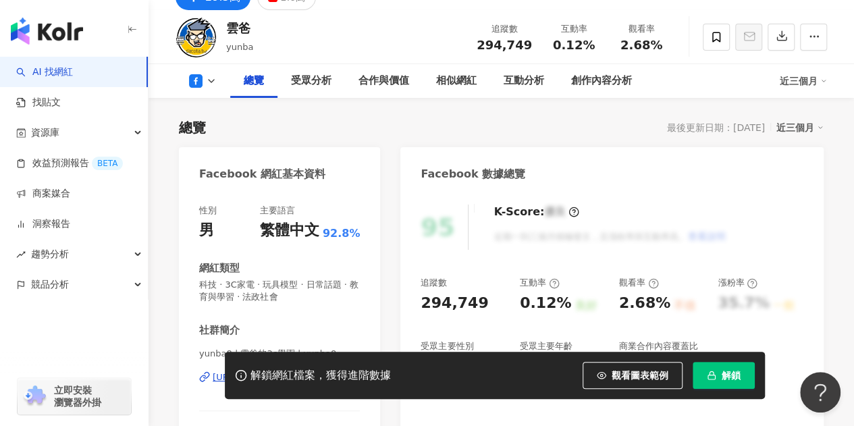
scroll to position [135, 0]
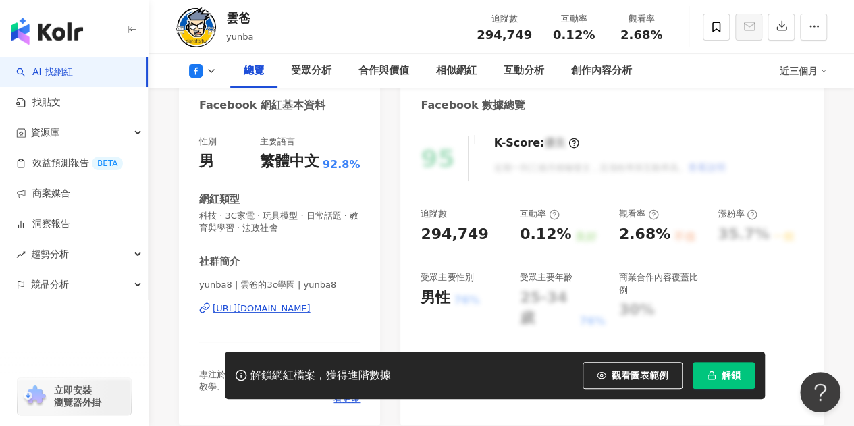
click at [266, 312] on div "https://www.facebook.com/414062265302035" at bounding box center [262, 309] width 98 height 12
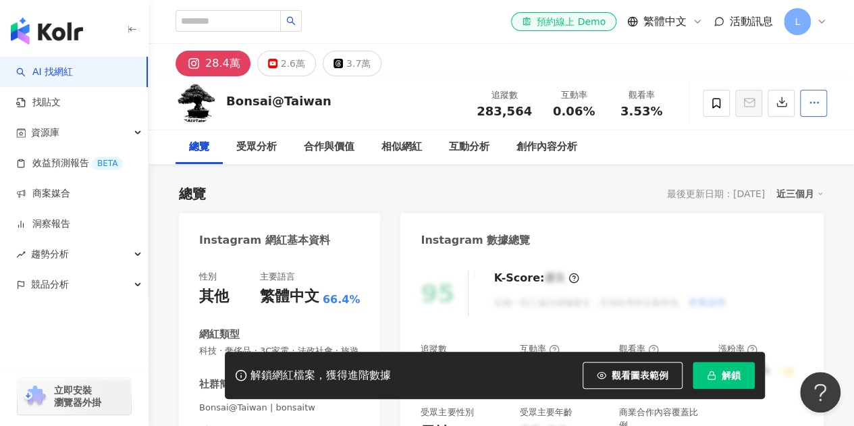
click at [815, 107] on icon "button" at bounding box center [814, 103] width 12 height 12
click at [775, 134] on span "查看合作資訊" at bounding box center [788, 135] width 57 height 15
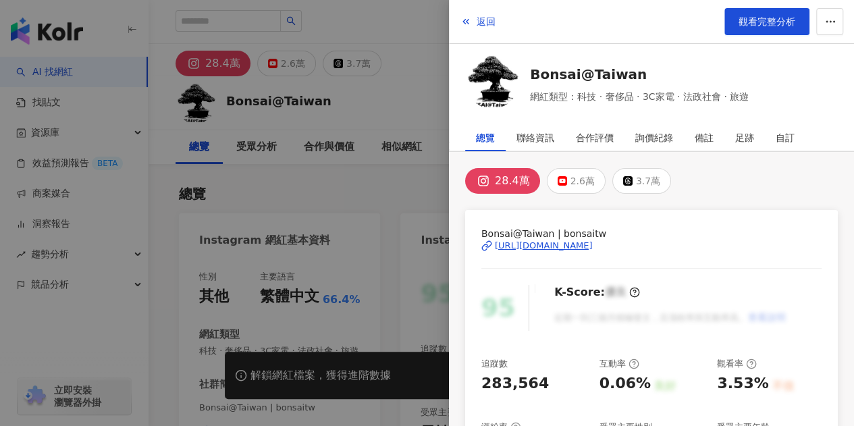
click at [593, 242] on div "https://www.instagram.com/bonsaitw/" at bounding box center [544, 246] width 98 height 12
click at [356, 159] on div at bounding box center [427, 213] width 854 height 426
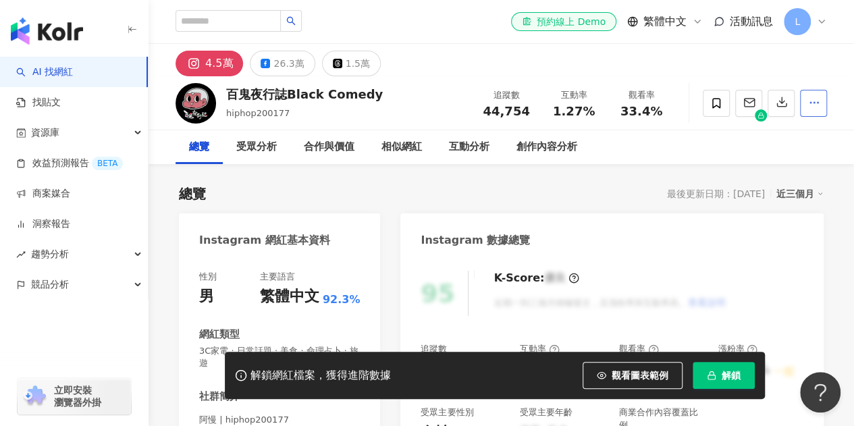
click at [812, 99] on icon "button" at bounding box center [814, 103] width 12 height 12
click at [783, 133] on span "查看合作資訊" at bounding box center [788, 135] width 57 height 15
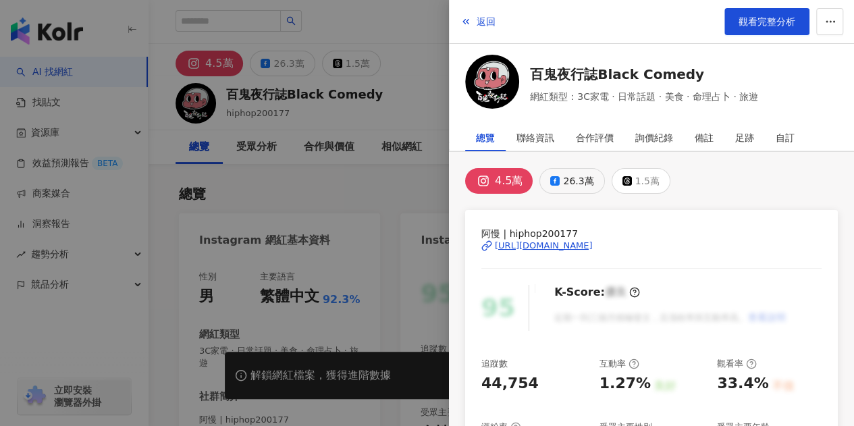
click at [575, 175] on div "26.3萬" at bounding box center [578, 181] width 30 height 19
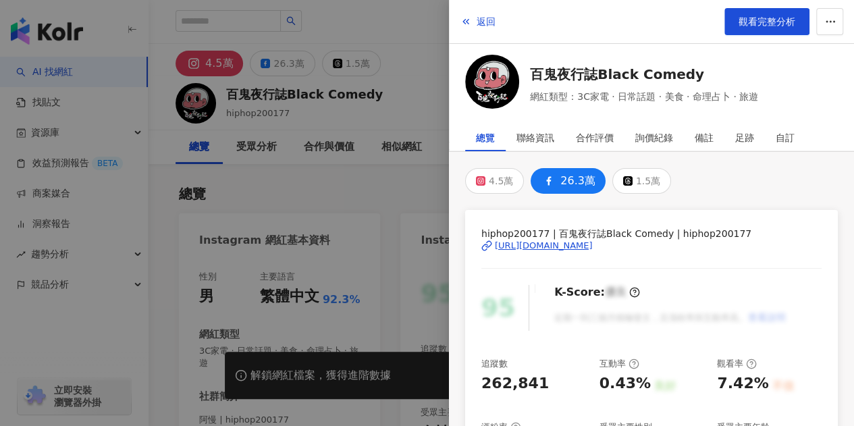
click at [593, 240] on div "https://www.facebook.com/226061270773249" at bounding box center [544, 246] width 98 height 12
click at [491, 176] on div "4.5萬" at bounding box center [501, 181] width 24 height 19
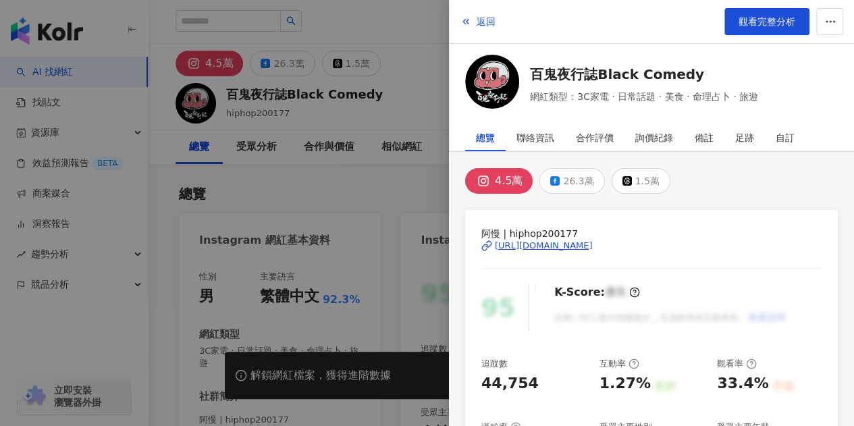
click at [593, 240] on div "https://www.instagram.com/hiphop200177/" at bounding box center [544, 246] width 98 height 12
click at [355, 141] on div at bounding box center [427, 213] width 854 height 426
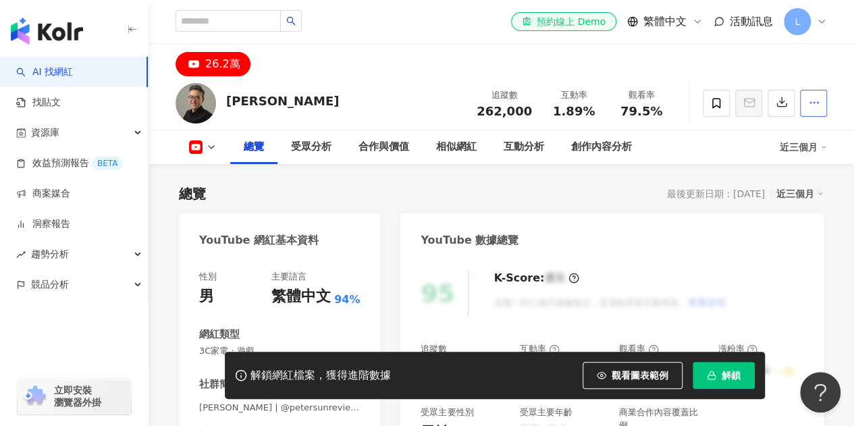
click at [811, 107] on icon "button" at bounding box center [814, 103] width 12 height 12
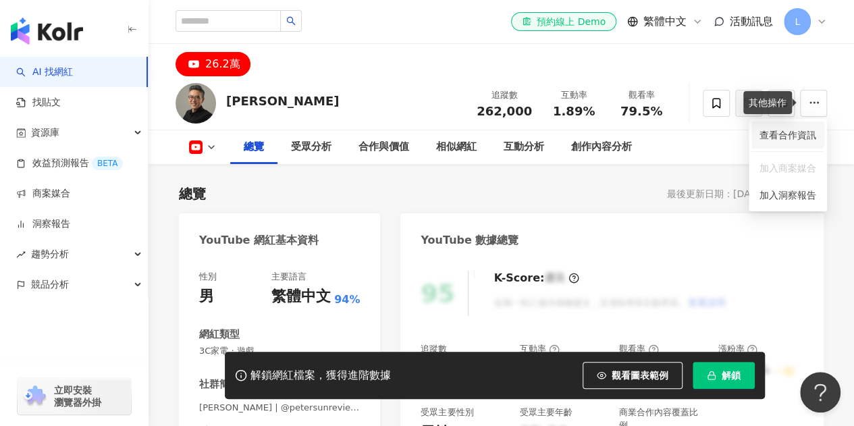
click at [796, 138] on span "查看合作資訊" at bounding box center [788, 135] width 57 height 15
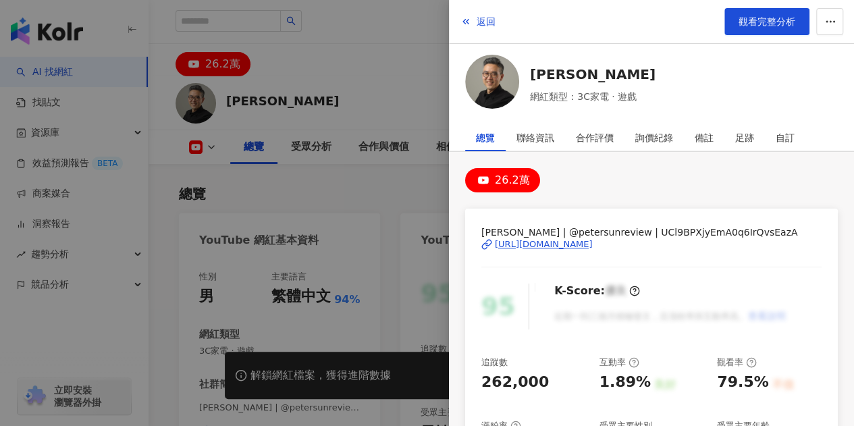
click at [531, 244] on div "[URL][DOMAIN_NAME]" at bounding box center [544, 244] width 98 height 12
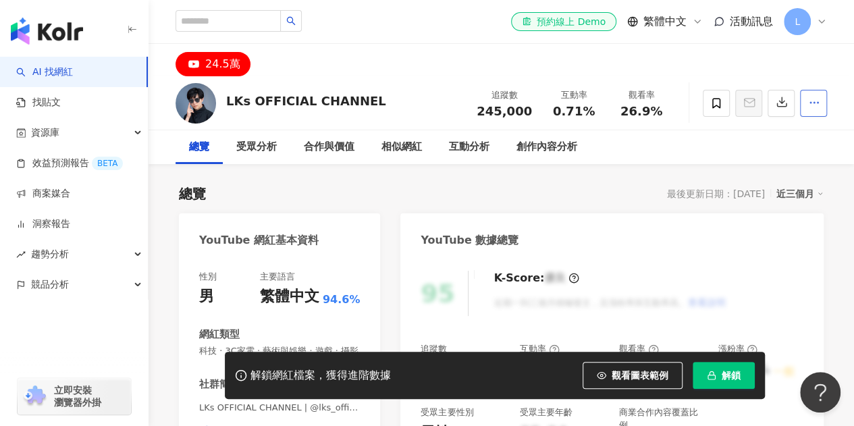
click at [814, 111] on button "button" at bounding box center [813, 103] width 27 height 27
click at [805, 106] on button "button" at bounding box center [813, 103] width 27 height 27
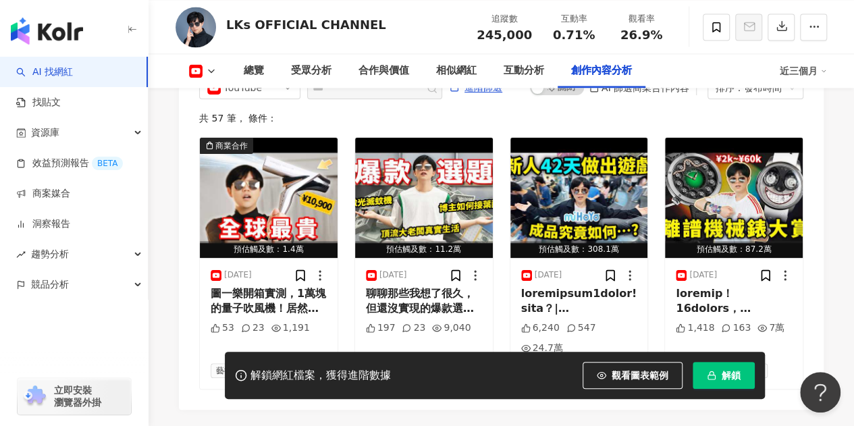
scroll to position [3785, 0]
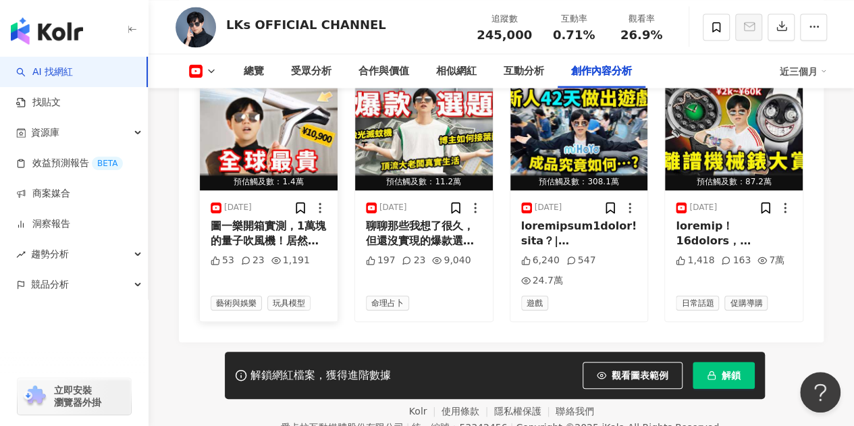
click at [235, 169] on img "button" at bounding box center [269, 130] width 138 height 120
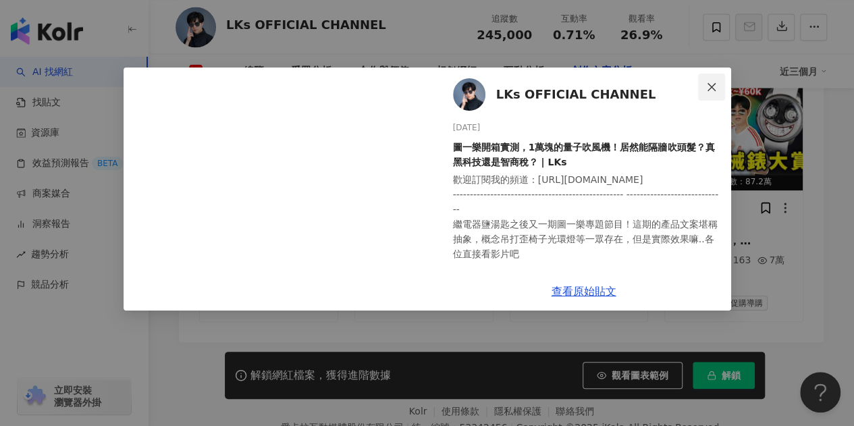
click at [713, 80] on button "Close" at bounding box center [711, 87] width 27 height 27
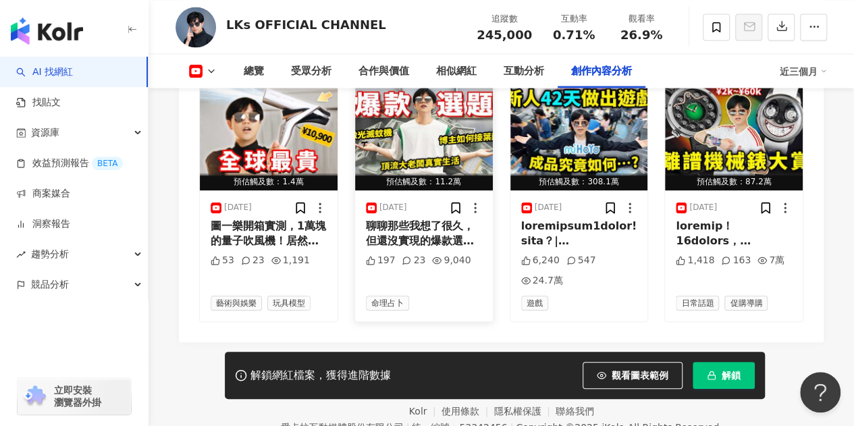
click at [425, 157] on img "button" at bounding box center [424, 130] width 138 height 120
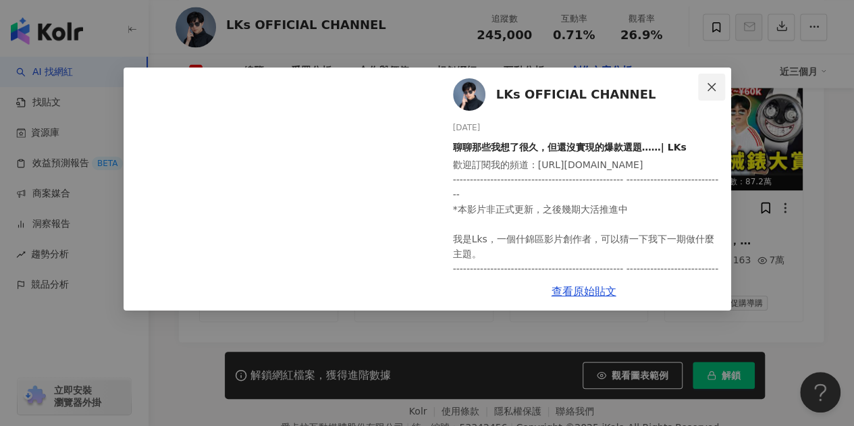
click at [716, 84] on icon "close" at bounding box center [711, 87] width 11 height 11
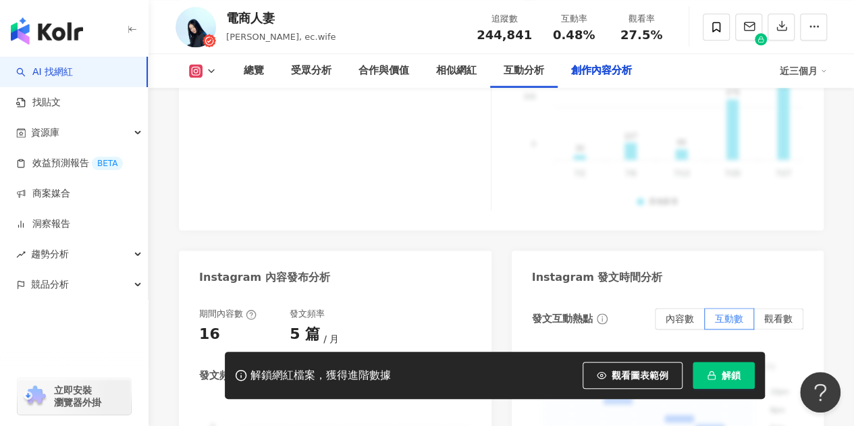
scroll to position [4245, 0]
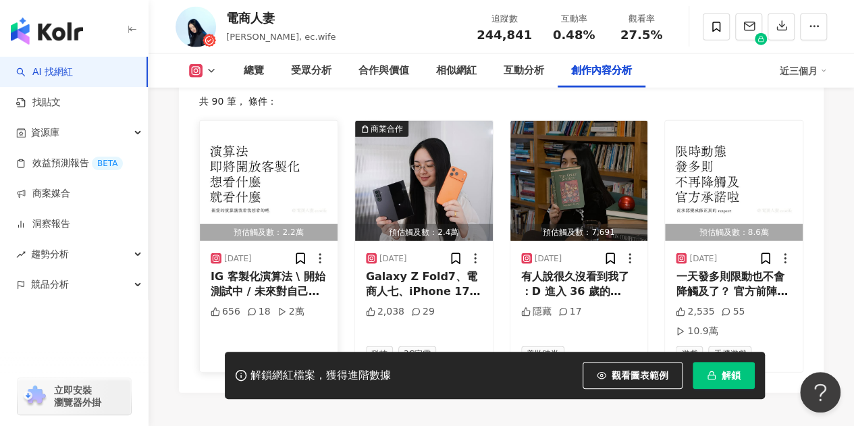
click at [280, 148] on img "button" at bounding box center [269, 181] width 138 height 120
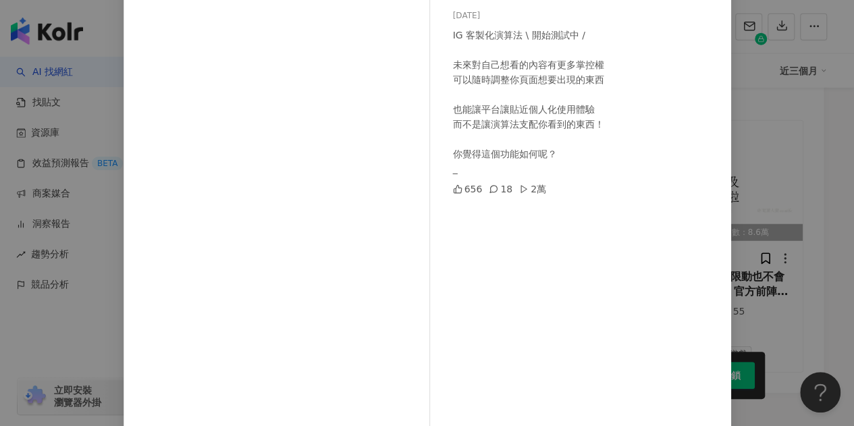
scroll to position [0, 0]
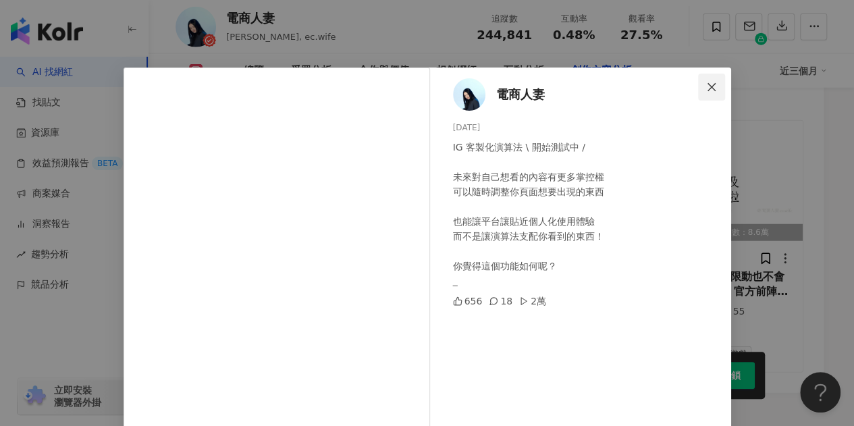
click at [706, 82] on icon "close" at bounding box center [711, 87] width 11 height 11
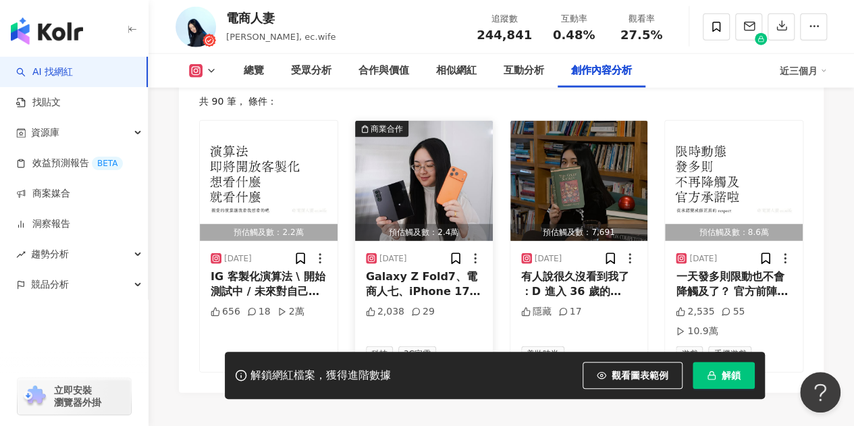
click at [411, 151] on img "button" at bounding box center [424, 181] width 138 height 120
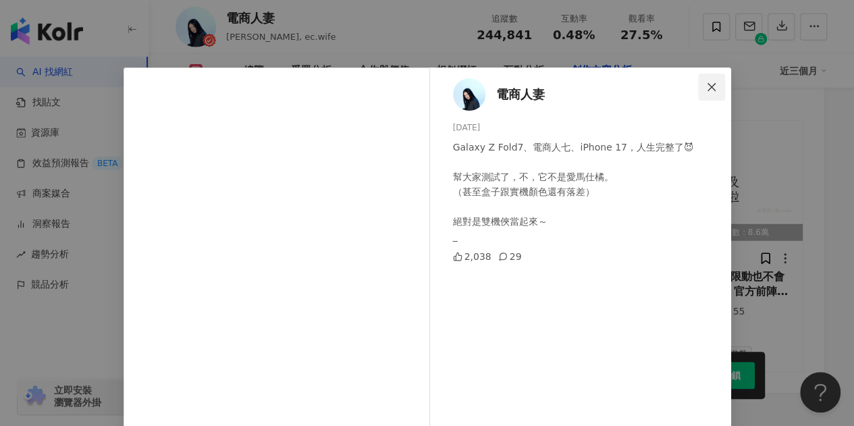
click at [706, 86] on icon "close" at bounding box center [711, 87] width 11 height 11
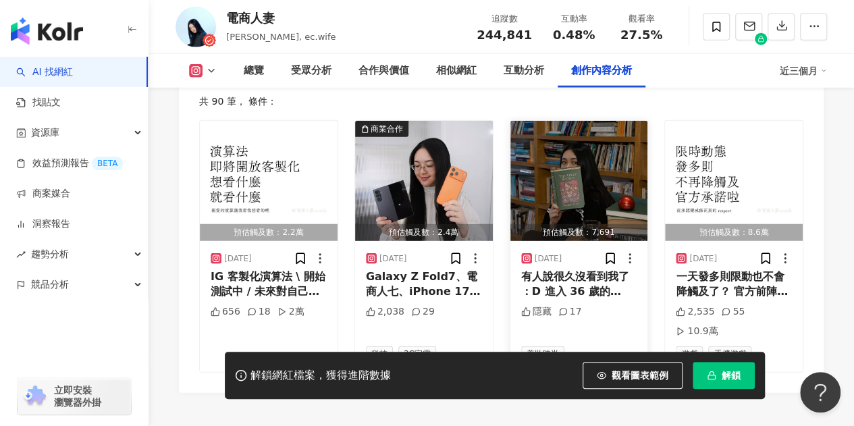
click at [586, 137] on img "button" at bounding box center [579, 181] width 138 height 120
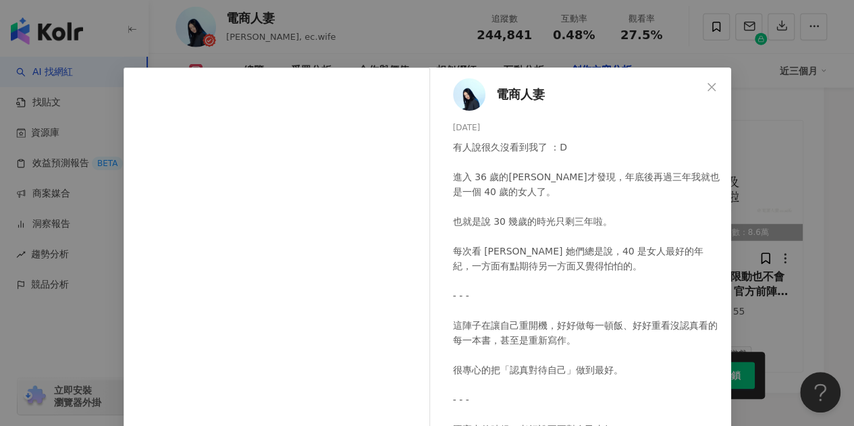
click at [716, 85] on span "Close" at bounding box center [711, 87] width 27 height 11
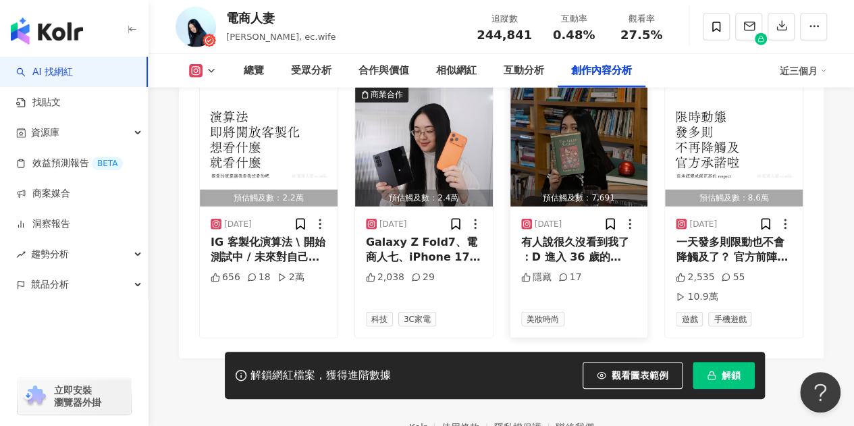
scroll to position [4305, 0]
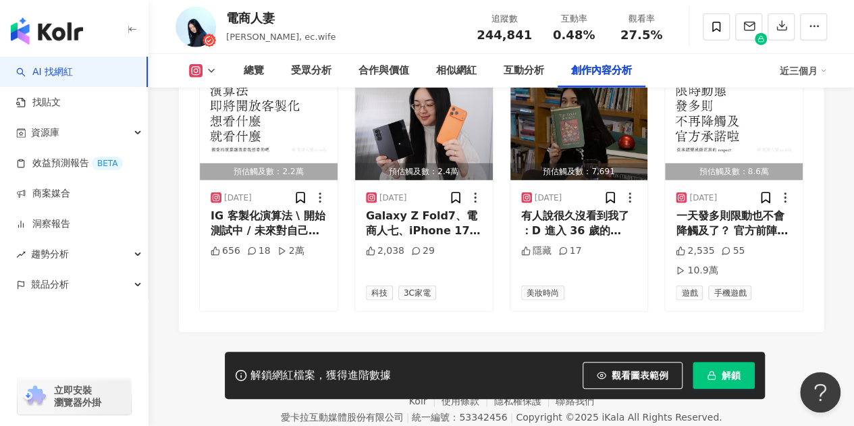
click at [512, 332] on footer "Kolr 使用條款 隱私權保護 聯絡我們 愛卡拉互動媒體股份有限公司 | 統一編號：53342456 | Copyright © 2025 iKala All…" at bounding box center [502, 407] width 706 height 150
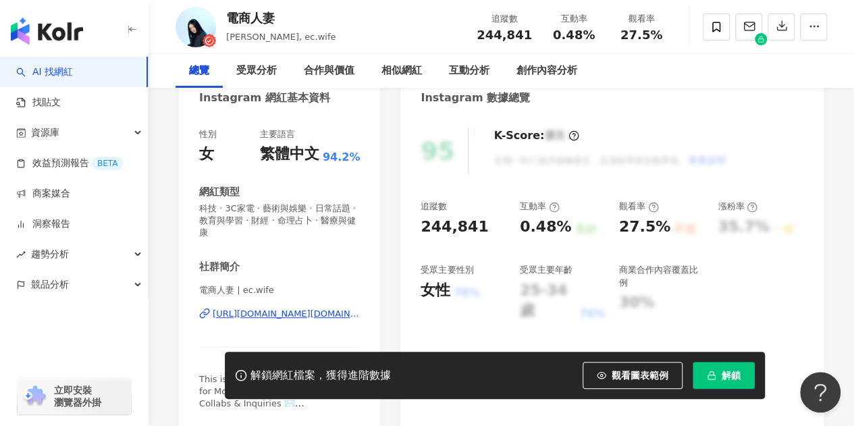
scroll to position [0, 0]
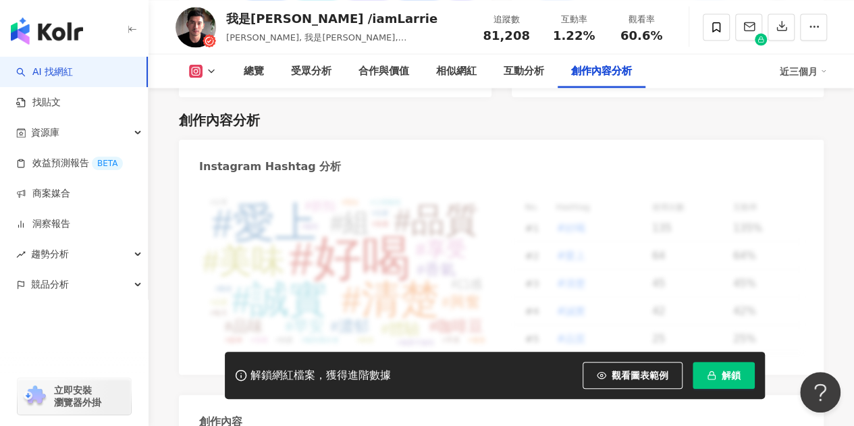
scroll to position [4181, 0]
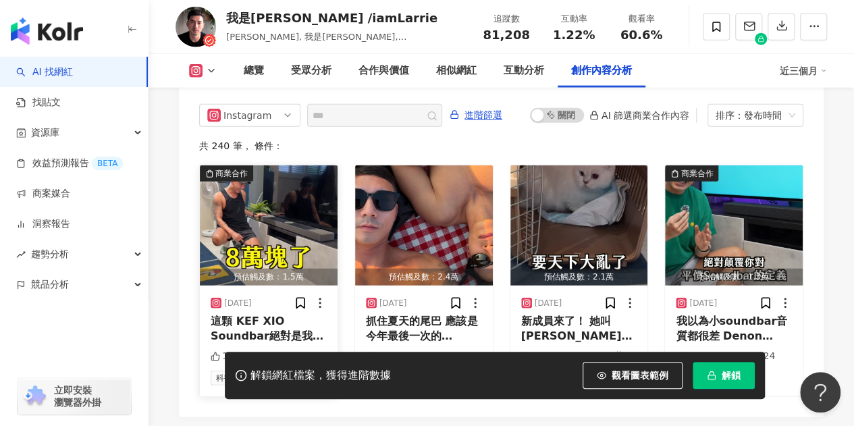
click at [294, 182] on img "button" at bounding box center [269, 225] width 138 height 120
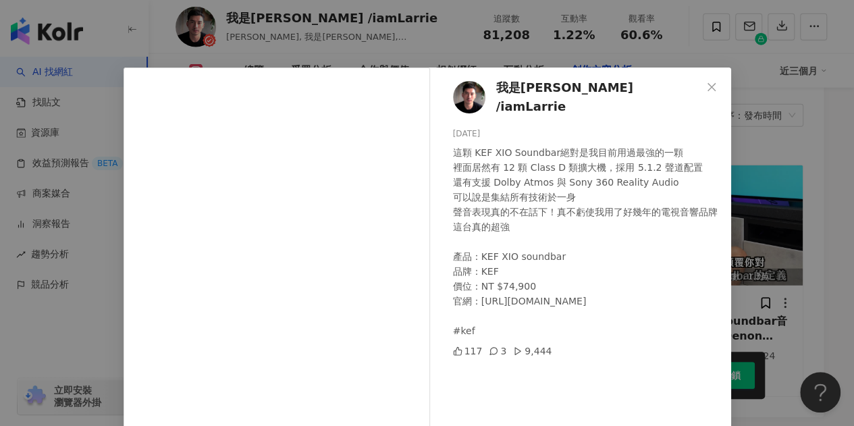
scroll to position [68, 0]
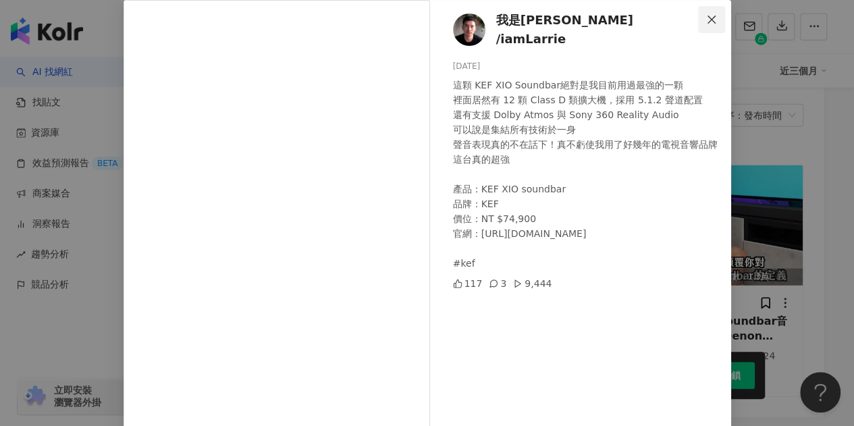
click at [712, 17] on span "Close" at bounding box center [711, 19] width 27 height 11
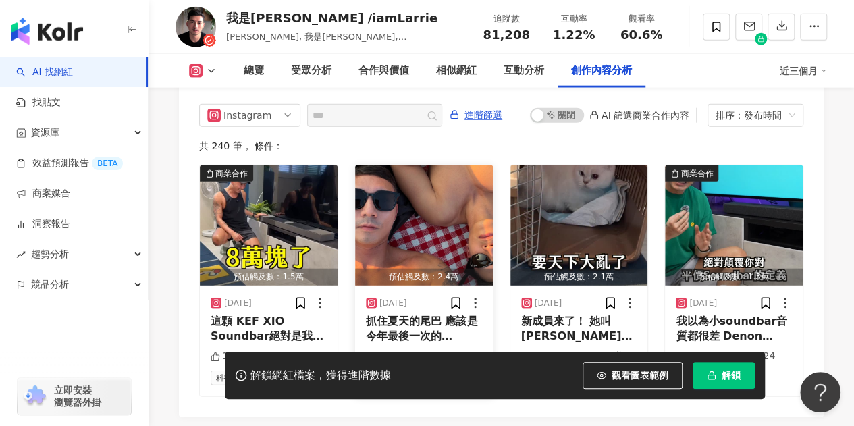
click at [417, 165] on img "button" at bounding box center [424, 225] width 138 height 120
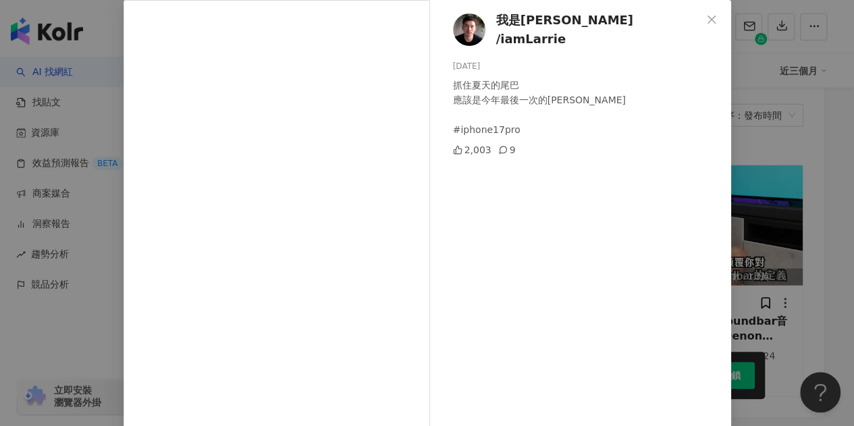
click at [767, 128] on div "我是[PERSON_NAME] /iamLarrie [DATE] 抓住夏天的尾巴 應該是今年最後一次的海邊Chill #iphone17pro 2,003 …" at bounding box center [427, 213] width 854 height 426
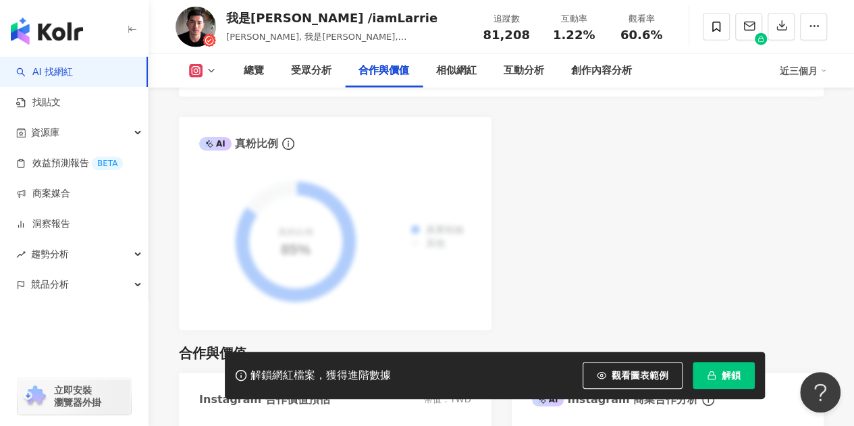
scroll to position [1548, 0]
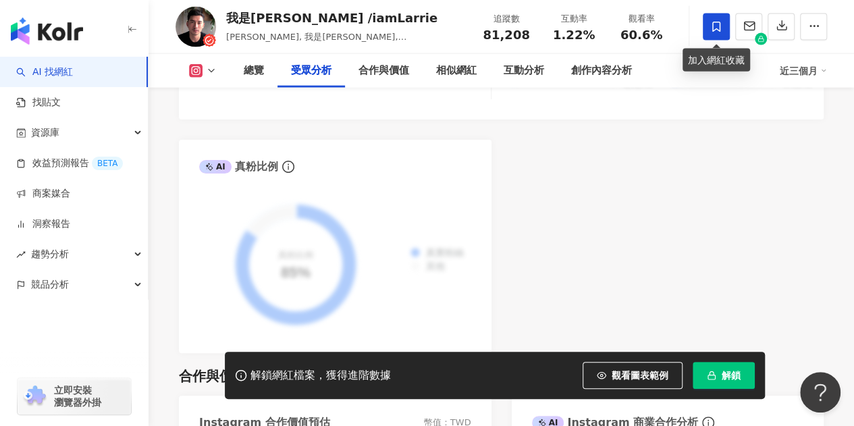
click at [714, 24] on icon at bounding box center [716, 27] width 12 height 12
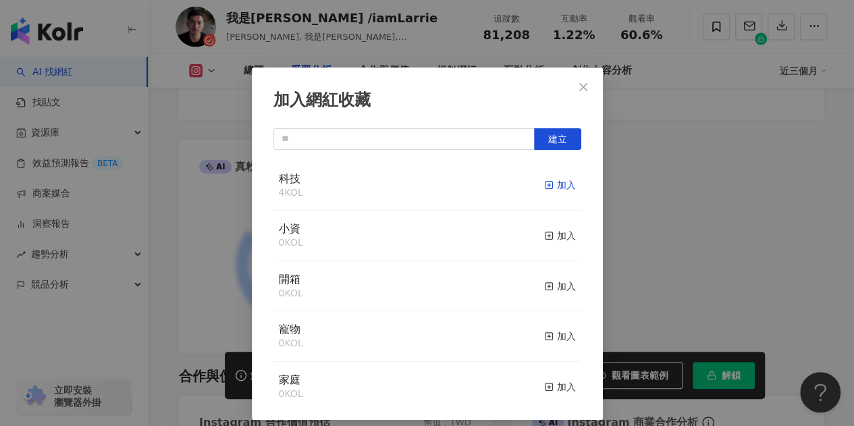
click at [551, 183] on div "加入" at bounding box center [560, 185] width 32 height 15
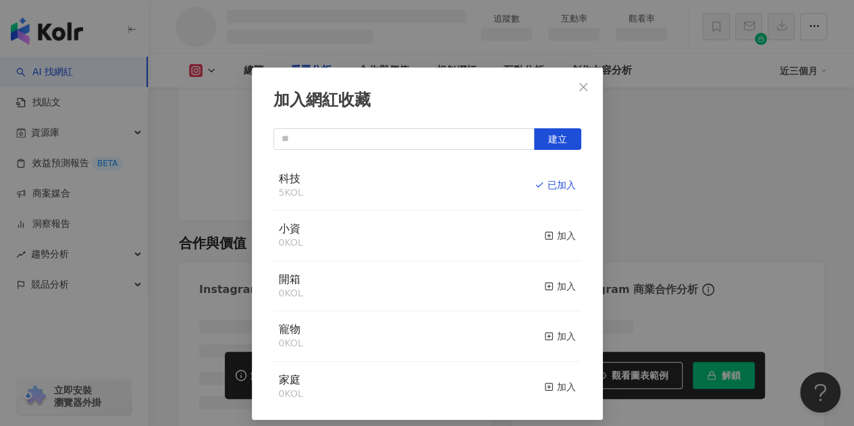
scroll to position [1392, 0]
click at [583, 84] on icon "close" at bounding box center [583, 87] width 11 height 11
click at [576, 84] on div "加入網紅收藏 建立 科技 5 KOL 已加入 小資 0 KOL 加入 開箱 0 KOL 加入 寵物 0 KOL 加入 家庭 0 KOL 加入" at bounding box center [427, 213] width 854 height 426
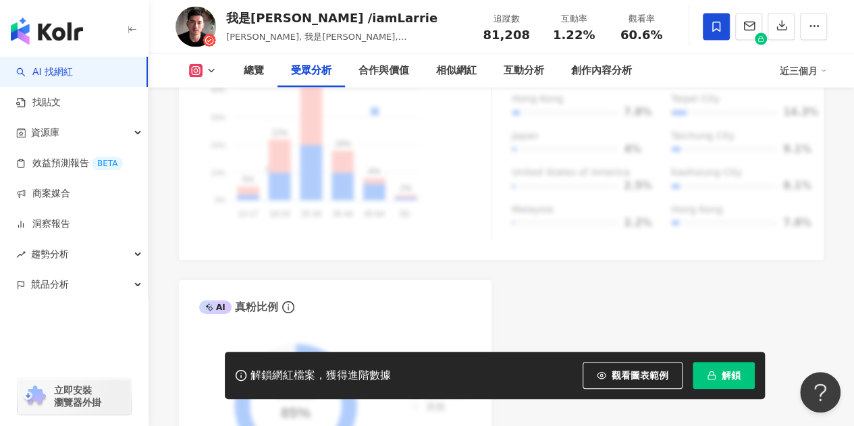
scroll to position [1533, 0]
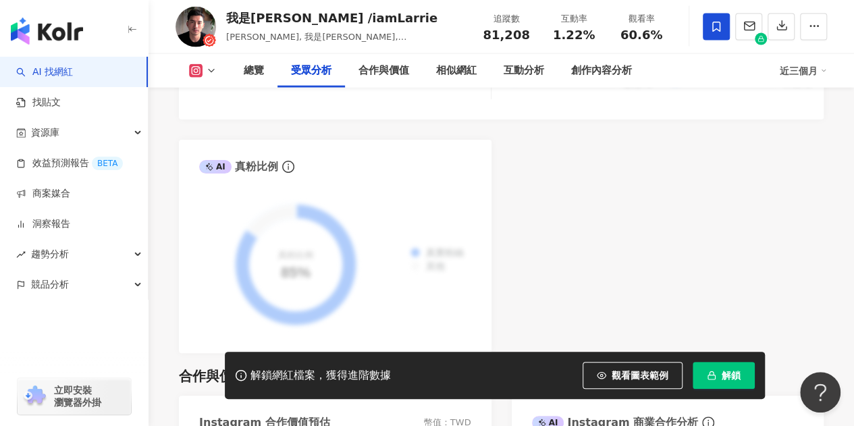
click at [73, 75] on link "AI 找網紅" at bounding box center [44, 72] width 57 height 14
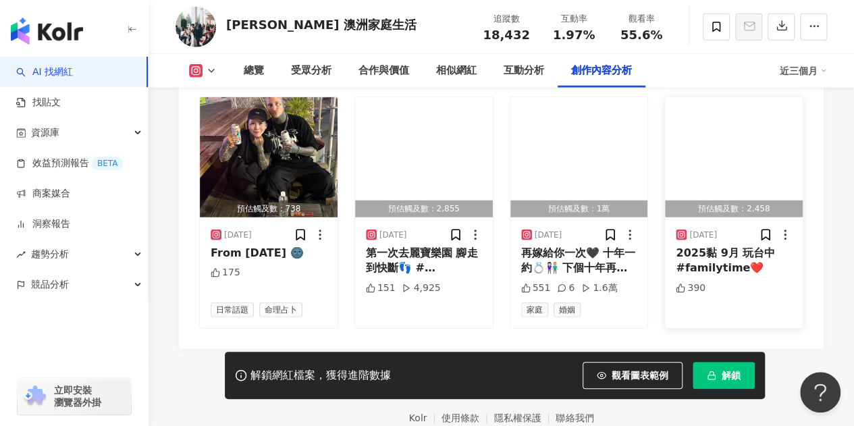
scroll to position [4091, 0]
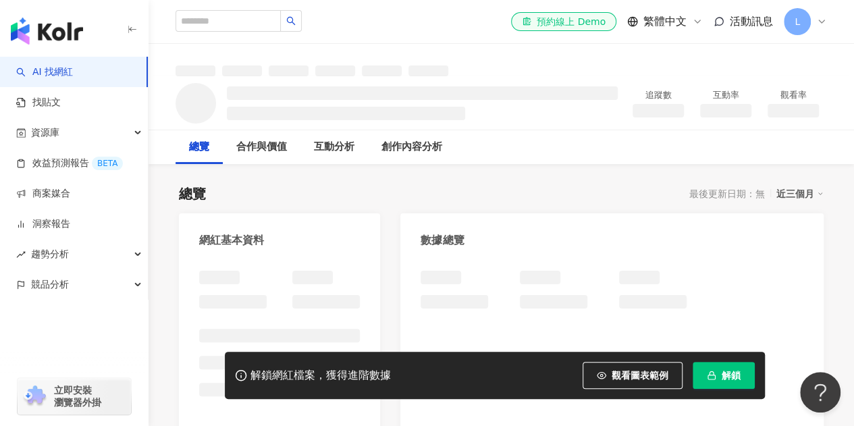
scroll to position [177, 0]
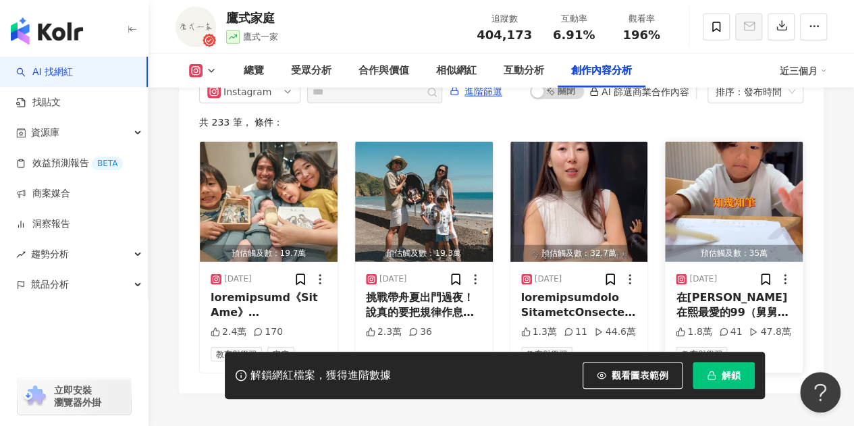
scroll to position [4212, 0]
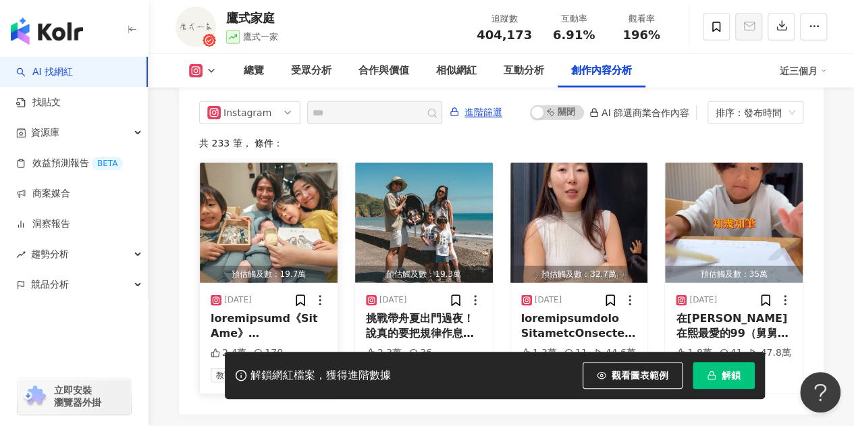
click at [258, 213] on img "button" at bounding box center [269, 223] width 138 height 120
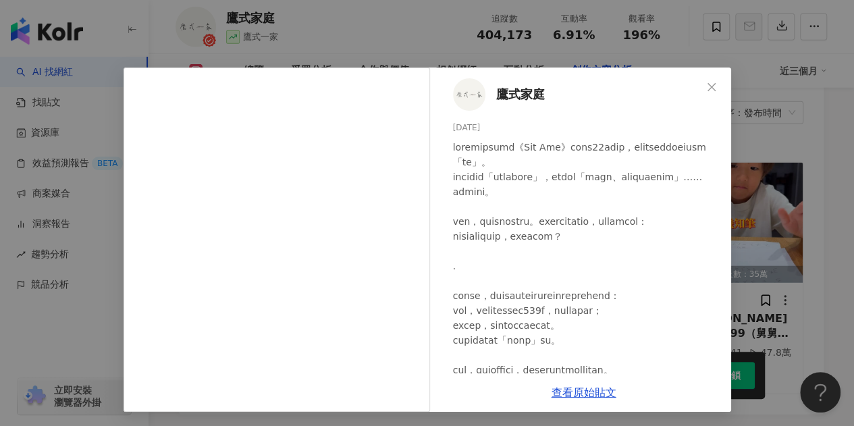
click at [706, 84] on icon "close" at bounding box center [711, 87] width 11 height 11
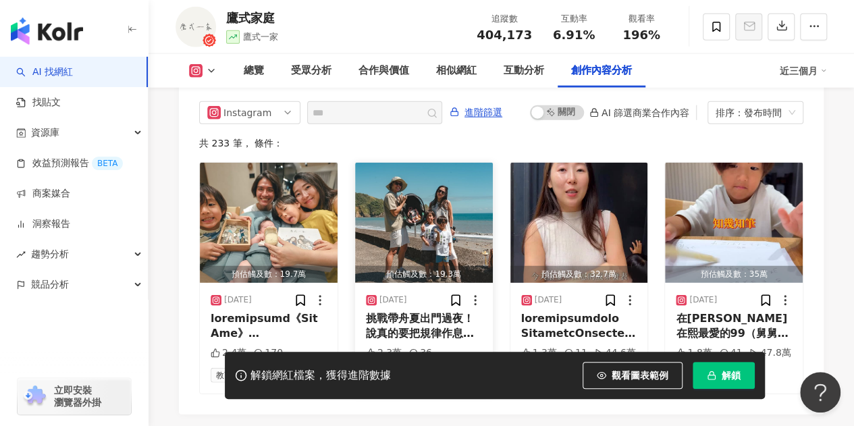
click at [400, 223] on img "button" at bounding box center [424, 223] width 138 height 120
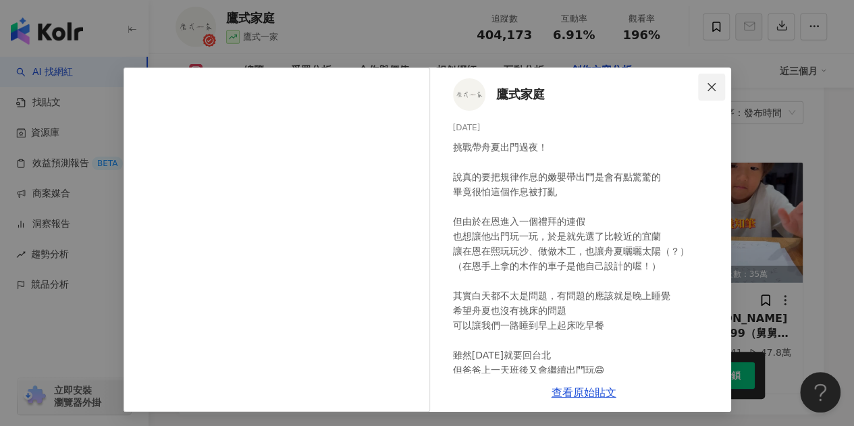
click at [711, 93] on button "Close" at bounding box center [711, 87] width 27 height 27
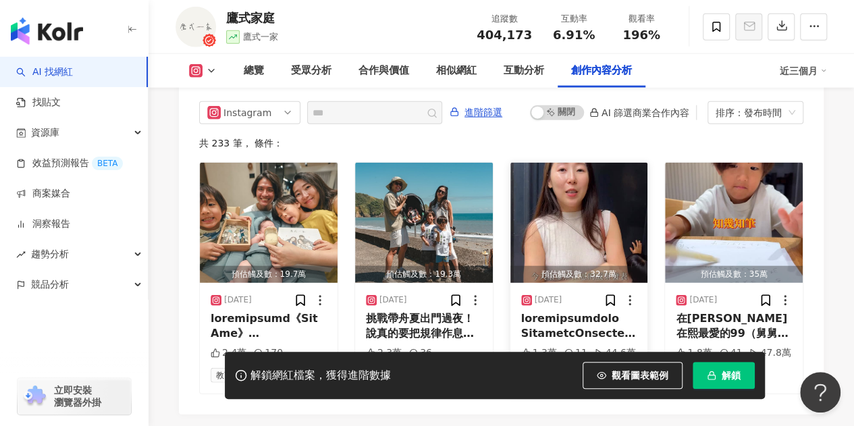
click at [623, 226] on img "button" at bounding box center [579, 223] width 138 height 120
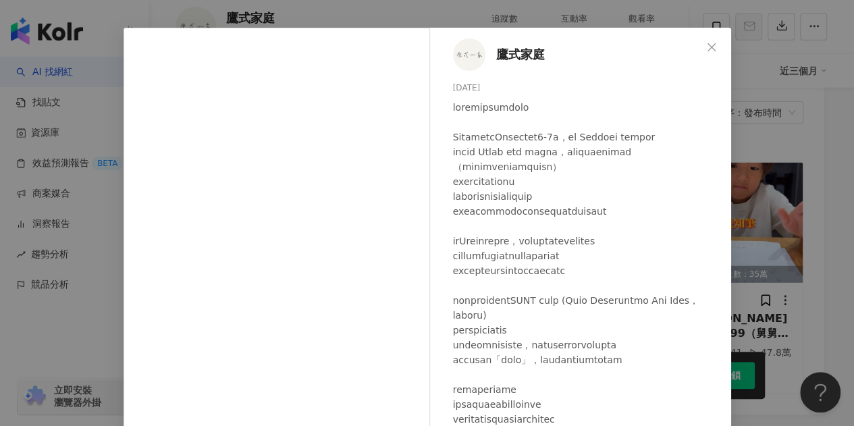
scroll to position [68, 0]
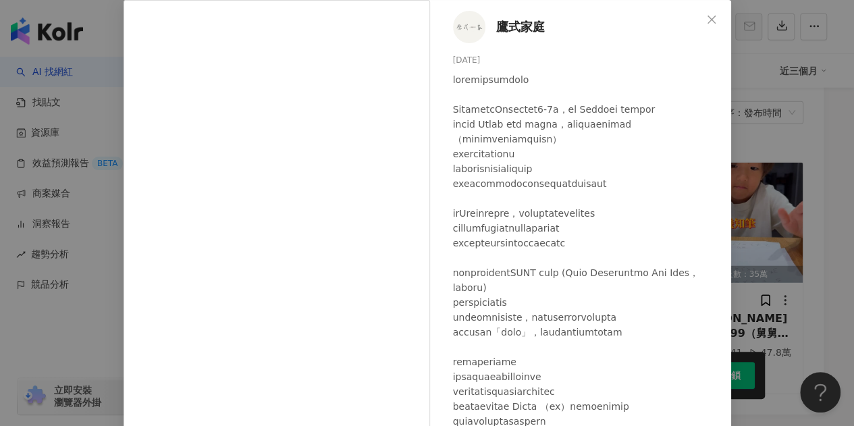
click at [763, 80] on div "鷹式家庭 2025/9/26 1.3萬 11 44.6萬 查看原始貼文" at bounding box center [427, 213] width 854 height 426
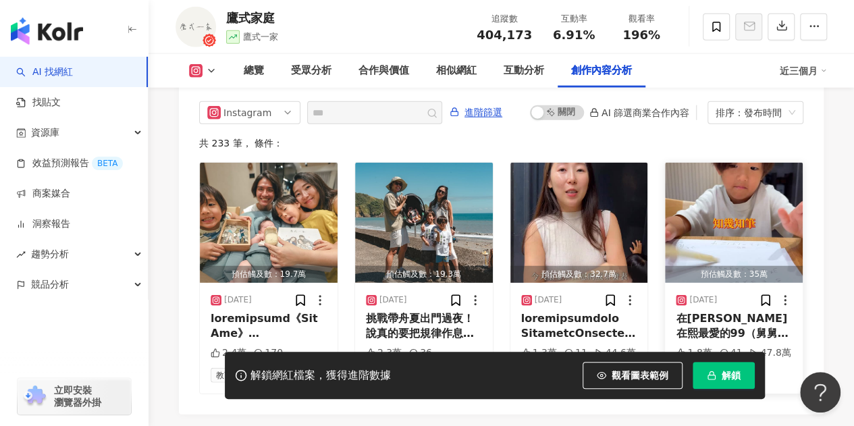
click at [759, 203] on img "button" at bounding box center [734, 223] width 138 height 120
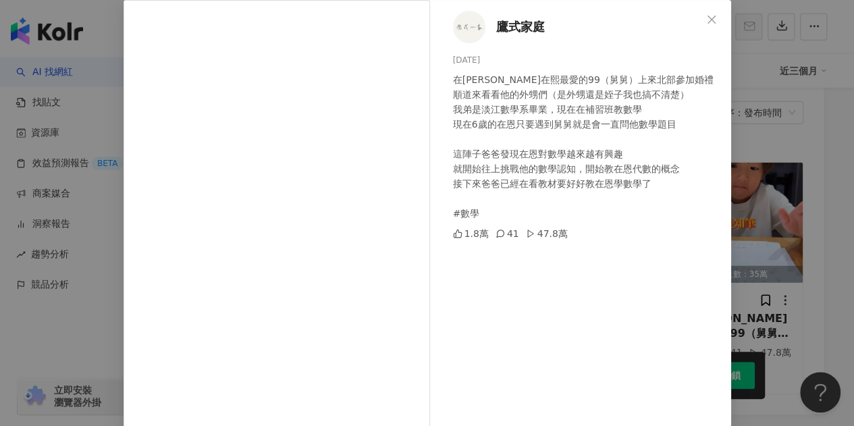
click at [770, 86] on div "鷹式家庭 2025/9/24 在恩在熙最愛的99（舅舅）上來北部參加婚禮 順道來看看他的外甥們（是外甥還是姪子我也搞不清楚） 我弟是淡江數學系畢業，現在在補習…" at bounding box center [427, 213] width 854 height 426
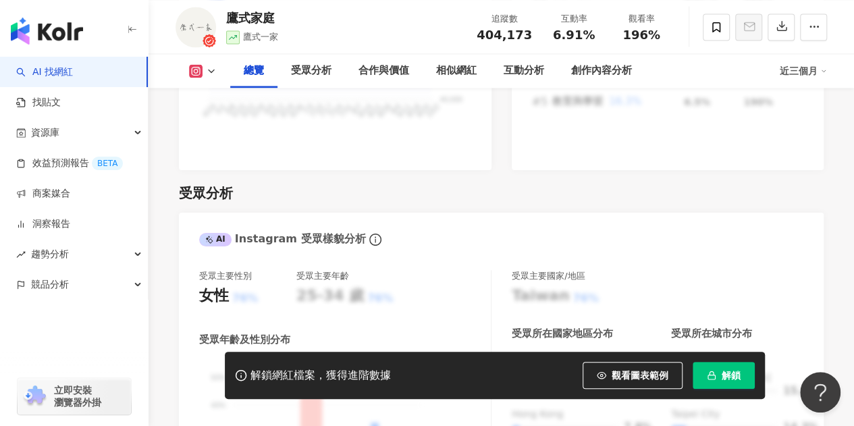
scroll to position [700, 0]
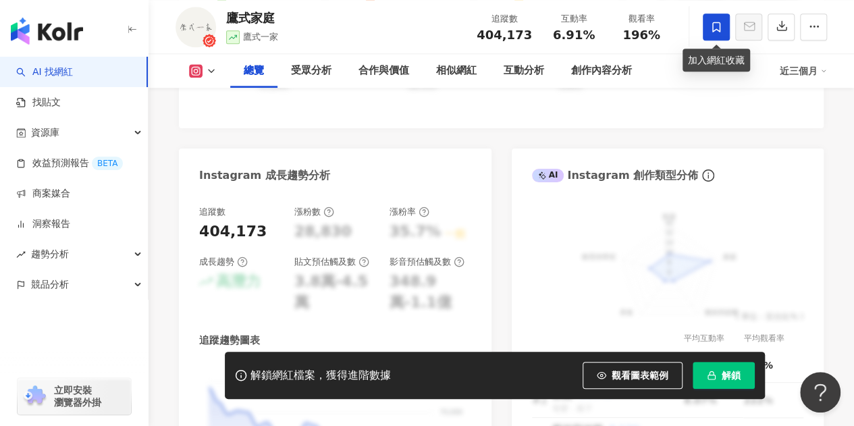
click at [721, 30] on icon at bounding box center [716, 27] width 12 height 12
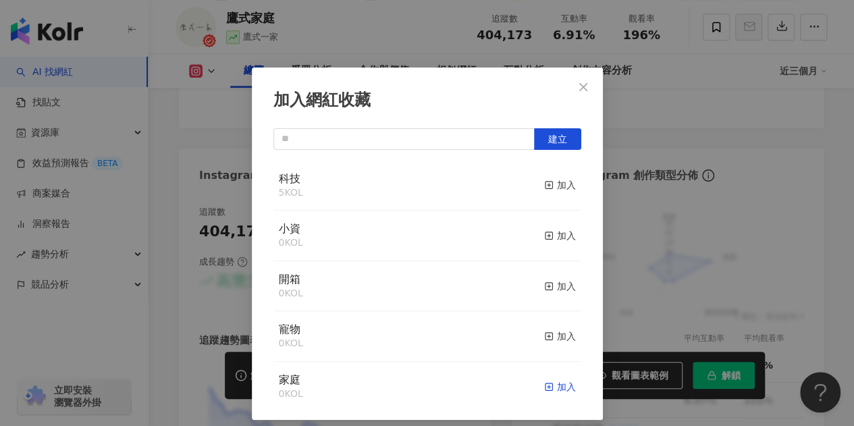
click at [544, 394] on div "加入" at bounding box center [560, 386] width 32 height 15
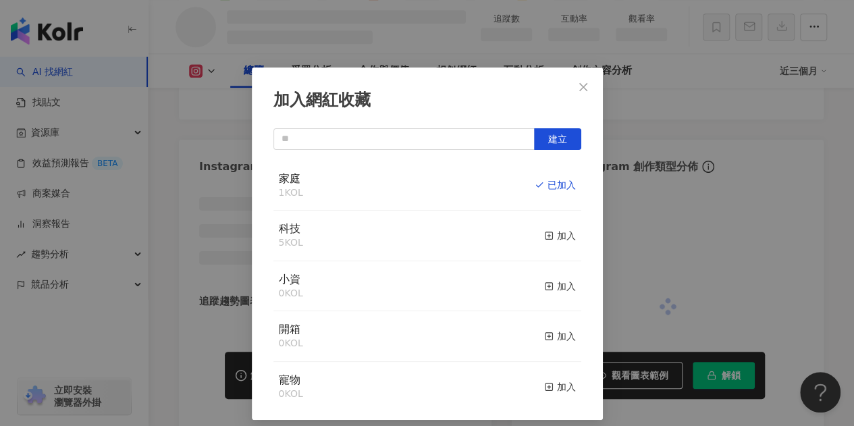
scroll to position [658, 0]
click at [579, 78] on button "Close" at bounding box center [583, 87] width 27 height 27
click at [579, 86] on div "加入網紅收藏 建立 家庭 1 KOL 已加入 科技 5 KOL 加入 小資 0 KOL 加入 開箱 0 KOL 加入 寵物 0 KOL 加入" at bounding box center [427, 213] width 854 height 426
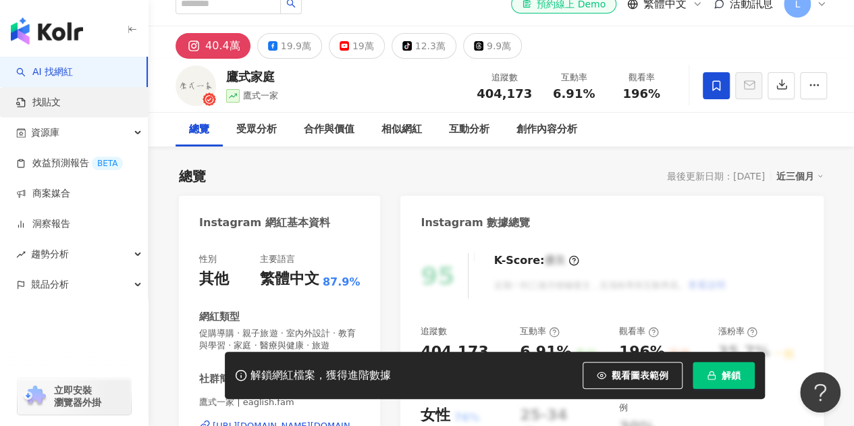
scroll to position [0, 0]
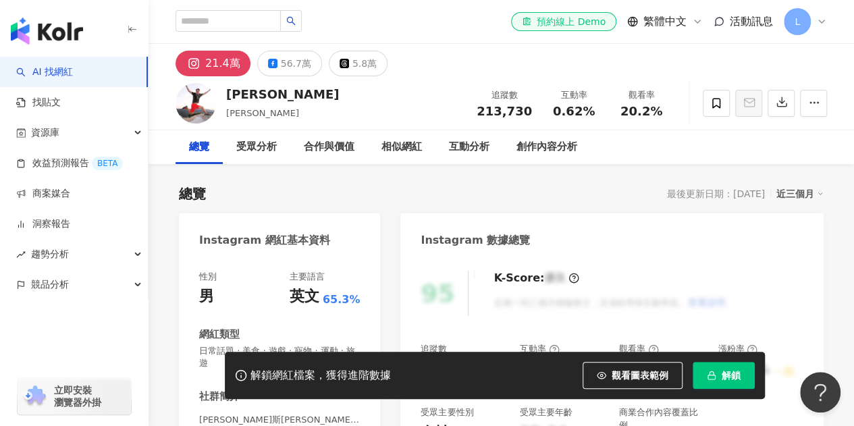
click at [808, 103] on icon "button" at bounding box center [814, 103] width 12 height 12
click at [825, 97] on button "button" at bounding box center [813, 103] width 27 height 27
click at [801, 128] on span "查看合作資訊" at bounding box center [788, 135] width 57 height 15
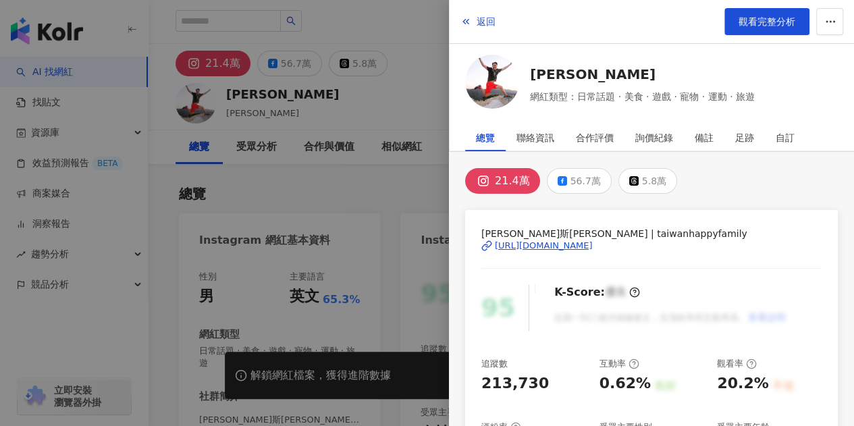
click at [396, 170] on div at bounding box center [427, 213] width 854 height 426
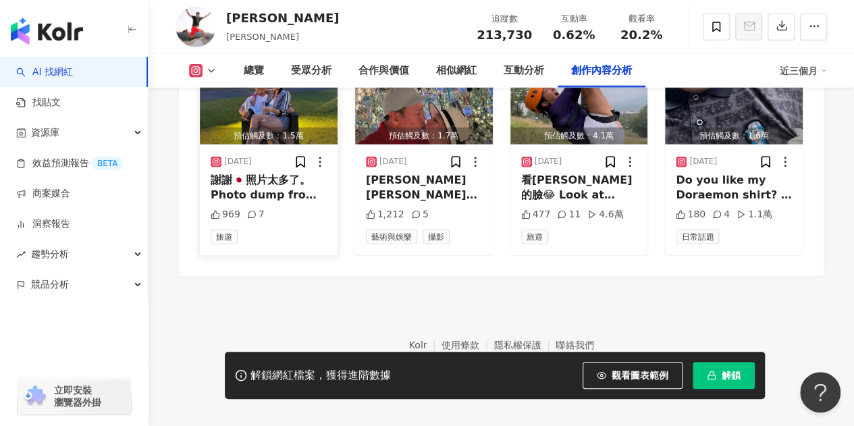
scroll to position [4268, 0]
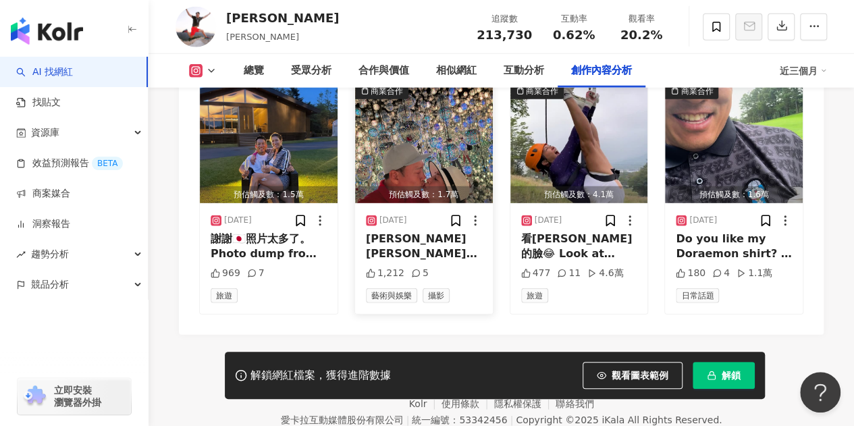
click at [386, 145] on img "button" at bounding box center [424, 143] width 138 height 120
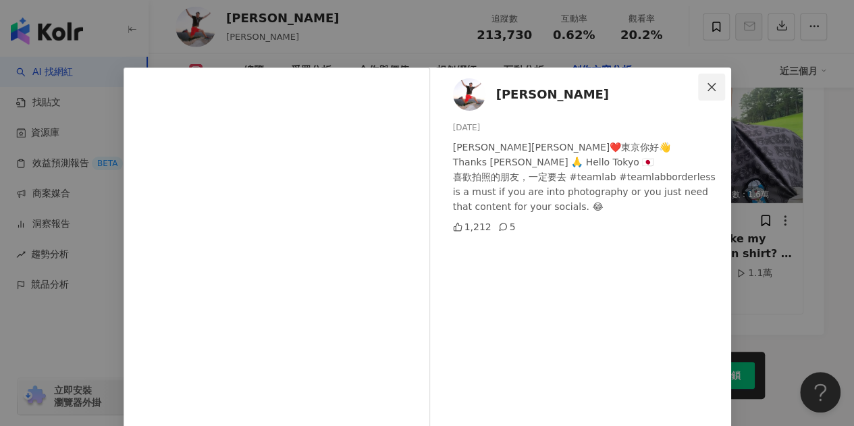
click at [705, 94] on button "Close" at bounding box center [711, 87] width 27 height 27
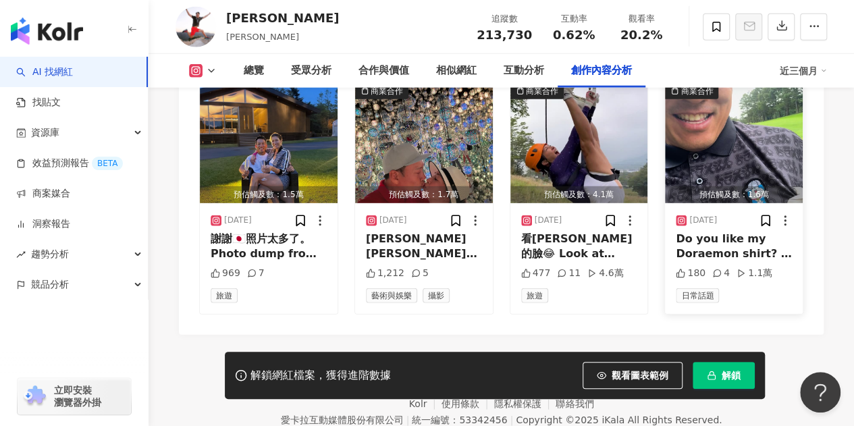
click at [702, 140] on img "button" at bounding box center [734, 143] width 138 height 120
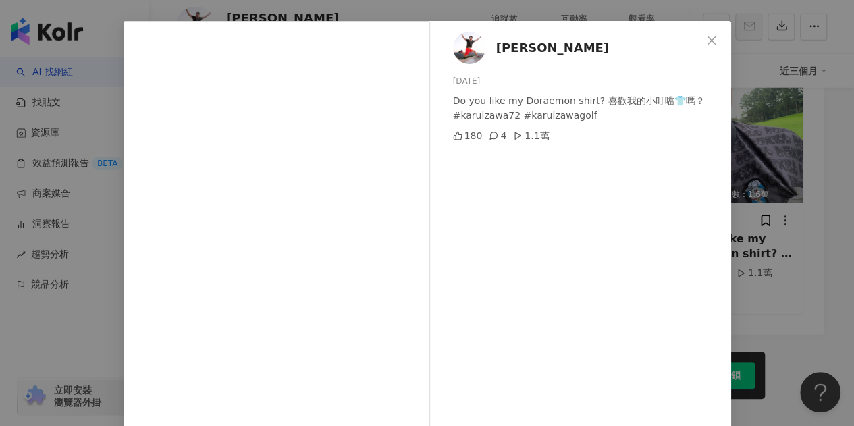
scroll to position [68, 0]
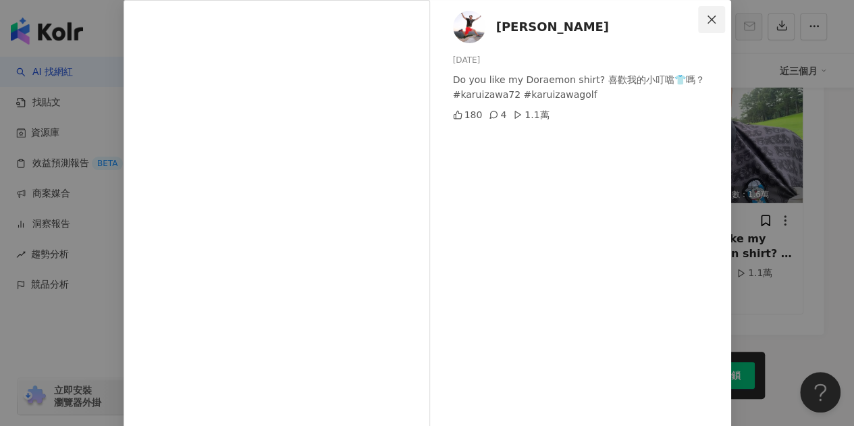
click at [706, 14] on icon "close" at bounding box center [711, 19] width 11 height 11
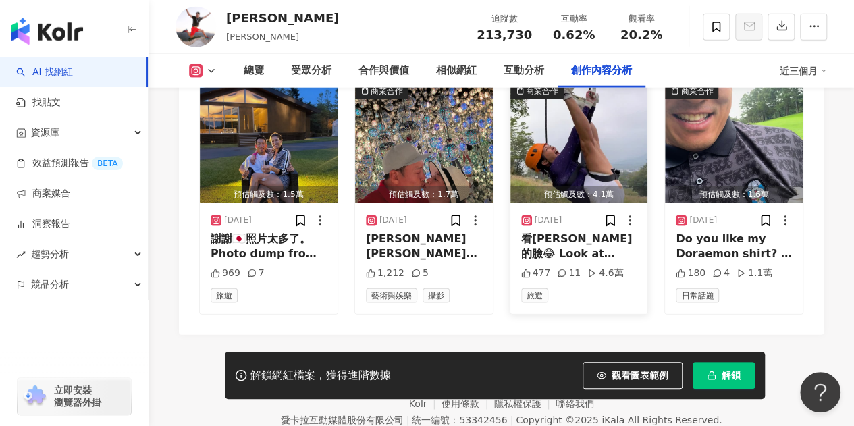
click at [569, 171] on img "button" at bounding box center [579, 143] width 138 height 120
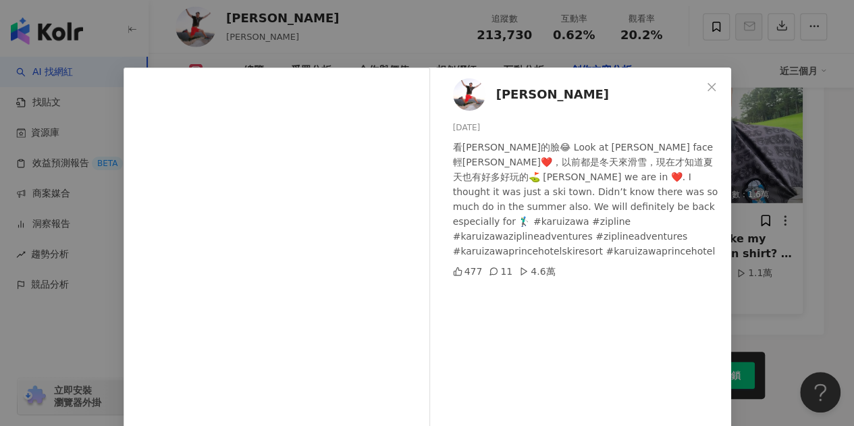
click at [701, 95] on button "Close" at bounding box center [711, 87] width 27 height 27
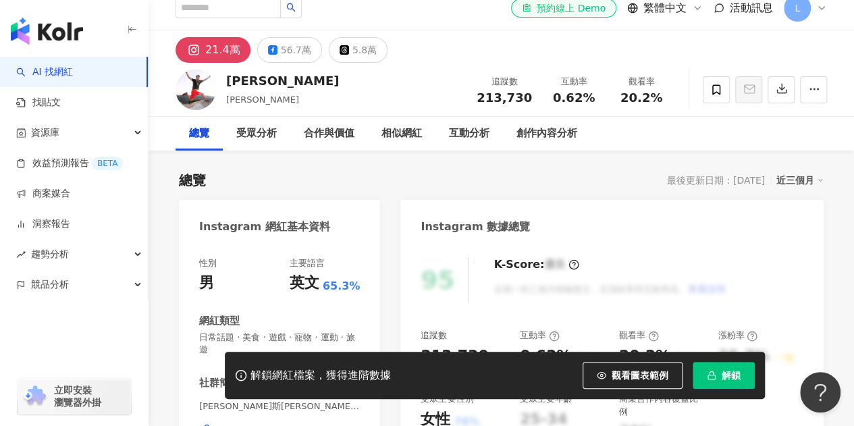
scroll to position [0, 0]
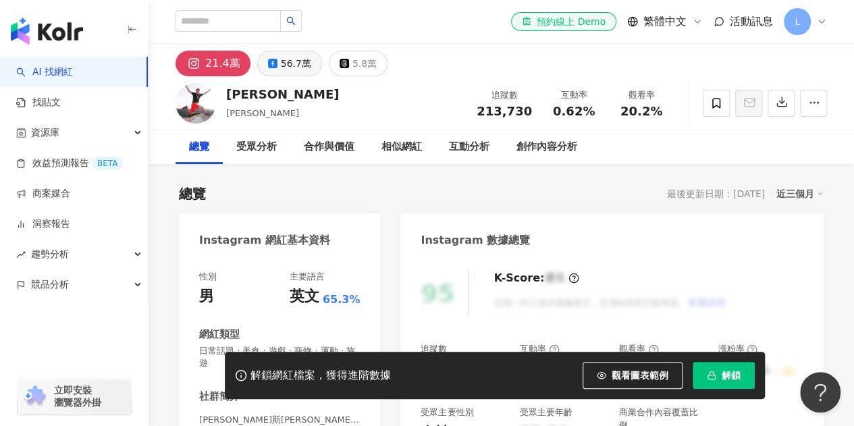
click at [278, 53] on button "56.7萬" at bounding box center [289, 64] width 65 height 26
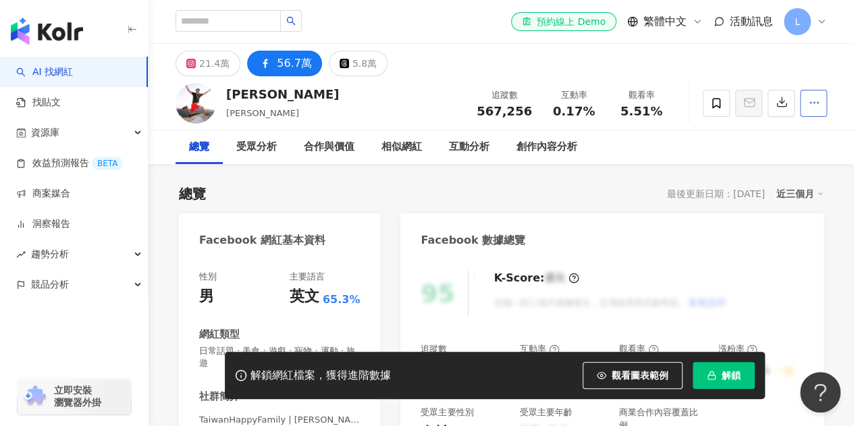
click at [213, 68] on div "21.4萬" at bounding box center [214, 63] width 30 height 19
click at [817, 106] on icon "button" at bounding box center [814, 103] width 12 height 12
click at [797, 132] on span "查看合作資訊" at bounding box center [788, 135] width 57 height 15
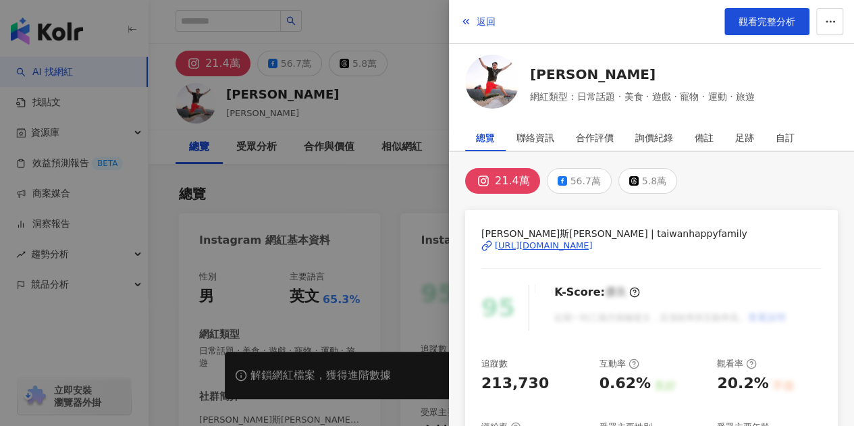
click at [567, 251] on div "艾力克斯Alex | taiwanhappyfamily https://www.instagram.com/taiwanhappyfamily/" at bounding box center [651, 255] width 340 height 59
click at [559, 245] on div "https://www.instagram.com/taiwanhappyfamily/" at bounding box center [544, 246] width 98 height 12
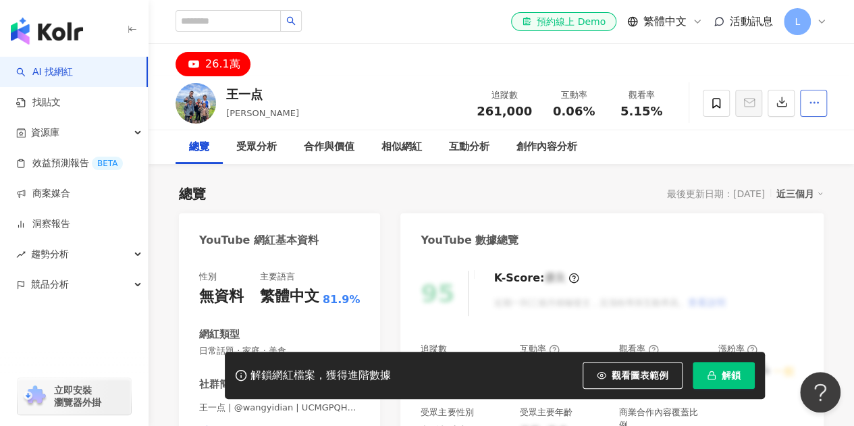
click at [809, 101] on icon "button" at bounding box center [814, 103] width 12 height 12
click at [793, 134] on span "查看合作資訊" at bounding box center [788, 135] width 57 height 15
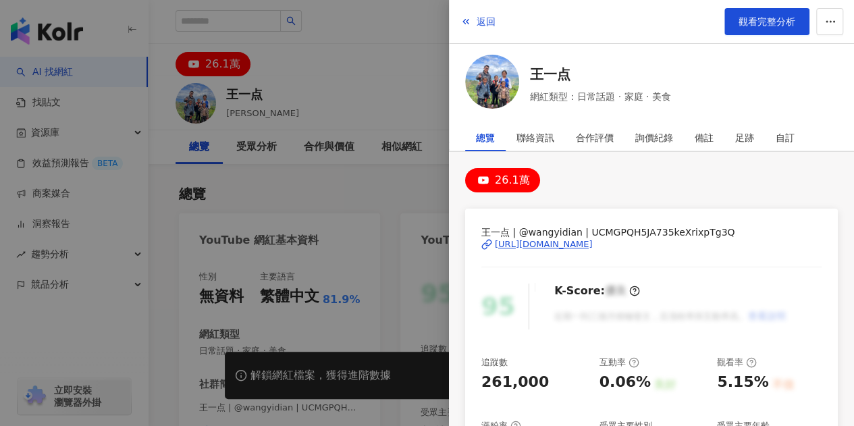
click at [593, 245] on div "https://www.youtube.com/channel/UCMGPQH5JA735keXrixpTg3Q" at bounding box center [544, 244] width 98 height 12
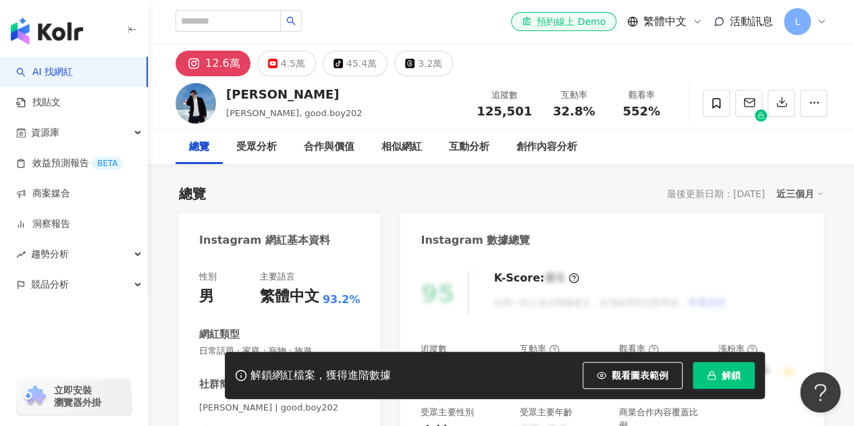
click at [130, 27] on icon "button" at bounding box center [132, 29] width 11 height 11
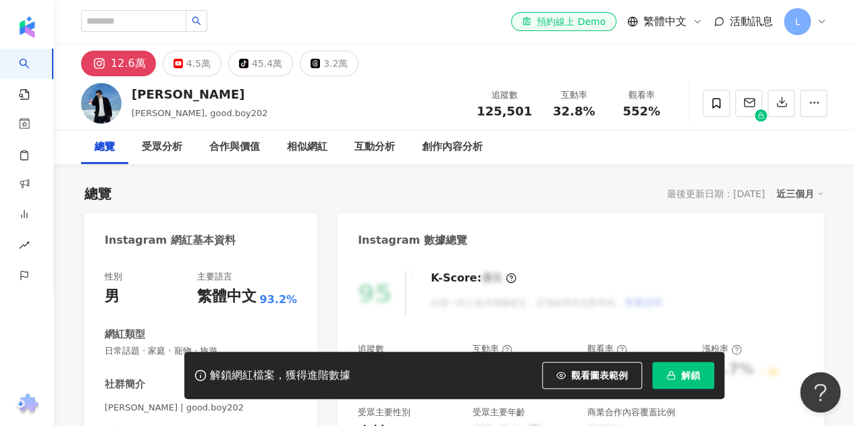
scroll to position [203, 0]
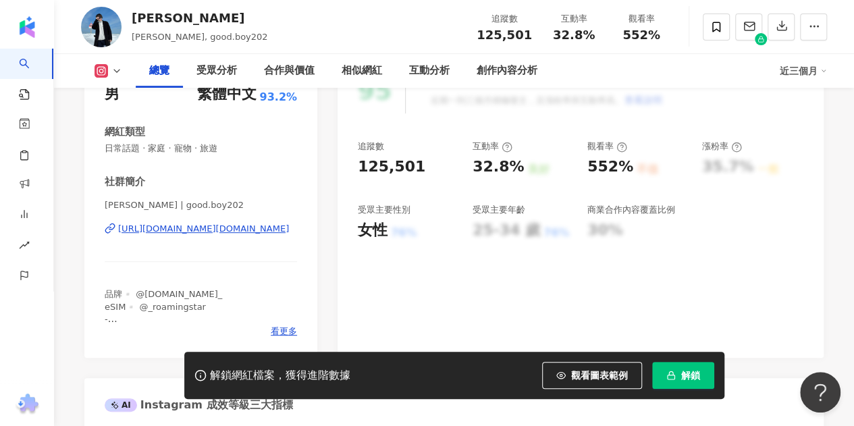
click at [250, 232] on div "[URL][DOMAIN_NAME][DOMAIN_NAME]" at bounding box center [203, 229] width 171 height 12
click at [709, 33] on span at bounding box center [716, 27] width 27 height 27
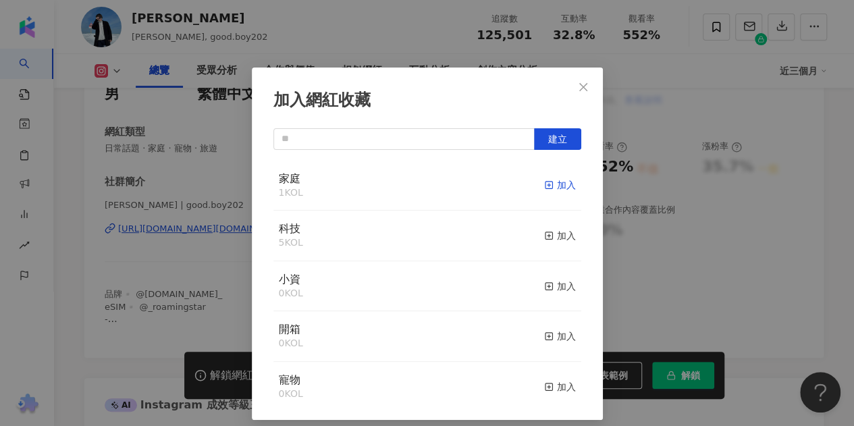
click at [544, 184] on icon "button" at bounding box center [548, 184] width 9 height 9
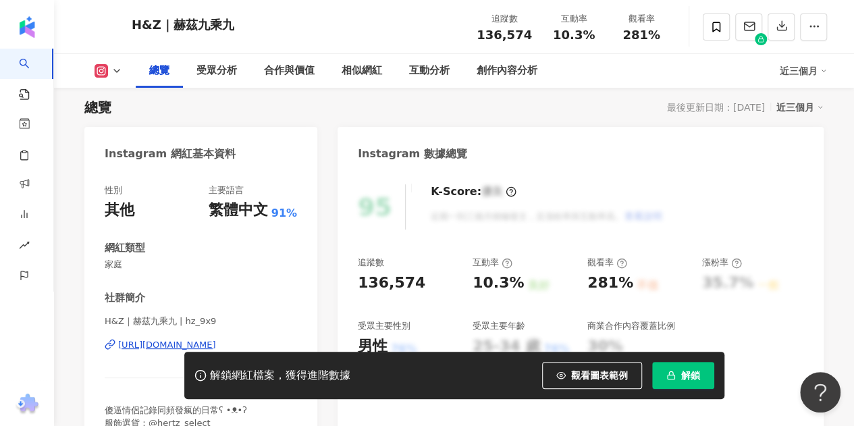
scroll to position [135, 0]
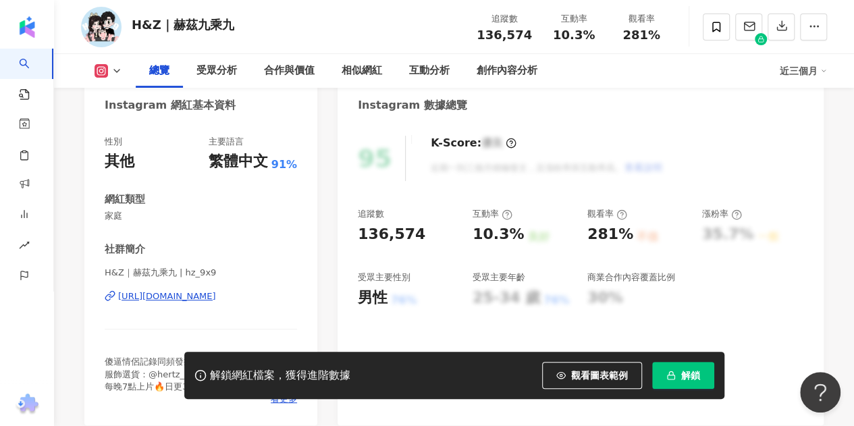
click at [193, 299] on div "https://www.instagram.com/hz_9x9/" at bounding box center [167, 296] width 98 height 12
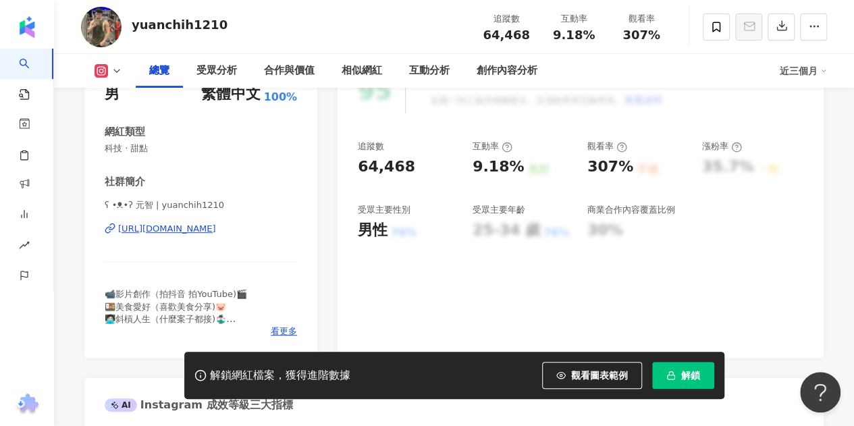
click at [200, 229] on div "https://www.instagram.com/yuanchih1210/" at bounding box center [167, 229] width 98 height 12
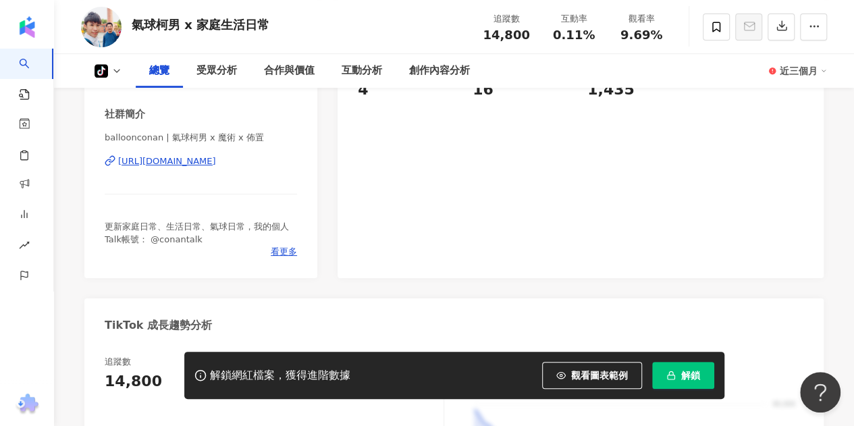
scroll to position [184, 0]
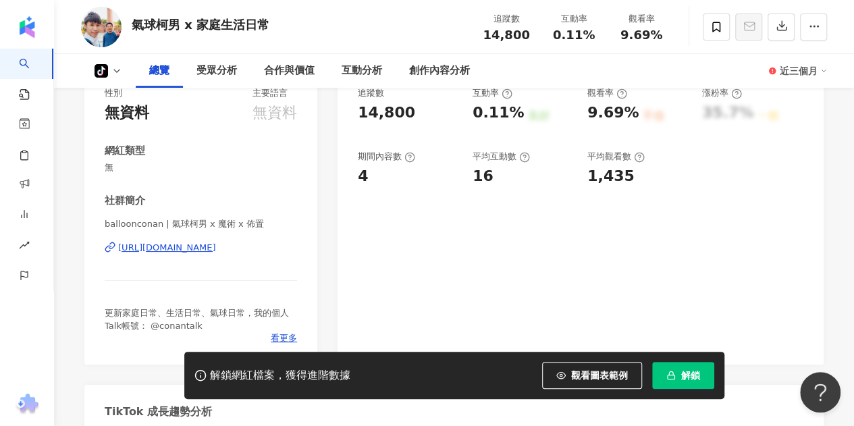
click at [210, 254] on div "https://www.tiktok.com/@6576332224534691842" at bounding box center [167, 248] width 98 height 12
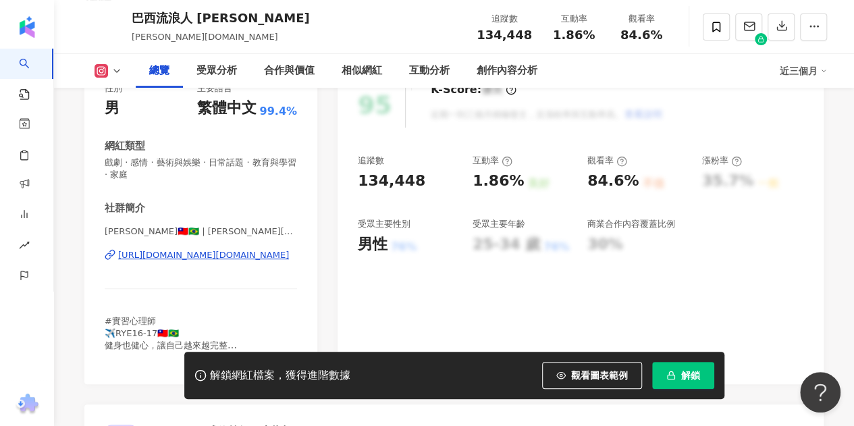
scroll to position [270, 0]
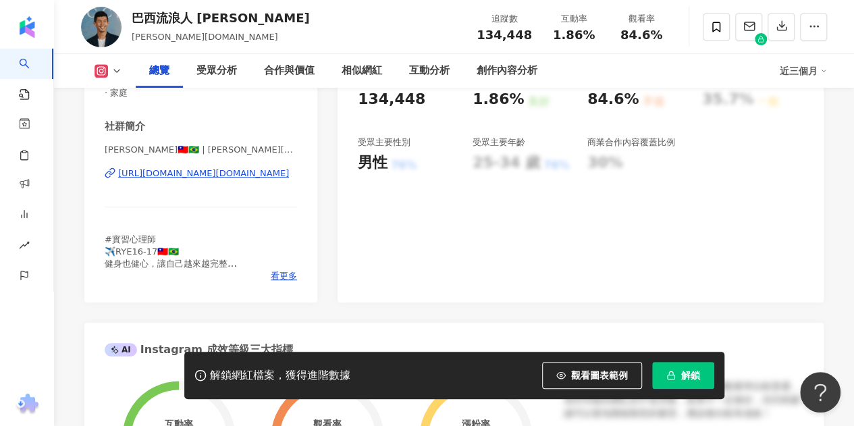
click at [169, 176] on div "https://www.instagram.com/johnny.run/" at bounding box center [203, 173] width 171 height 12
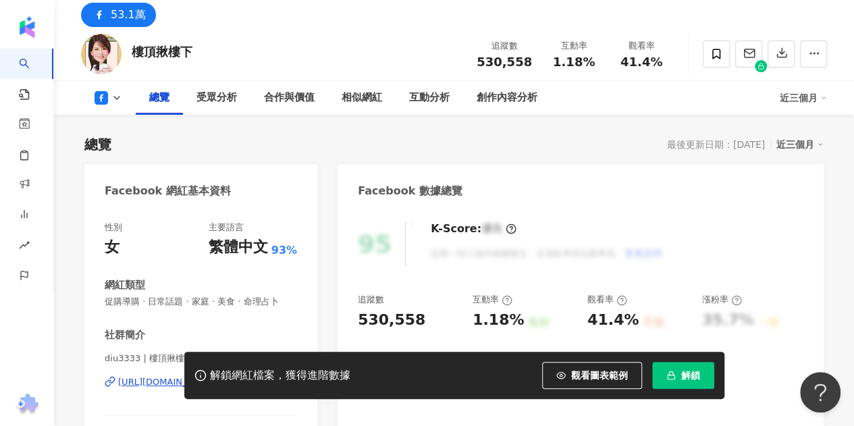
scroll to position [68, 0]
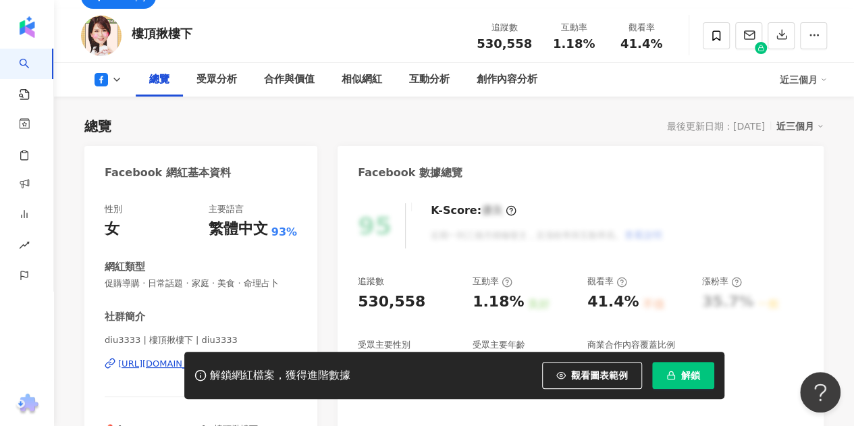
click at [146, 362] on div "解鎖網紅檔案，獲得進階數據 觀看圖表範例 解鎖" at bounding box center [427, 375] width 854 height 47
drag, startPoint x: 163, startPoint y: 368, endPoint x: 417, endPoint y: 331, distance: 257.3
click at [163, 368] on div "解鎖網紅檔案，獲得進階數據 觀看圖表範例 解鎖" at bounding box center [427, 375] width 854 height 47
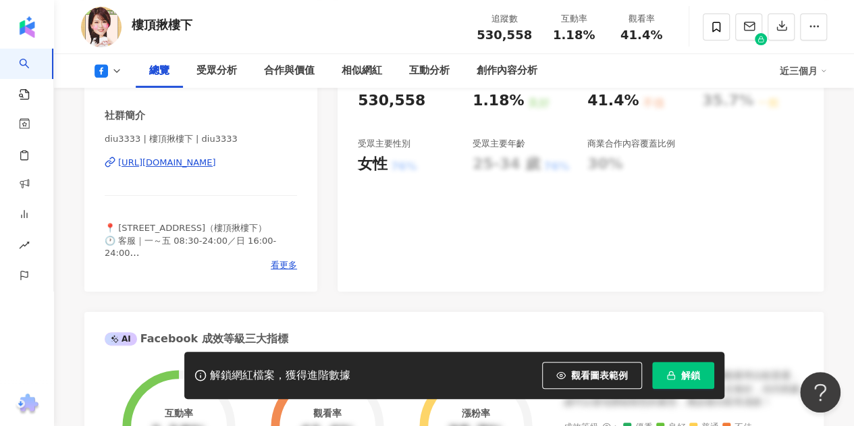
scroll to position [203, 0]
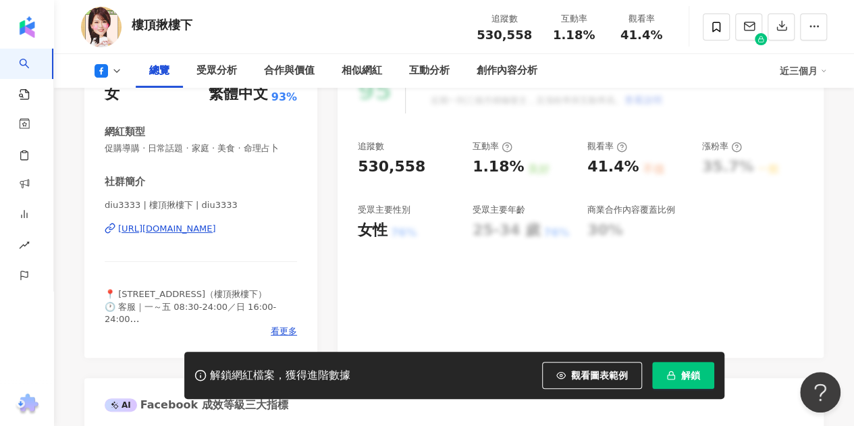
click at [216, 232] on div "https://www.facebook.com/100257589630459" at bounding box center [167, 229] width 98 height 12
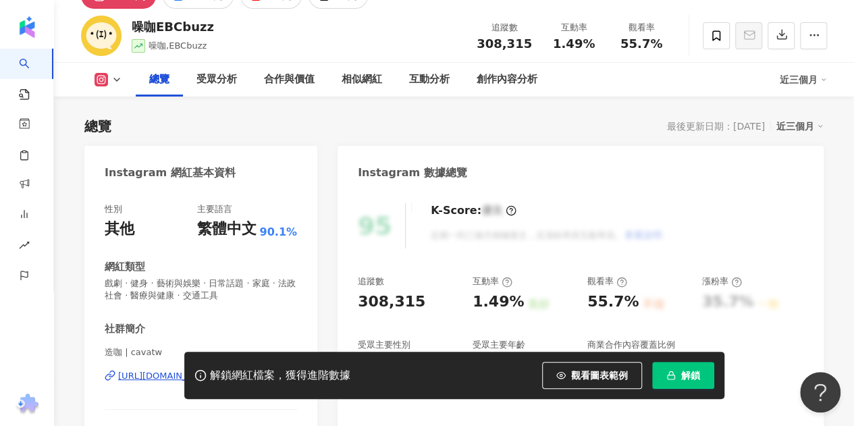
scroll to position [128, 0]
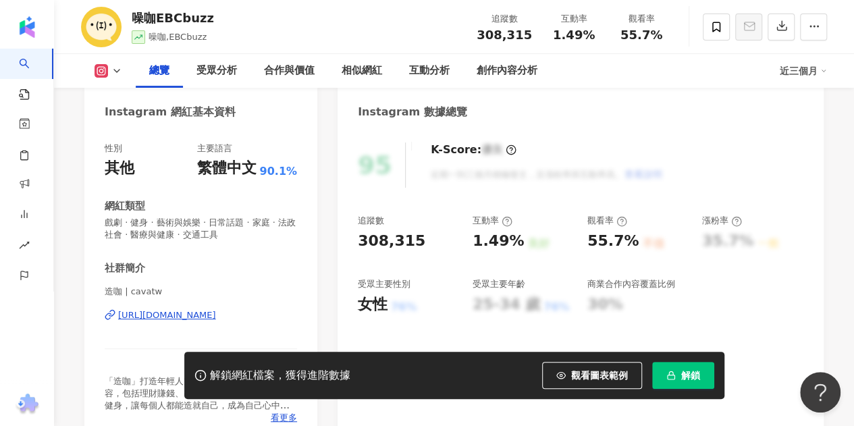
click at [194, 312] on div "[URL][DOMAIN_NAME]" at bounding box center [167, 315] width 98 height 12
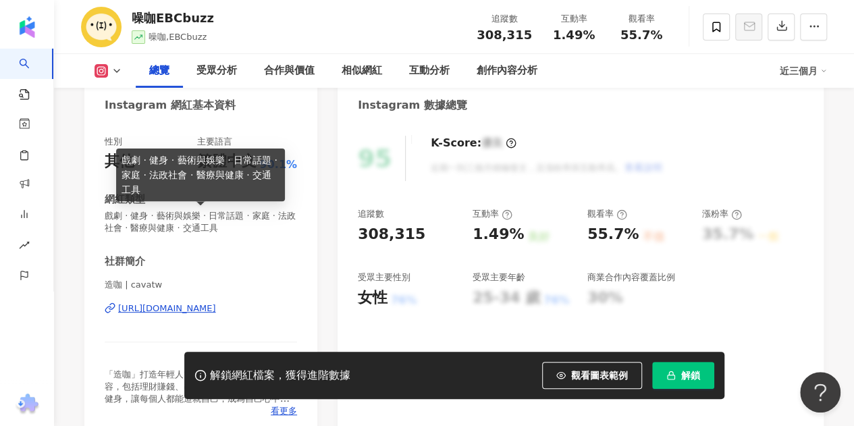
scroll to position [338, 0]
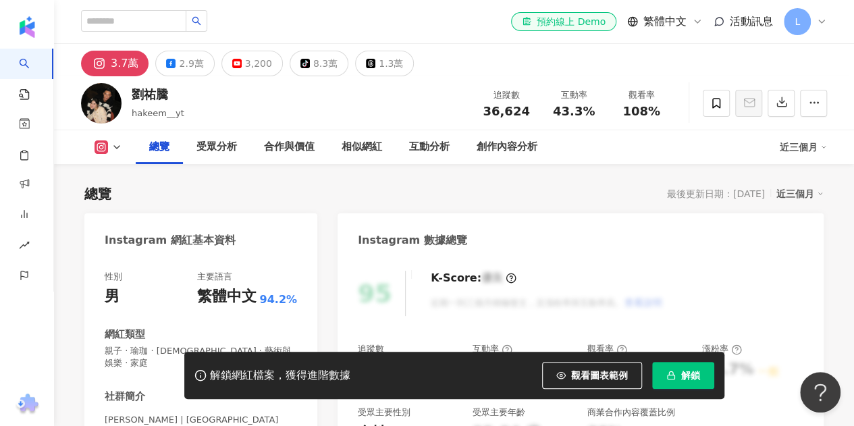
scroll to position [203, 0]
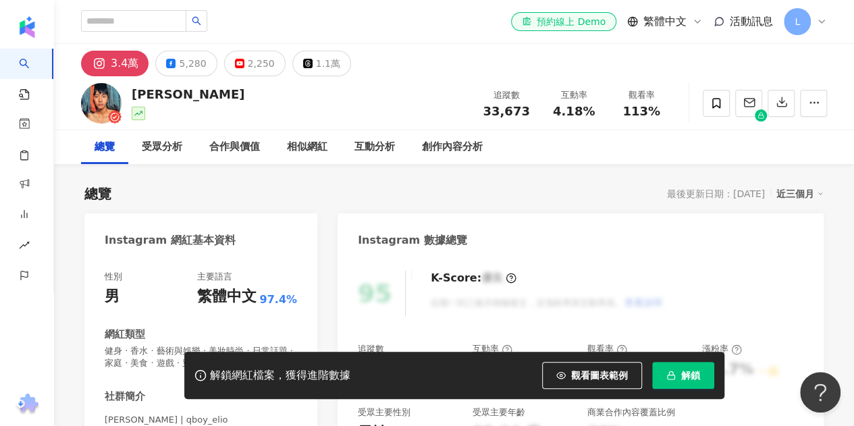
scroll to position [135, 0]
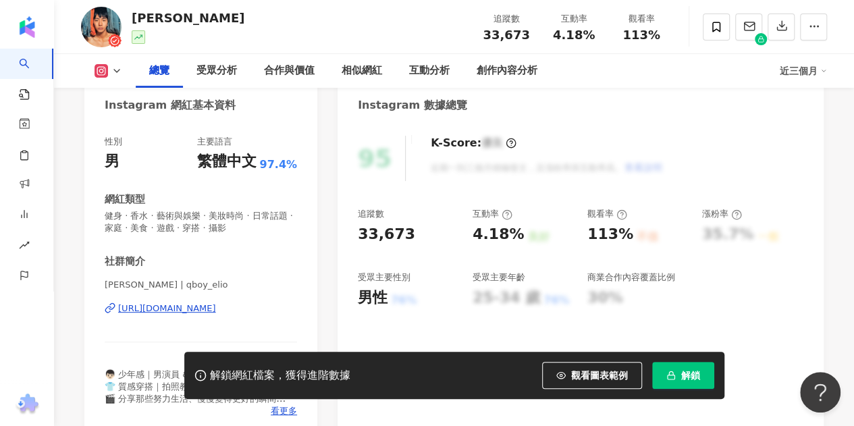
click at [143, 313] on div "https://www.instagram.com/qboy_elio/" at bounding box center [167, 309] width 98 height 12
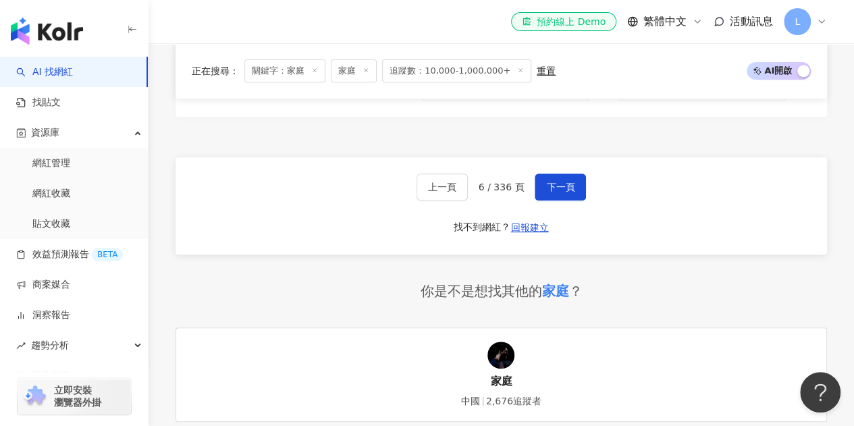
scroll to position [2769, 0]
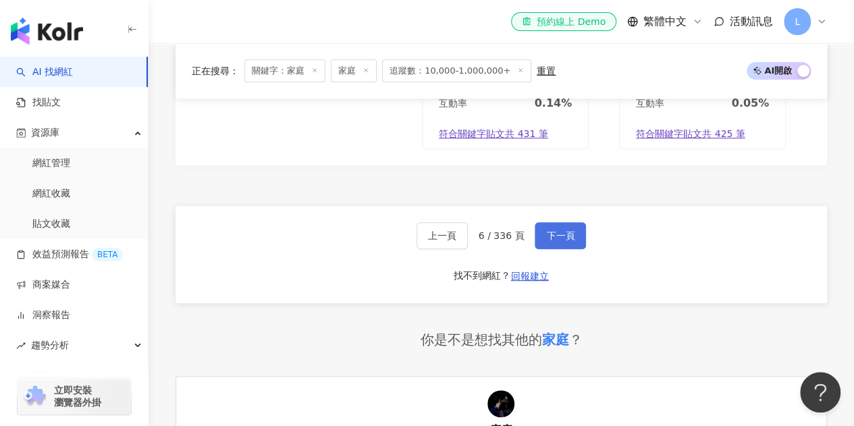
click at [552, 230] on span "下一頁" at bounding box center [560, 235] width 28 height 11
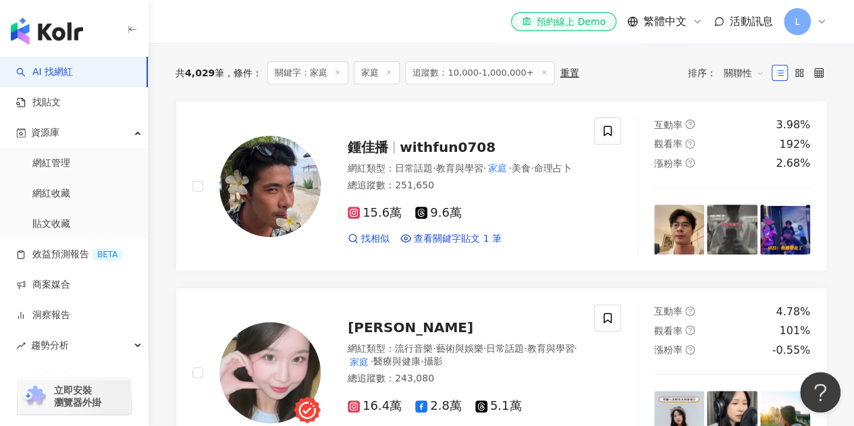
scroll to position [181, 0]
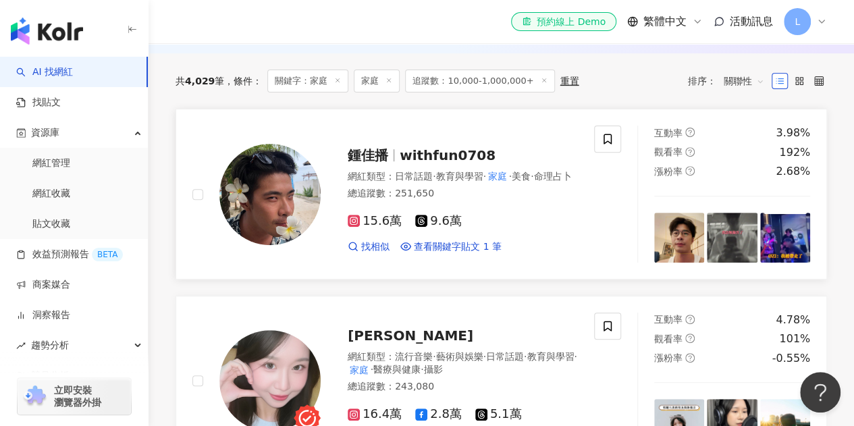
click at [388, 147] on span "鍾佳播" at bounding box center [368, 155] width 41 height 16
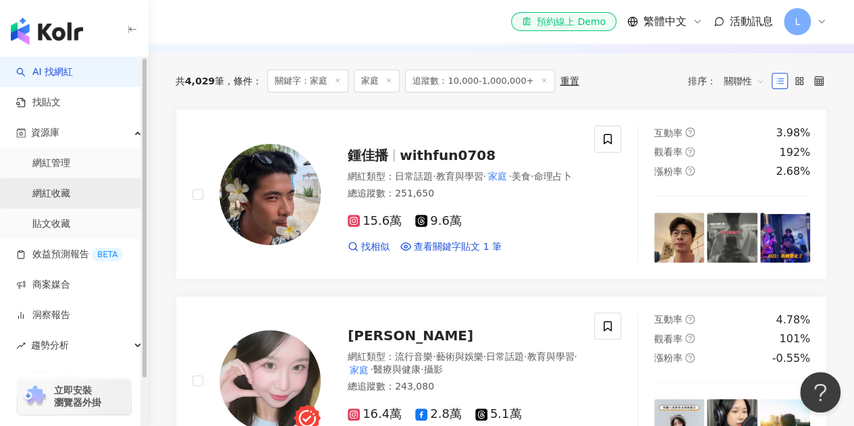
click at [69, 196] on link "網紅收藏" at bounding box center [51, 194] width 38 height 14
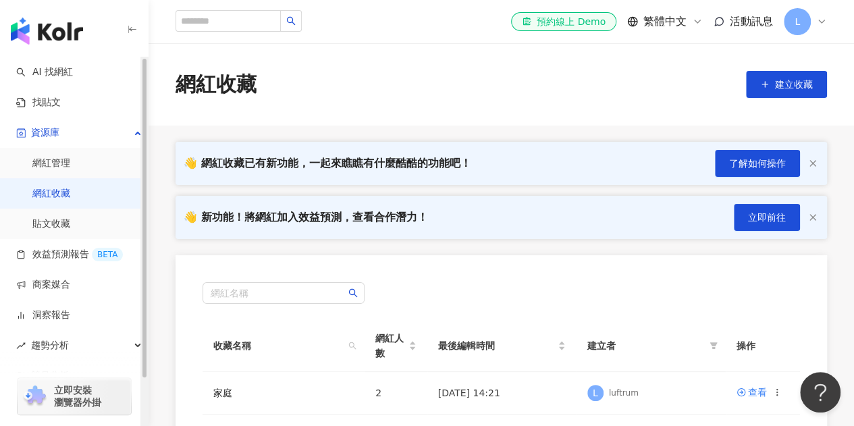
scroll to position [270, 0]
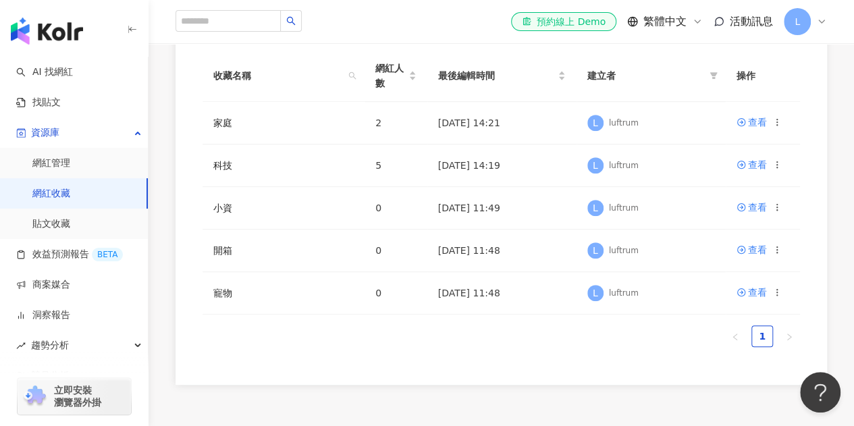
click at [177, 70] on div "網紅名稱 收藏名稱 網紅人數 最後編輯時間 建立者 操作 家庭 2 2025/10/2 14:21 L luftrum 查看 科技 5 2025/10/2 1…" at bounding box center [502, 185] width 652 height 400
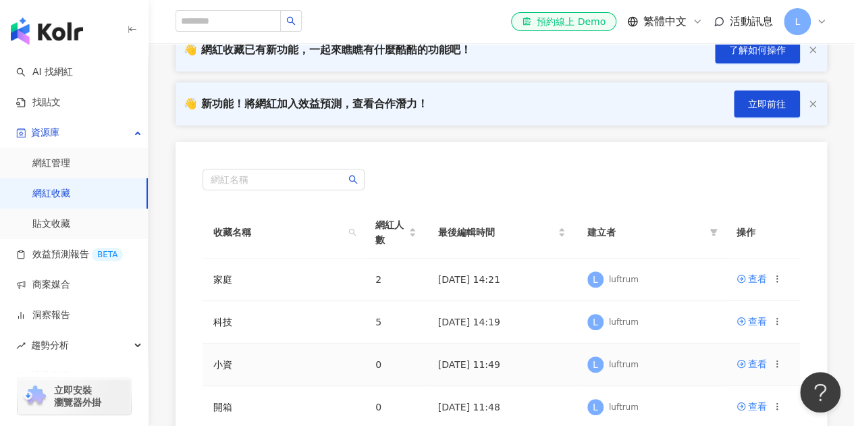
scroll to position [0, 0]
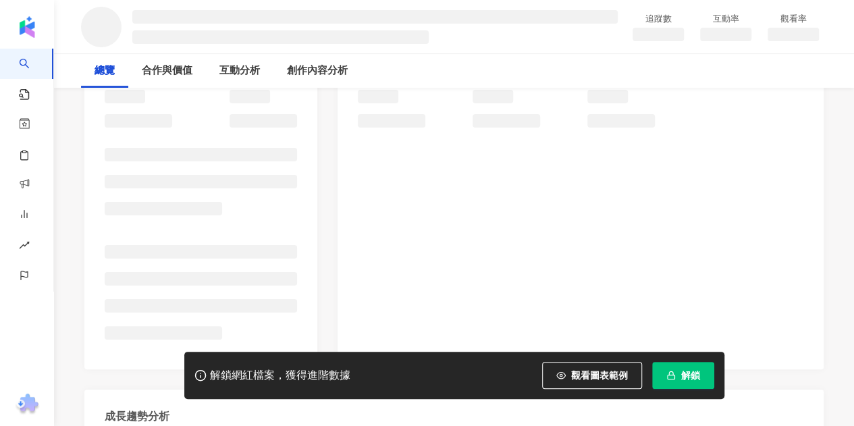
scroll to position [270, 0]
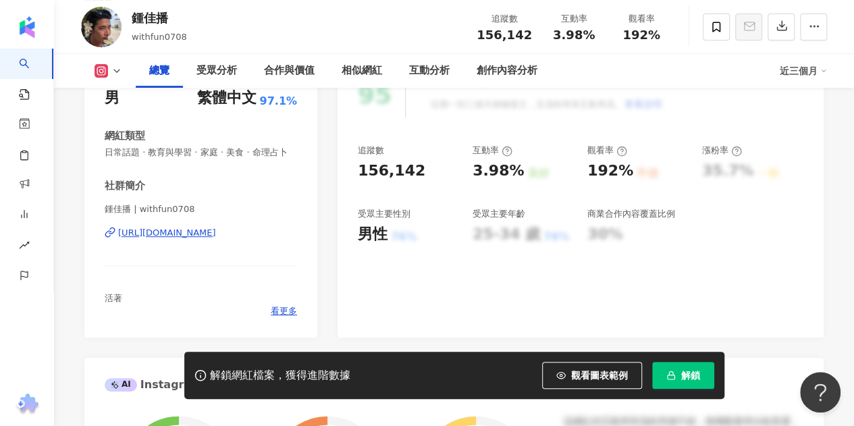
scroll to position [203, 0]
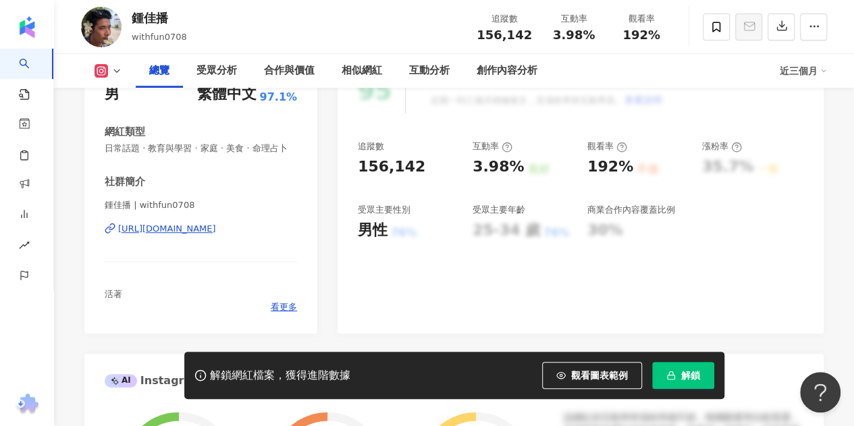
click at [199, 235] on div "https://www.instagram.com/withfun0708/" at bounding box center [167, 229] width 98 height 12
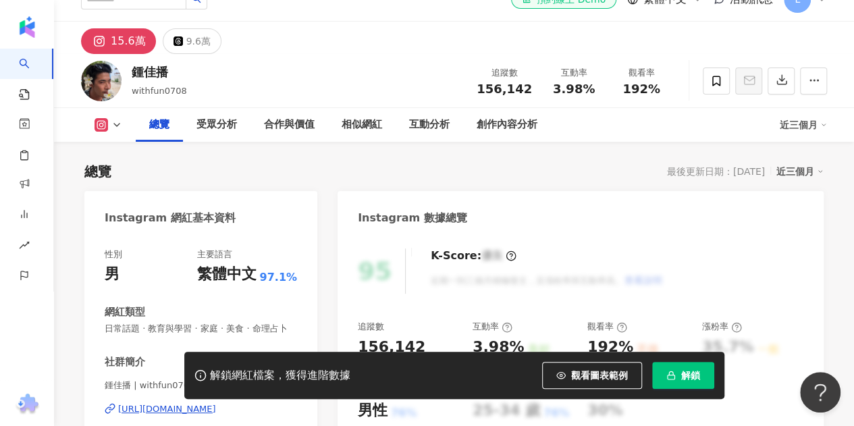
scroll to position [0, 0]
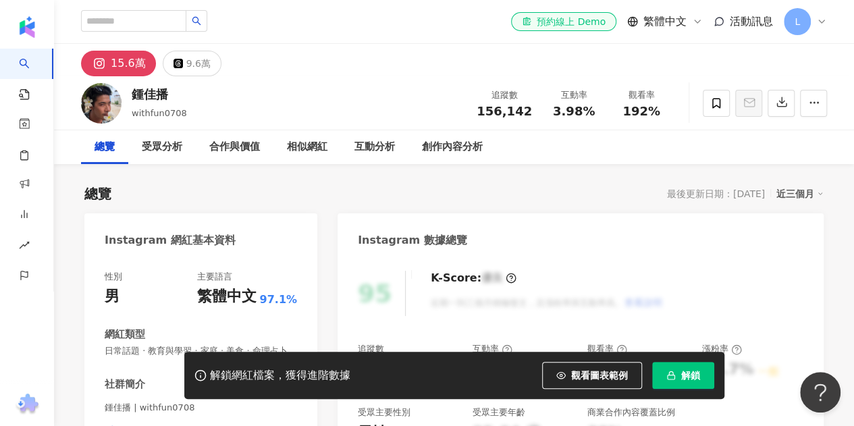
click at [434, 45] on div "15.6萬 9.6萬" at bounding box center [454, 60] width 800 height 32
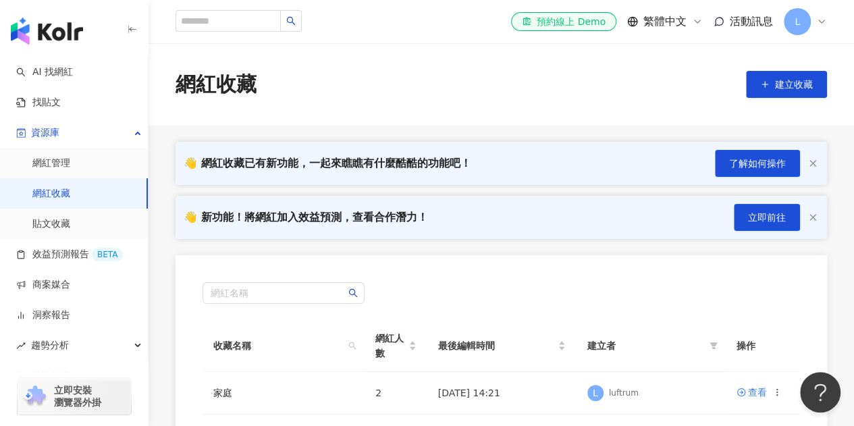
click at [486, 133] on main "網紅收藏 建立收藏 👋 網紅收藏已有新功能，一起來瞧瞧有什麼酷酷的功能吧！ 了解如何操作 👋 新功能！將網紅加入效益預測，查看合作潛力！ 立即前往 網紅名稱 …" at bounding box center [502, 349] width 706 height 612
click at [808, 21] on span "L" at bounding box center [797, 21] width 27 height 27
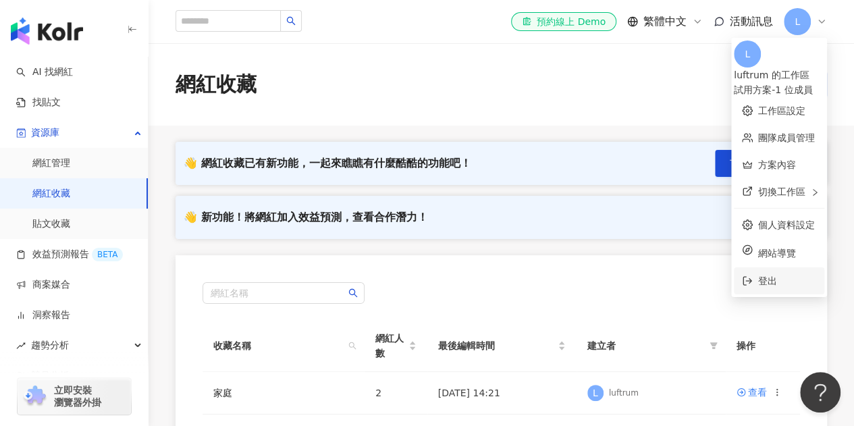
click at [758, 276] on span "登出" at bounding box center [767, 281] width 19 height 11
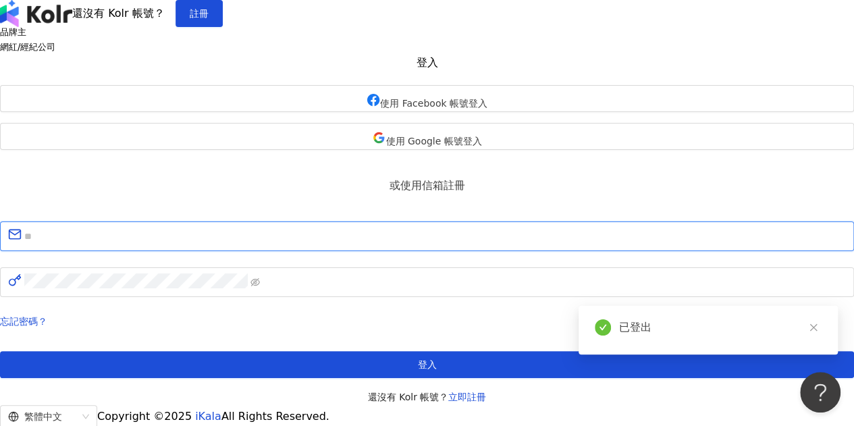
click at [394, 245] on input "text" at bounding box center [435, 237] width 822 height 18
type input "**********"
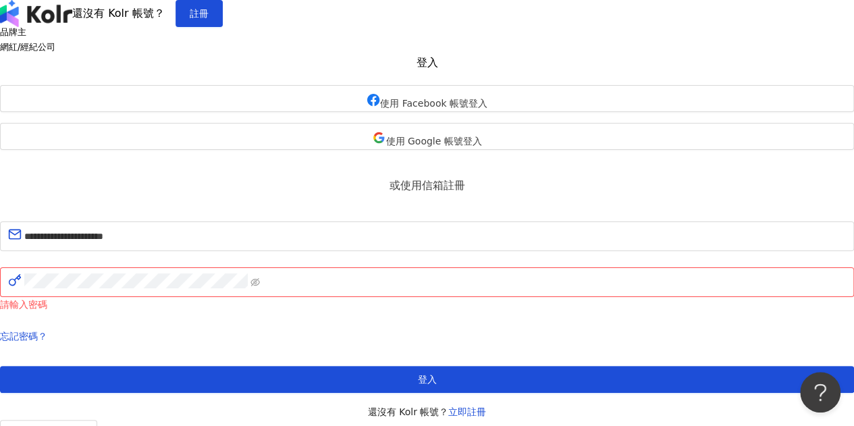
click at [416, 391] on div "忘記密碼？ 登入 還沒有 Kolr 帳號？ 立即註冊" at bounding box center [427, 374] width 854 height 92
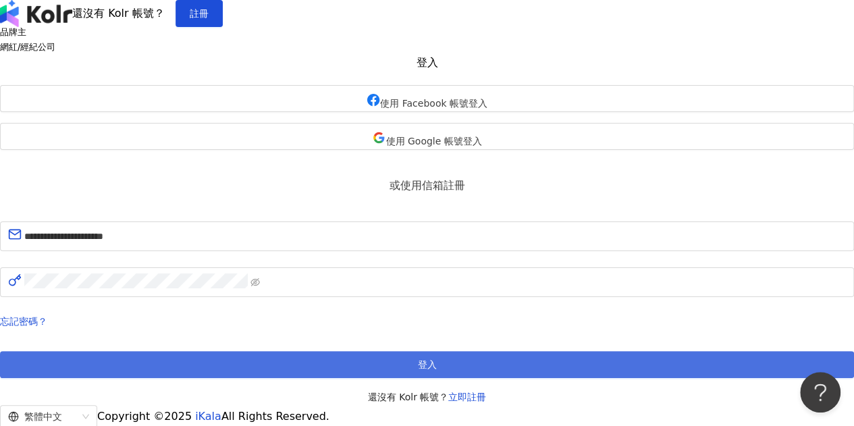
click at [416, 378] on button "登入" at bounding box center [427, 364] width 854 height 27
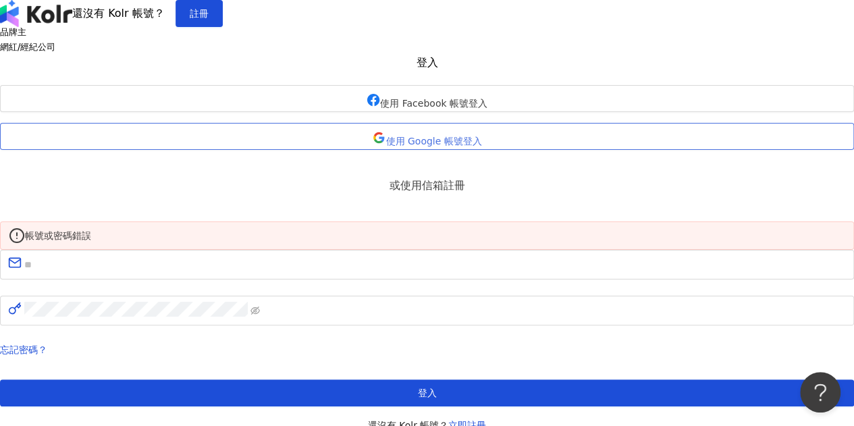
click at [409, 147] on span "使用 Google 帳號登入" at bounding box center [434, 141] width 96 height 11
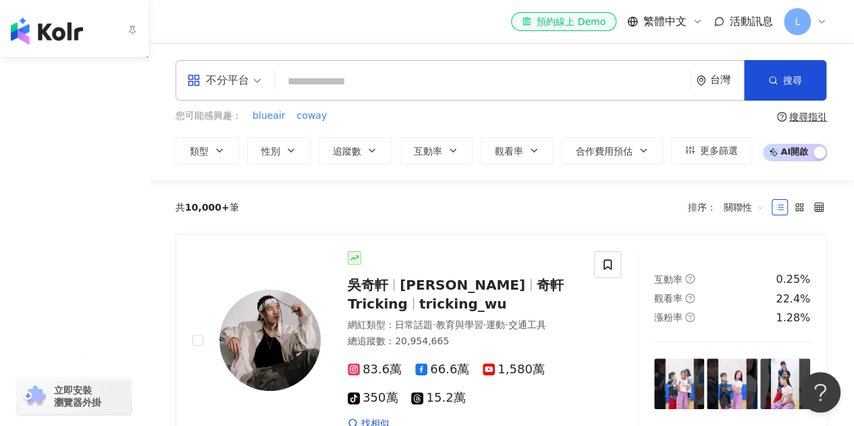
click at [61, 137] on div "資源庫" at bounding box center [74, 132] width 148 height 30
click at [51, 194] on link "網紅收藏" at bounding box center [51, 194] width 38 height 14
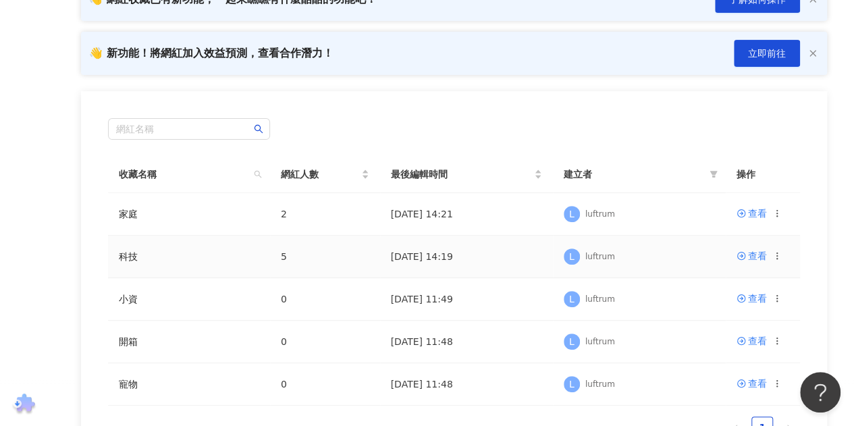
scroll to position [135, 0]
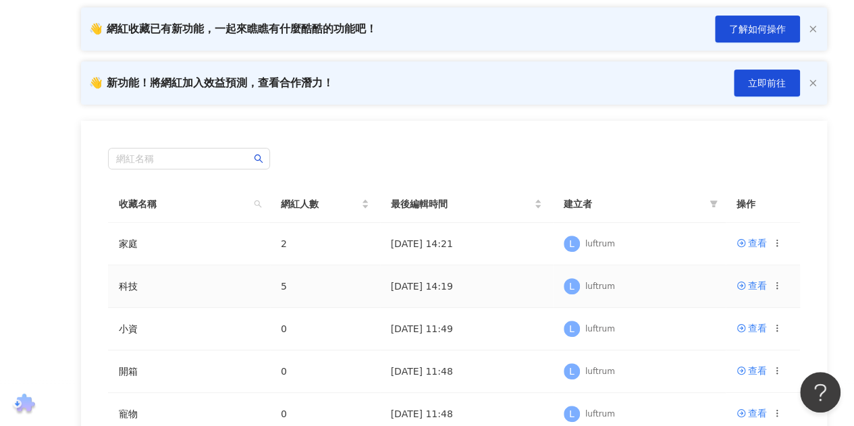
click at [290, 299] on td "5" at bounding box center [325, 286] width 110 height 43
click at [760, 284] on div "查看" at bounding box center [757, 285] width 19 height 15
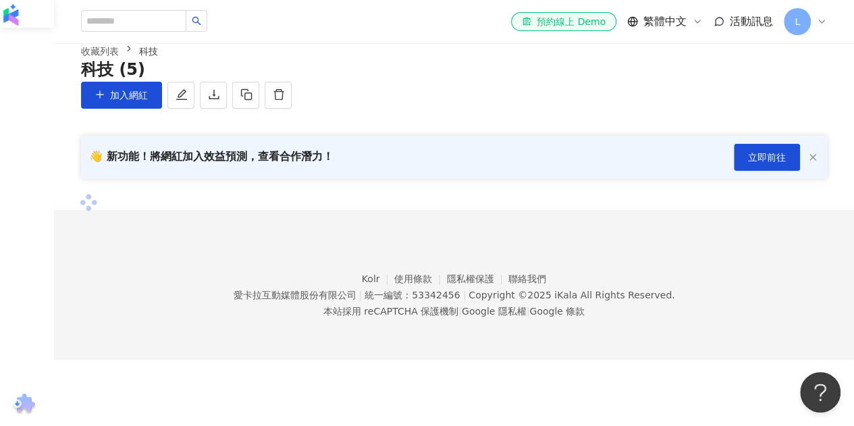
scroll to position [194, 0]
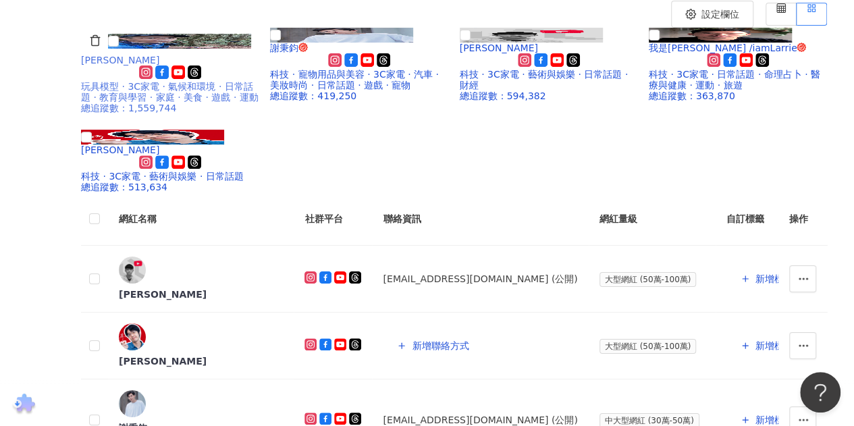
click at [226, 49] on img at bounding box center [179, 41] width 143 height 15
click at [174, 49] on img at bounding box center [179, 41] width 143 height 15
click at [236, 49] on img at bounding box center [179, 41] width 143 height 15
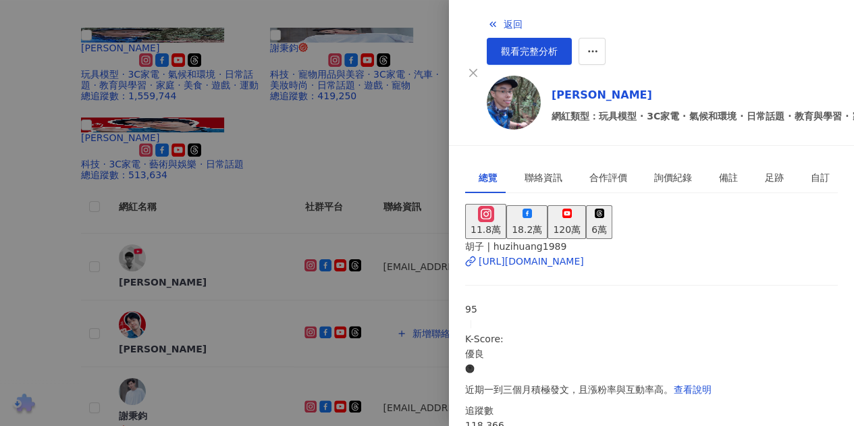
scroll to position [405, 0]
click at [382, 337] on div at bounding box center [427, 213] width 854 height 426
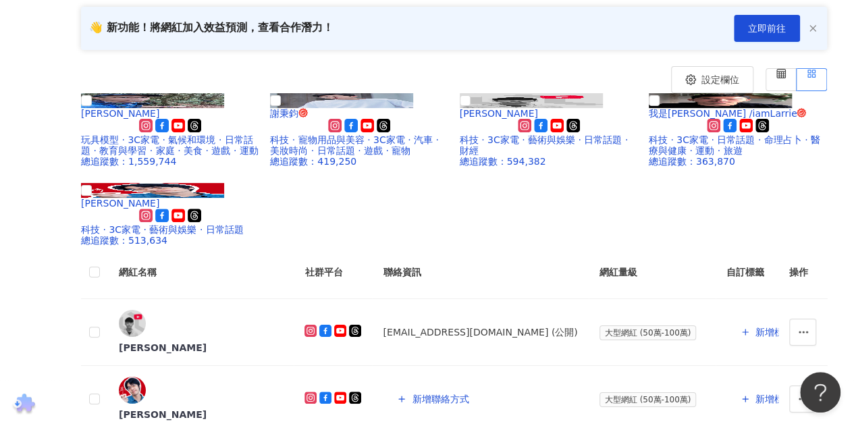
scroll to position [59, 0]
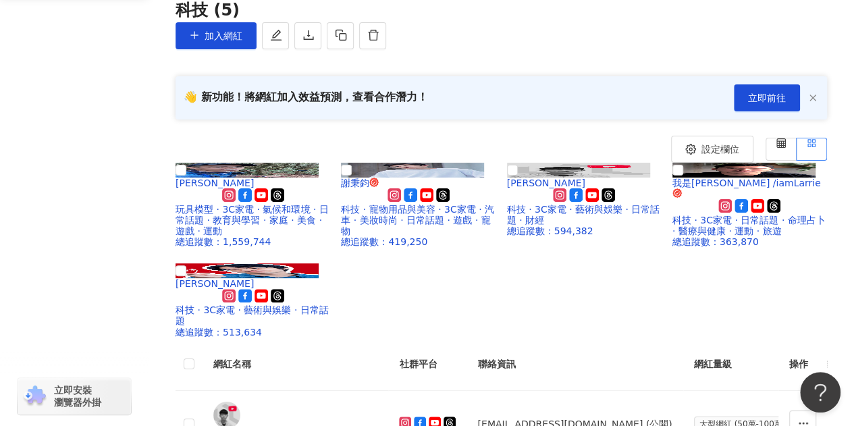
click at [38, 20] on link "AI 找網紅" at bounding box center [44, 13] width 57 height 14
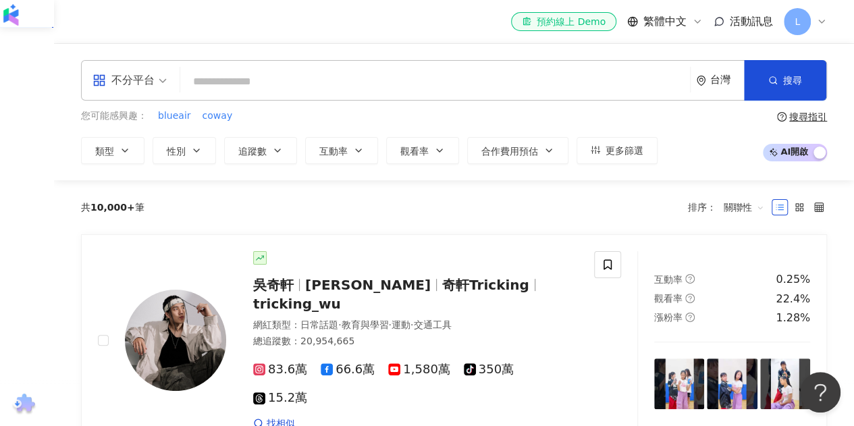
click at [221, 78] on input "search" at bounding box center [435, 82] width 499 height 26
click at [158, 117] on span "blueair" at bounding box center [174, 116] width 33 height 14
type input "*******"
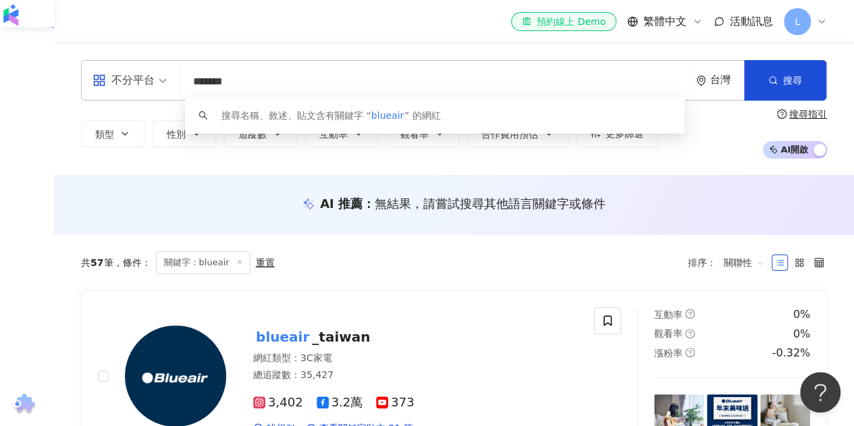
drag, startPoint x: 279, startPoint y: 84, endPoint x: 174, endPoint y: 80, distance: 104.8
click at [174, 80] on div "不分平台 ******* 台灣 搜尋 keyword 搜尋名稱、敘述、貼文含有關鍵字 “ blueair ” 的網紅" at bounding box center [454, 80] width 746 height 41
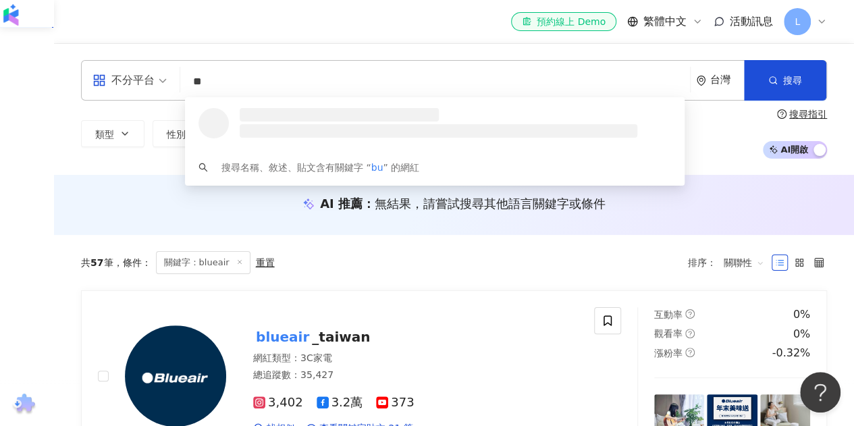
type input "*"
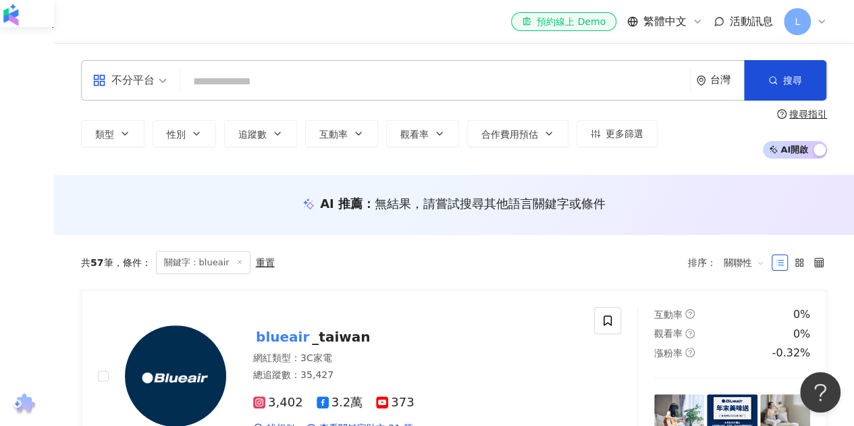
click at [273, 33] on div "el-icon-cs 預約線上 Demo 繁體中文 活動訊息 L" at bounding box center [454, 21] width 746 height 43
click at [320, 69] on input "search" at bounding box center [435, 82] width 499 height 26
click at [277, 84] on input "search" at bounding box center [435, 82] width 499 height 26
type input "*"
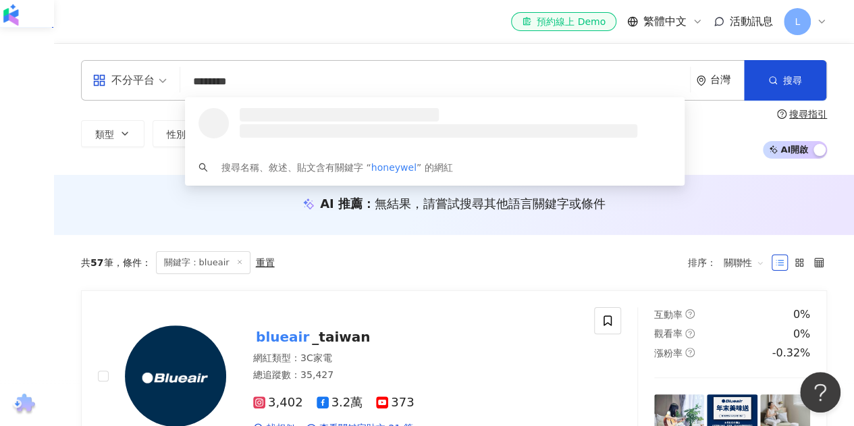
type input "*********"
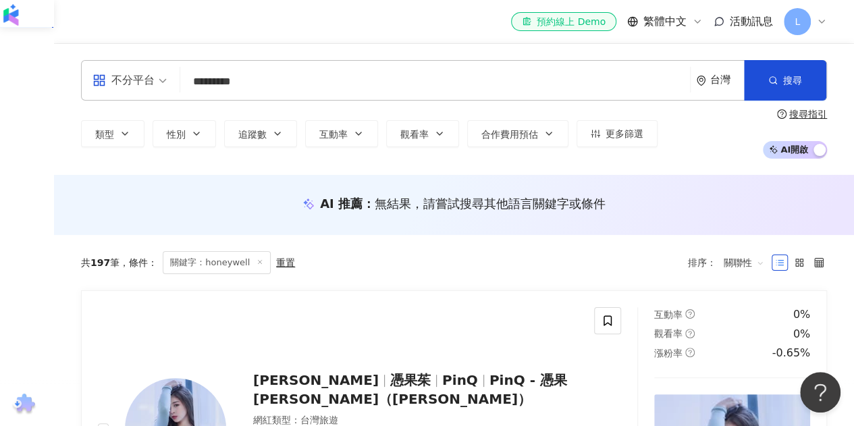
click at [639, 86] on input "*********" at bounding box center [435, 82] width 499 height 26
drag, startPoint x: 639, startPoint y: 86, endPoint x: 205, endPoint y: 80, distance: 433.5
click at [205, 80] on input "*********" at bounding box center [435, 82] width 499 height 26
click at [679, 148] on div "類型 性別 追蹤數 互動率 觀看率 合作費用預估 更多篩選 搜尋指引 AI 開啟 AI 關閉" at bounding box center [454, 134] width 746 height 50
click at [411, 90] on input "search" at bounding box center [435, 82] width 499 height 26
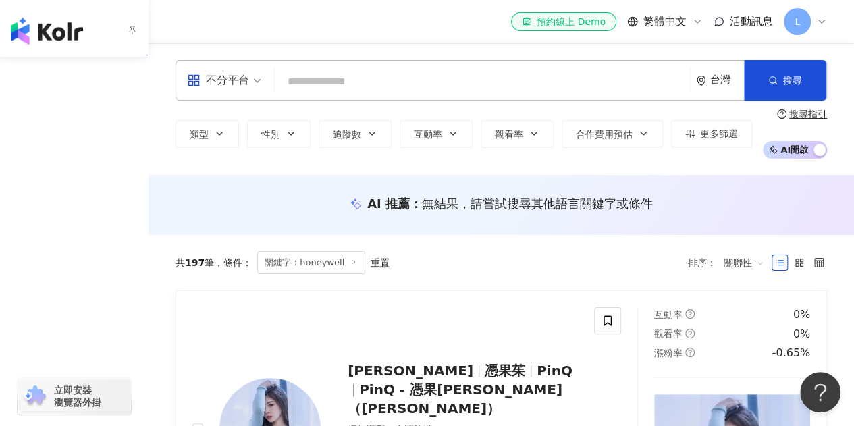
click at [64, 133] on div "資源庫" at bounding box center [74, 132] width 148 height 30
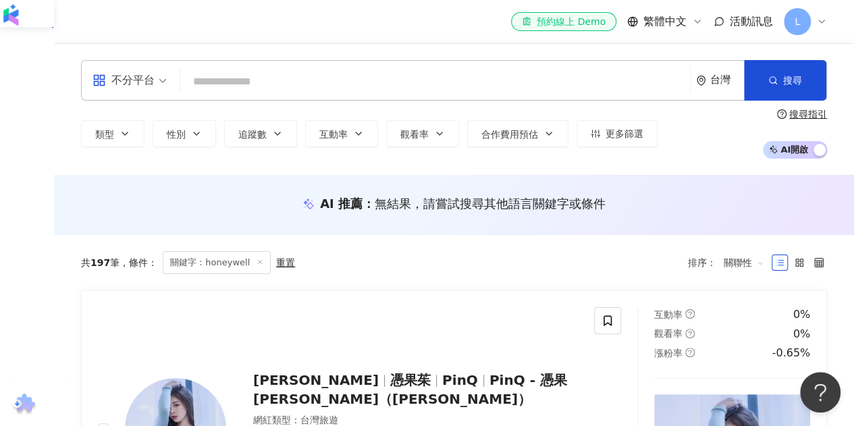
click at [822, 20] on icon at bounding box center [821, 21] width 11 height 11
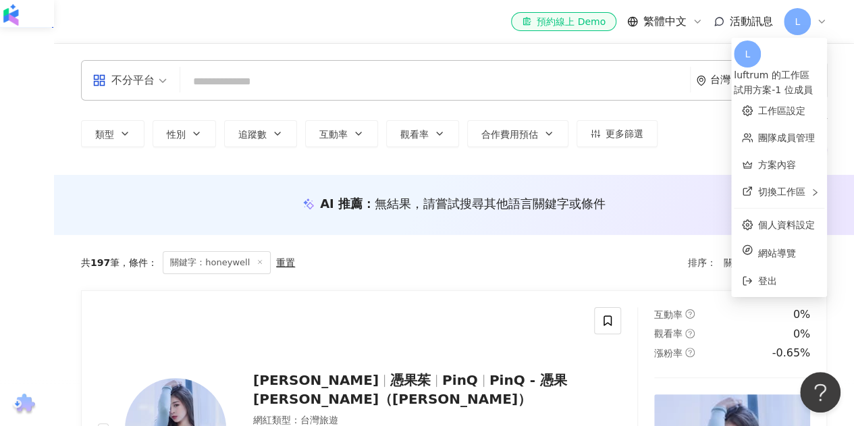
click at [822, 20] on icon at bounding box center [821, 21] width 11 height 11
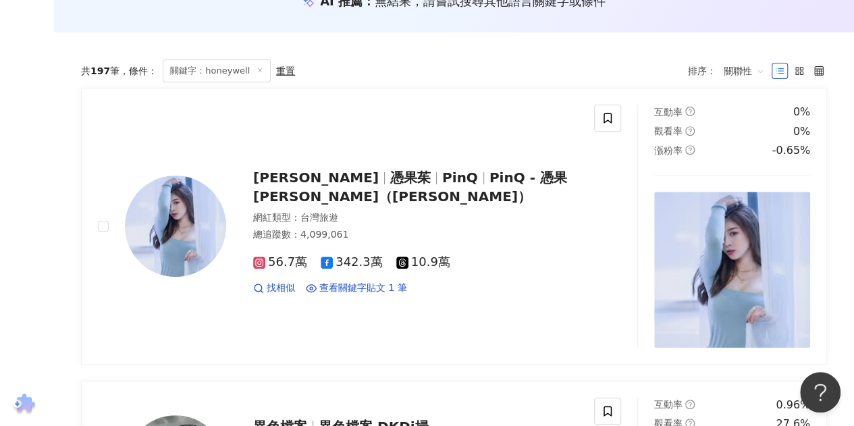
scroll to position [68, 0]
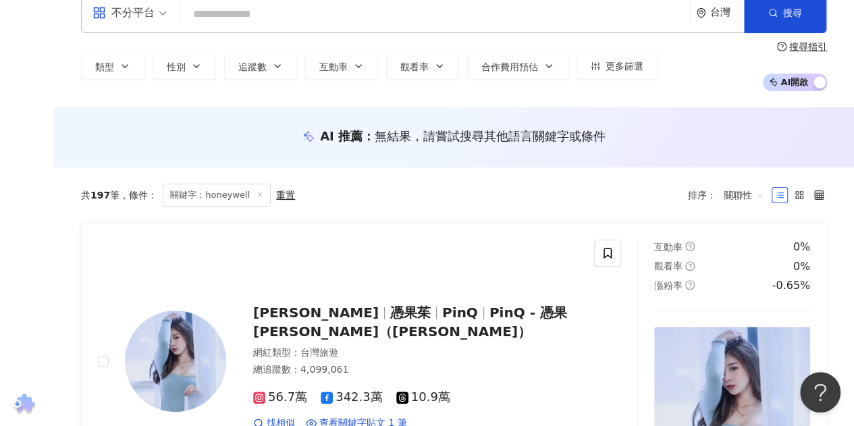
click at [257, 195] on icon at bounding box center [260, 194] width 7 height 7
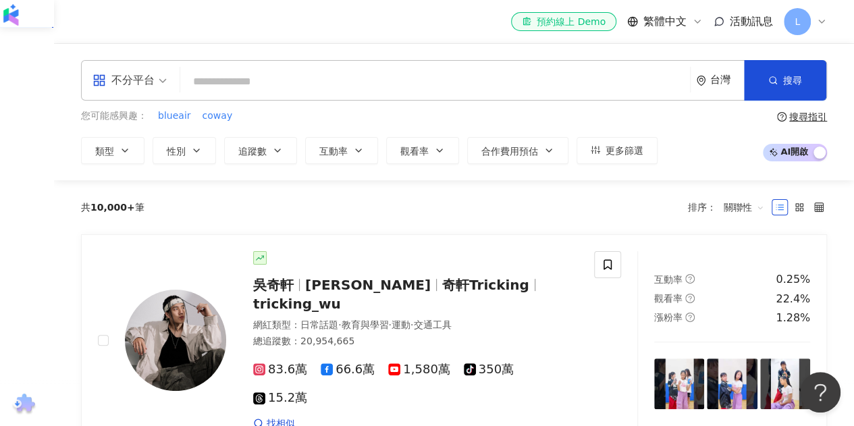
click at [369, 81] on input "search" at bounding box center [435, 82] width 499 height 26
click at [219, 118] on span "coway" at bounding box center [218, 116] width 30 height 14
type input "*****"
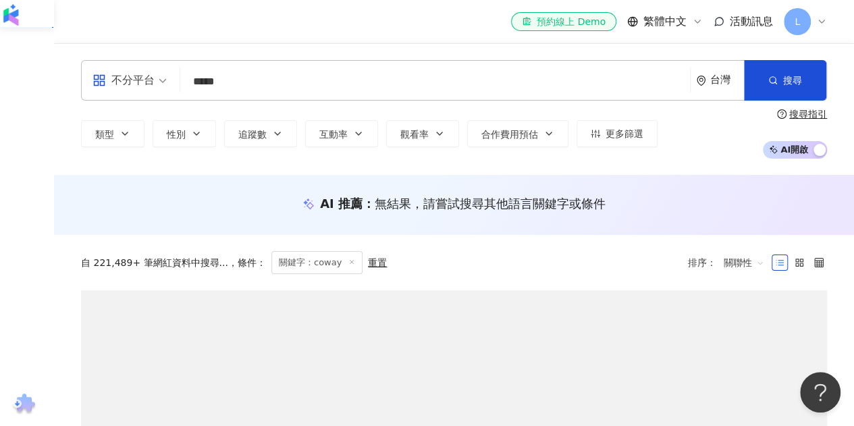
click at [257, 76] on input "*****" at bounding box center [435, 82] width 499 height 26
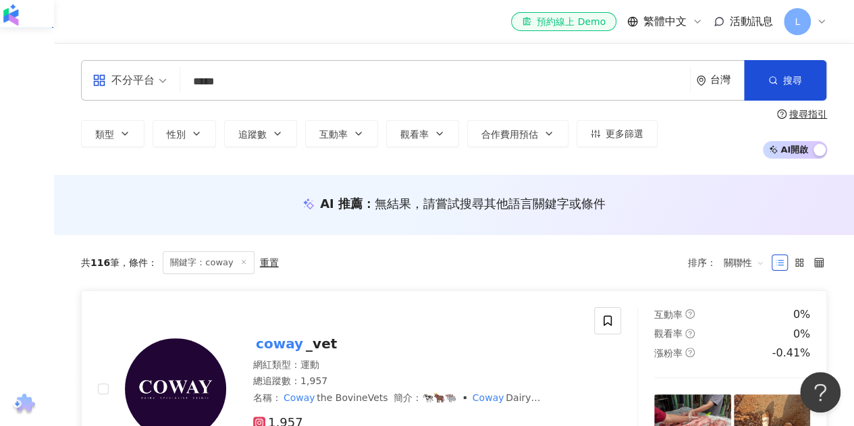
drag, startPoint x: 427, startPoint y: 109, endPoint x: 489, endPoint y: 413, distance: 309.4
click at [0, 0] on span "Honeywell Help & Support" at bounding box center [0, 0] width 0 height 0
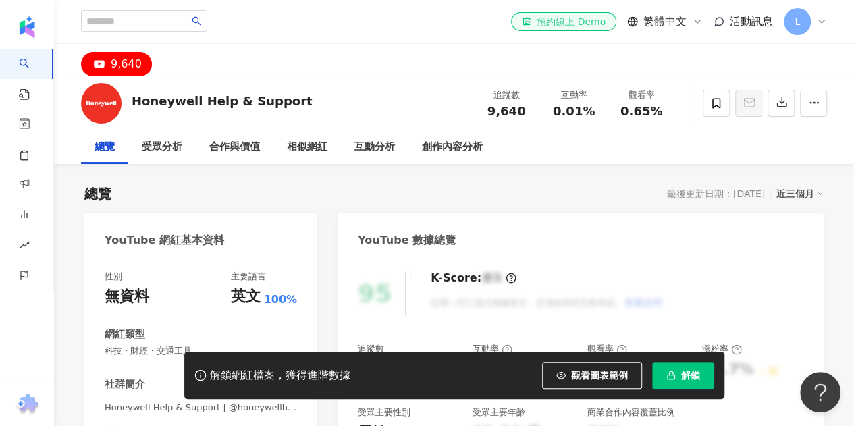
click at [474, 189] on div "總覽 最後更新日期：[DATE] 近三個月" at bounding box center [453, 193] width 739 height 19
